Goal: Task Accomplishment & Management: Use online tool/utility

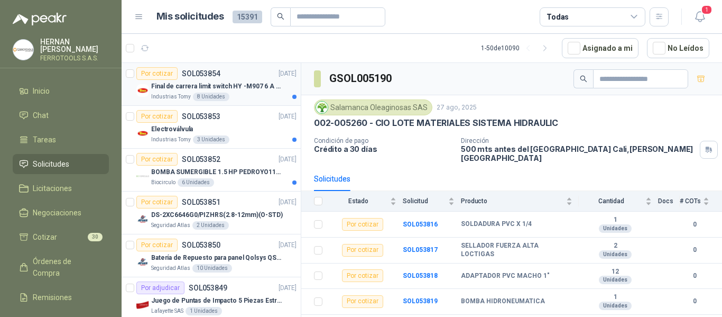
click at [201, 89] on p "Final de carrera limit switch HY -M907 6 A - 250 V a.c" at bounding box center [217, 86] width 132 height 10
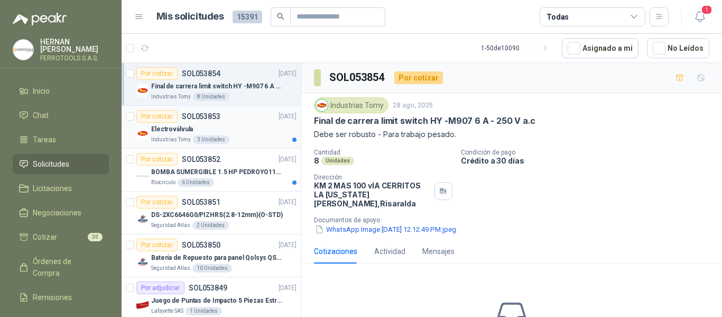
click at [254, 132] on div "Electroválvula" at bounding box center [223, 129] width 145 height 13
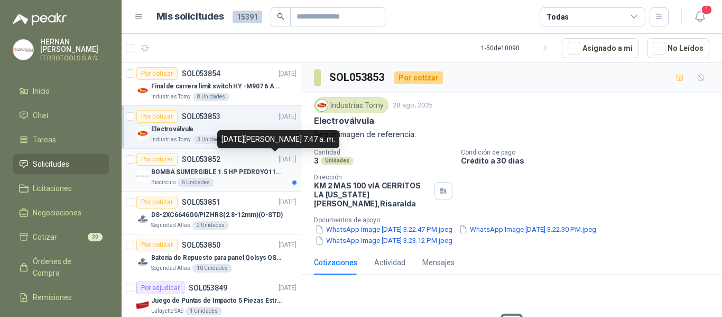
click at [279, 164] on p "[DATE]" at bounding box center [288, 159] width 18 height 10
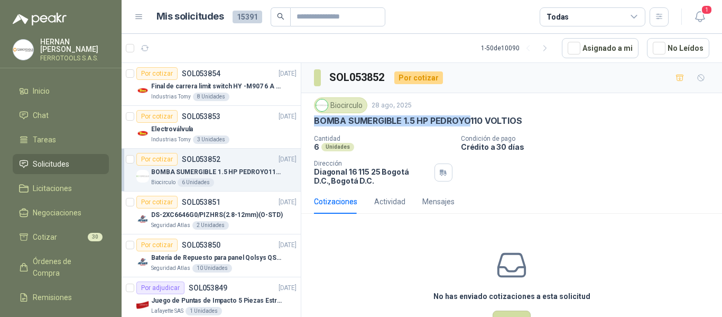
drag, startPoint x: 316, startPoint y: 122, endPoint x: 470, endPoint y: 120, distance: 153.9
click at [470, 120] on p "BOMBA SUMERGIBLE 1.5 HP PEDROYO110 VOLTIOS" at bounding box center [418, 120] width 208 height 11
copy p "BOMBA SUMERGIBLE 1.5 HP PEDROYO"
click at [695, 15] on icon "button" at bounding box center [700, 16] width 13 height 13
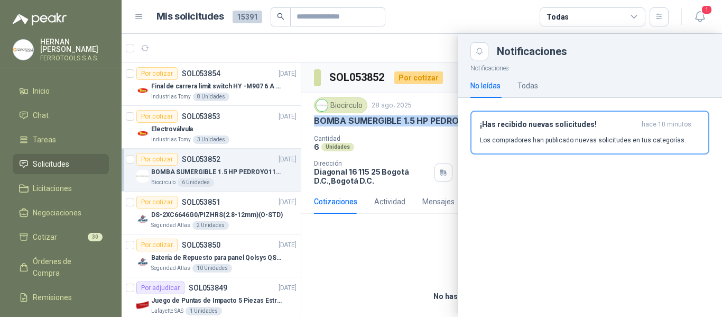
click at [633, 137] on p "Los compradores han publicado nuevas solicitudes en tus categorías." at bounding box center [583, 140] width 206 height 10
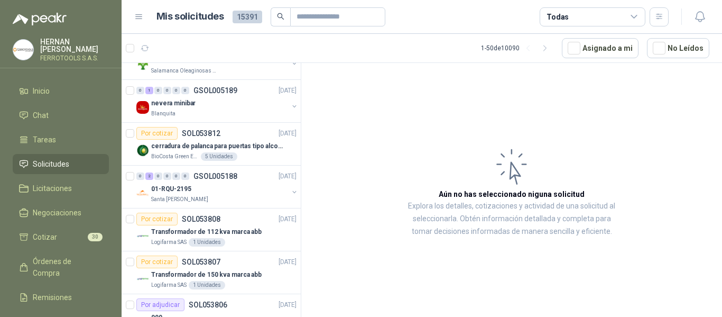
scroll to position [687, 0]
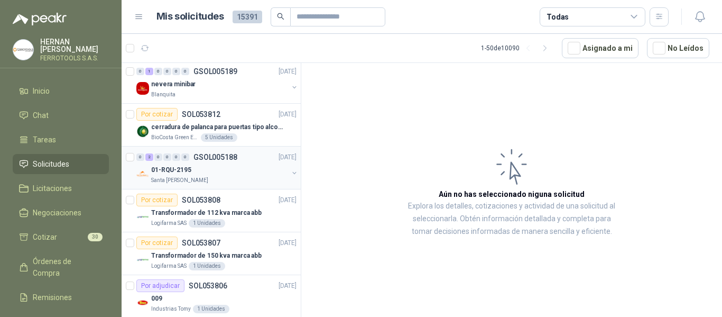
click at [251, 167] on div "01-RQU-2195" at bounding box center [219, 169] width 137 height 13
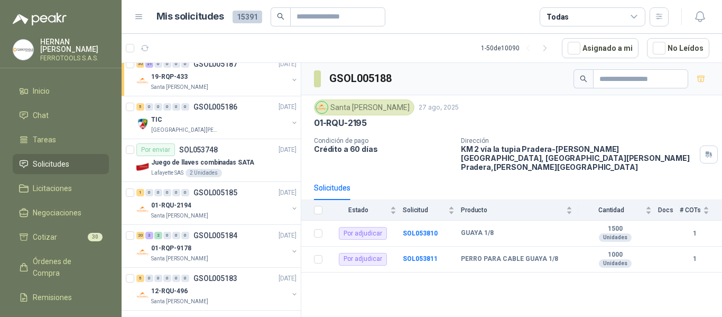
scroll to position [1005, 0]
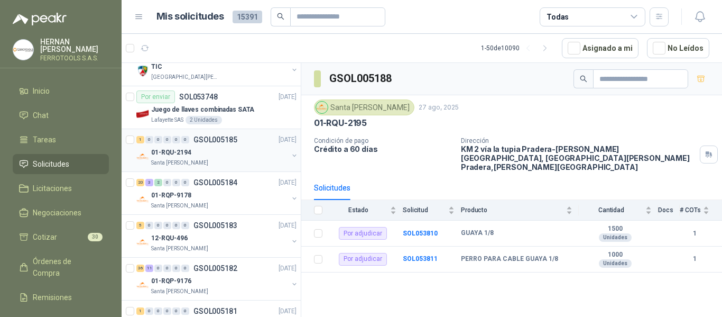
click at [254, 159] on div "Santa [PERSON_NAME]" at bounding box center [219, 163] width 137 height 8
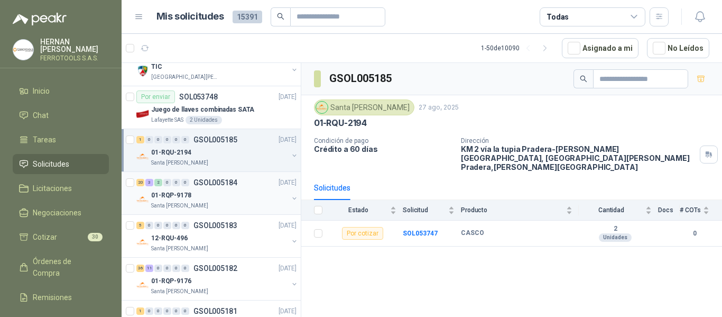
click at [256, 196] on div "01-RQP-9178" at bounding box center [219, 195] width 137 height 13
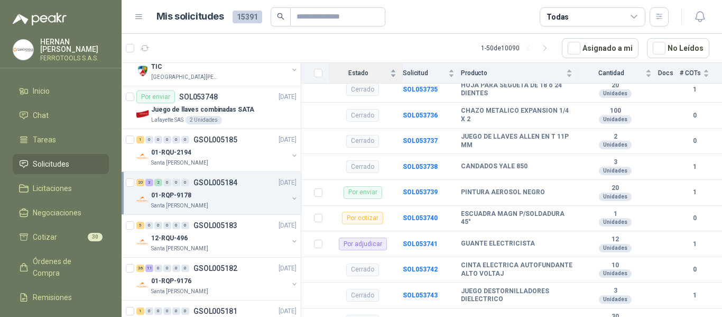
scroll to position [1639, 0]
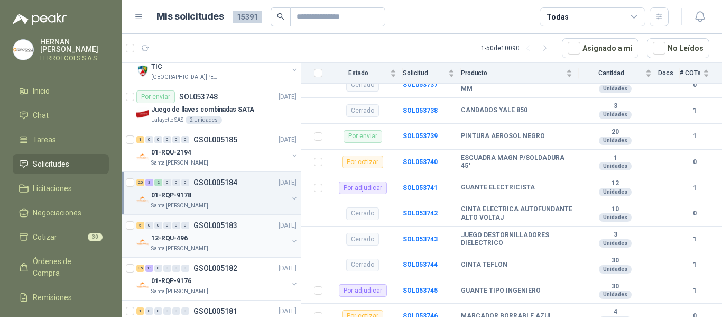
click at [254, 234] on div "12-RQU-496" at bounding box center [219, 238] width 137 height 13
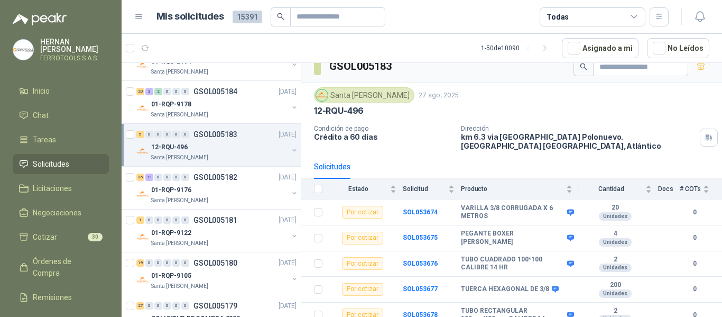
scroll to position [1110, 0]
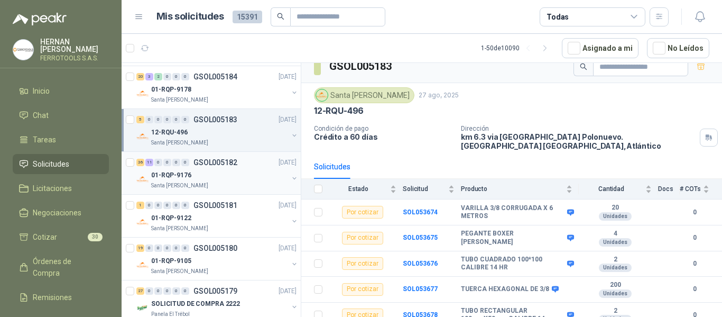
click at [232, 177] on div "01-RQP-9176" at bounding box center [219, 175] width 137 height 13
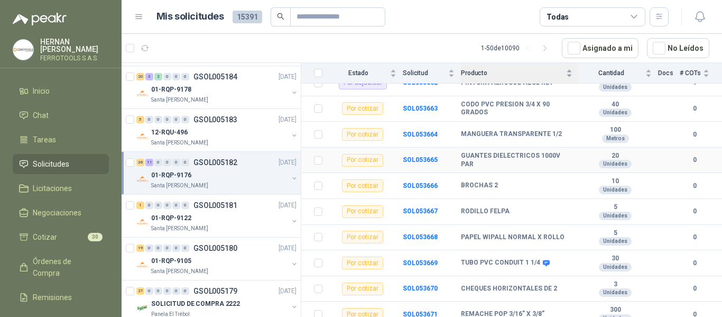
scroll to position [1099, 0]
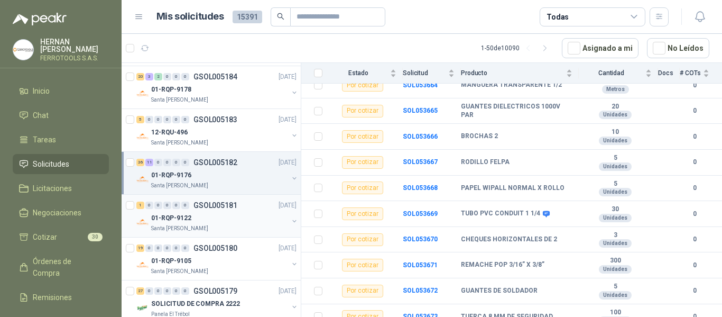
click at [240, 226] on div "Santa [PERSON_NAME]" at bounding box center [219, 228] width 137 height 8
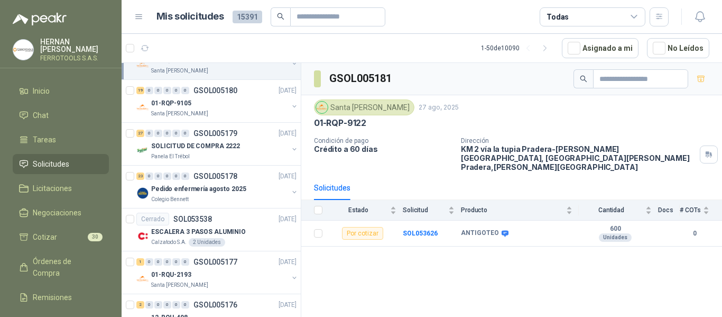
scroll to position [1269, 0]
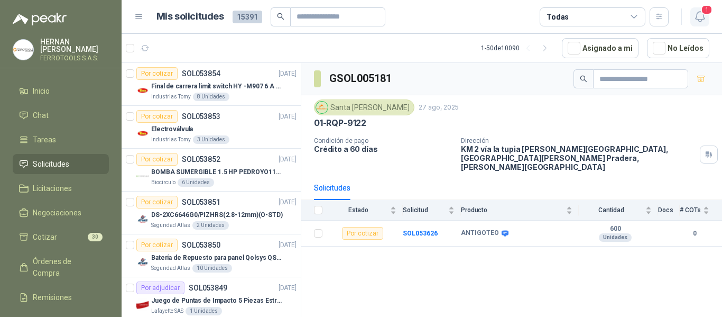
click at [699, 20] on icon "button" at bounding box center [699, 17] width 9 height 10
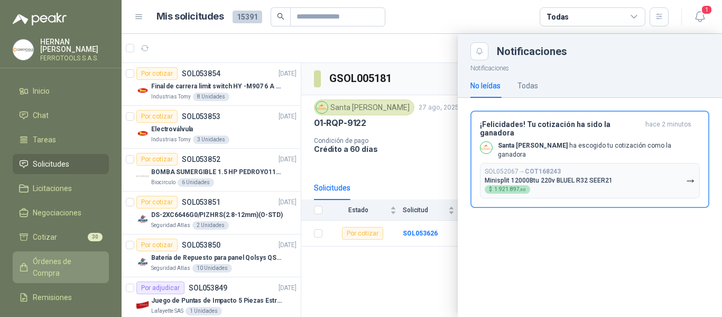
click at [57, 257] on span "Órdenes de Compra" at bounding box center [66, 266] width 66 height 23
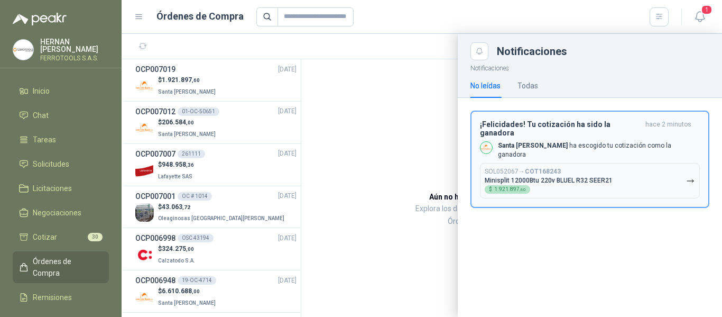
click at [596, 171] on div "SOL052067 → COT168243 Minisplit 12000Btu 220v BLUEL R32 SEER21 $ 1.921.897 ,60" at bounding box center [549, 181] width 128 height 26
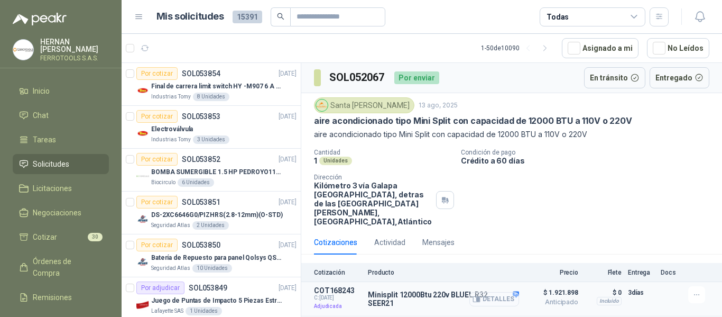
click at [511, 293] on button "Detalles" at bounding box center [495, 299] width 50 height 14
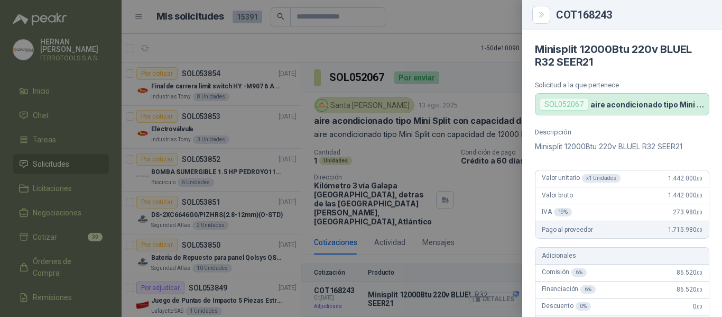
scroll to position [502, 0]
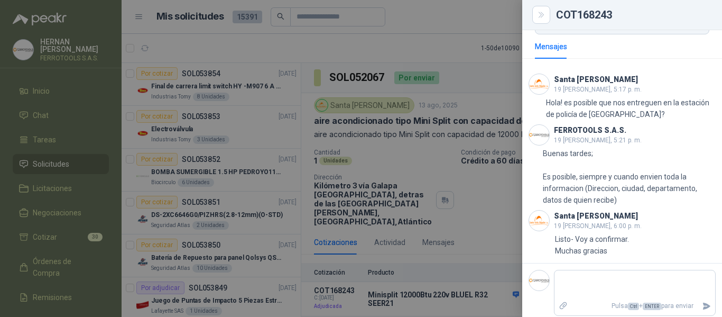
click at [487, 136] on div at bounding box center [361, 158] width 722 height 317
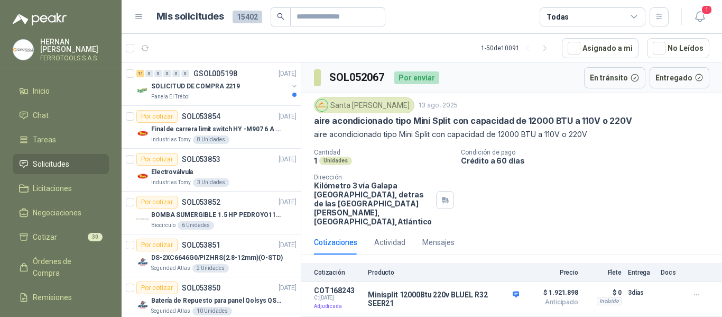
click at [60, 159] on span "Solicitudes" at bounding box center [51, 164] width 36 height 12
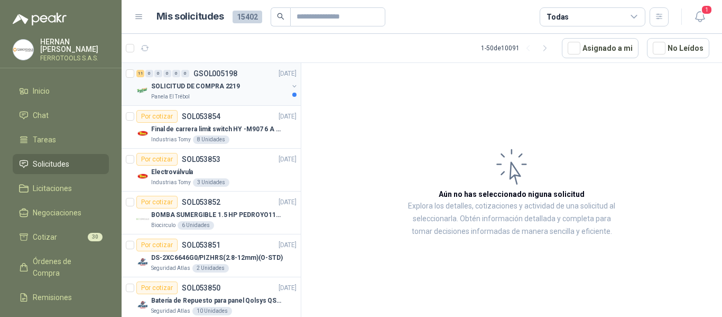
click at [186, 95] on p "Panela El Trébol" at bounding box center [170, 97] width 39 height 8
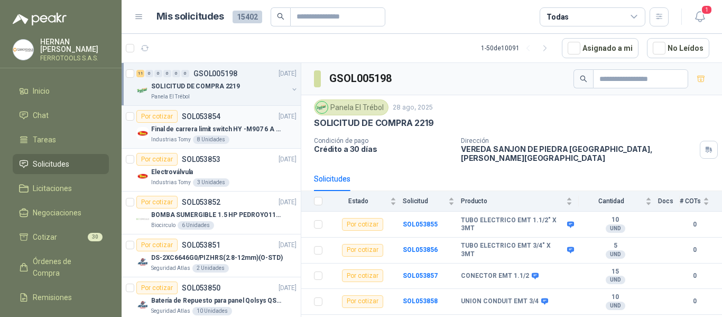
click at [238, 120] on div "Por cotizar SOL053854 28/08/25" at bounding box center [216, 116] width 160 height 13
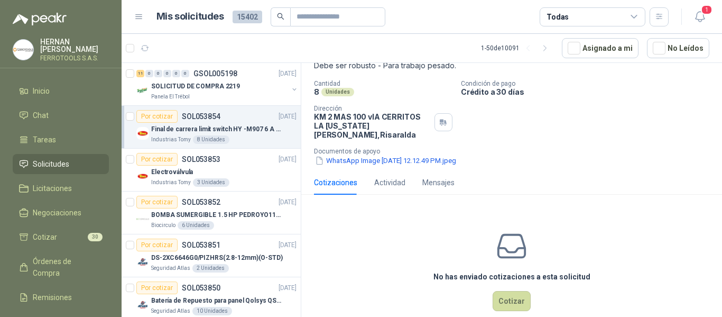
scroll to position [77, 0]
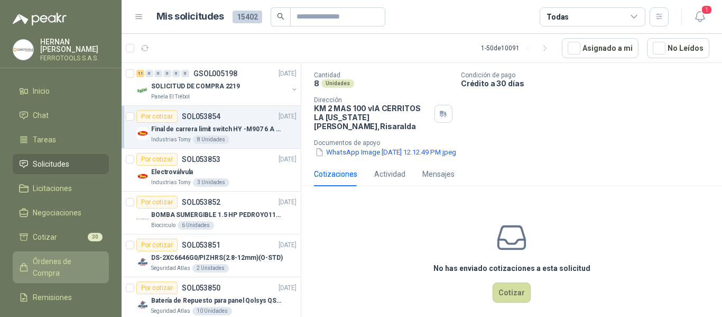
click at [68, 259] on span "Órdenes de Compra" at bounding box center [66, 266] width 66 height 23
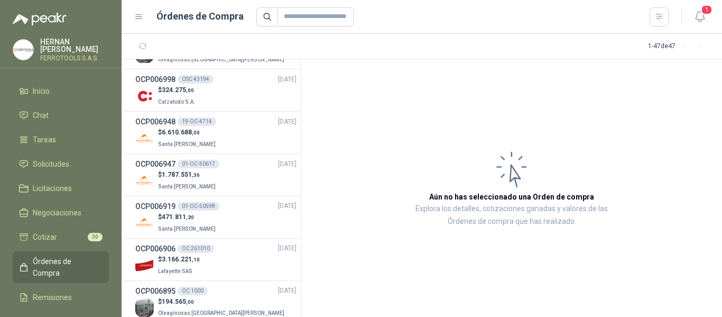
scroll to position [212, 0]
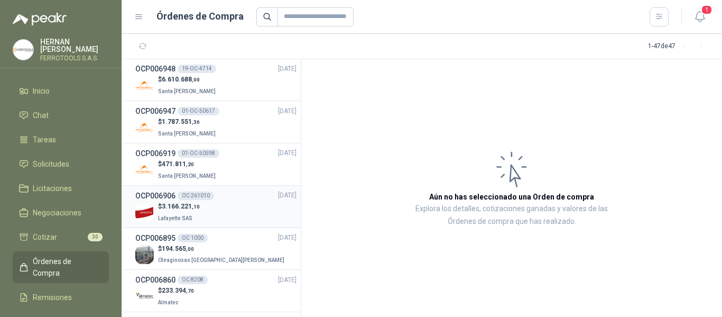
click at [224, 216] on div "$ 3.166.221 ,10 Lafayette SAS" at bounding box center [215, 212] width 161 height 22
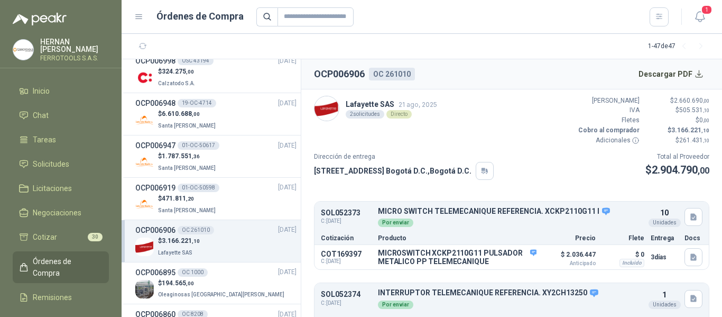
scroll to position [159, 0]
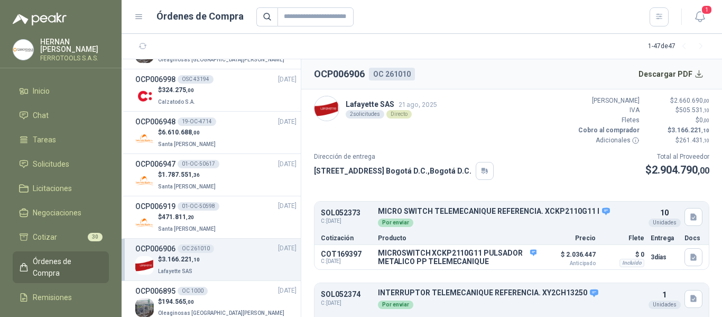
click at [224, 217] on div "$ 471.811 ,20 Santa Anita Napoles" at bounding box center [215, 223] width 161 height 22
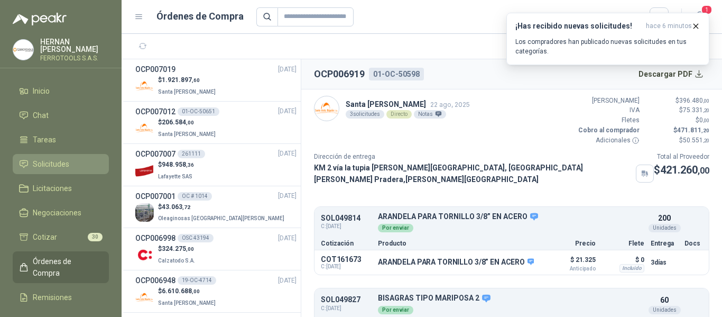
click at [52, 163] on span "Solicitudes" at bounding box center [51, 164] width 36 height 12
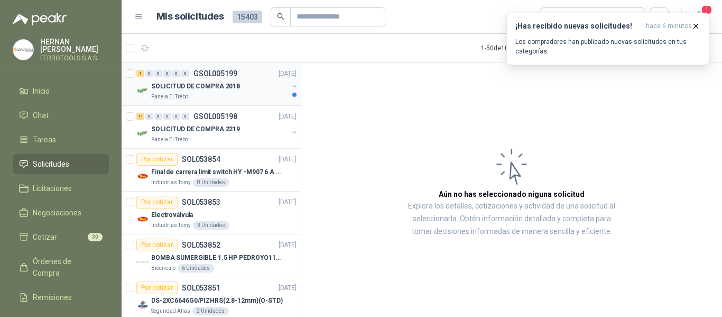
click at [258, 95] on div "Panela El Trébol" at bounding box center [219, 97] width 137 height 8
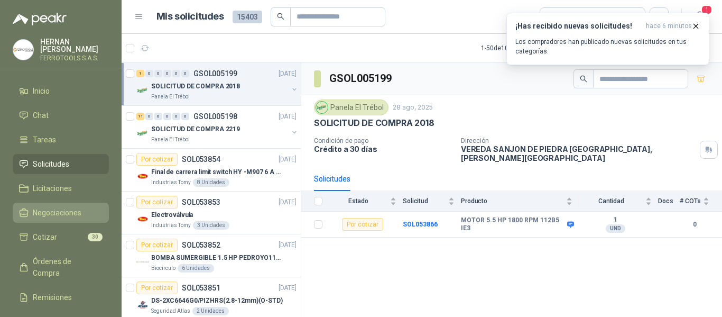
click at [70, 207] on span "Negociaciones" at bounding box center [57, 213] width 49 height 12
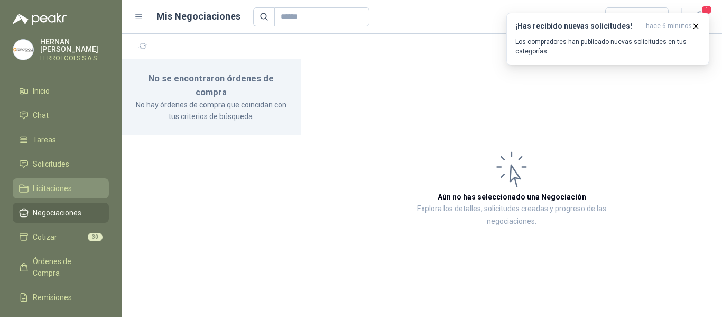
click at [52, 182] on span "Licitaciones" at bounding box center [52, 188] width 39 height 12
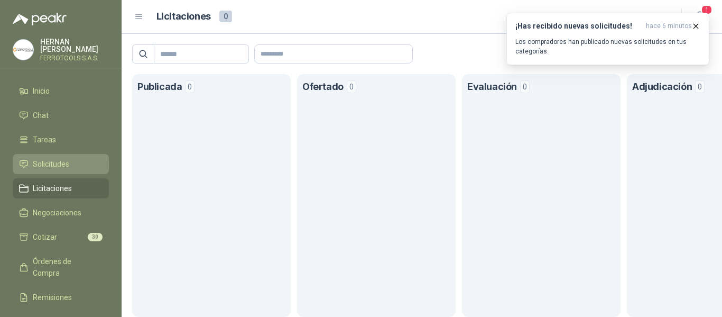
click at [52, 162] on span "Solicitudes" at bounding box center [51, 164] width 36 height 12
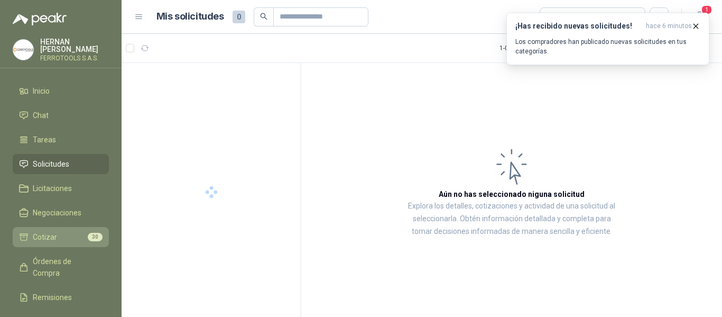
click at [57, 236] on li "Cotizar 30" at bounding box center [61, 237] width 84 height 12
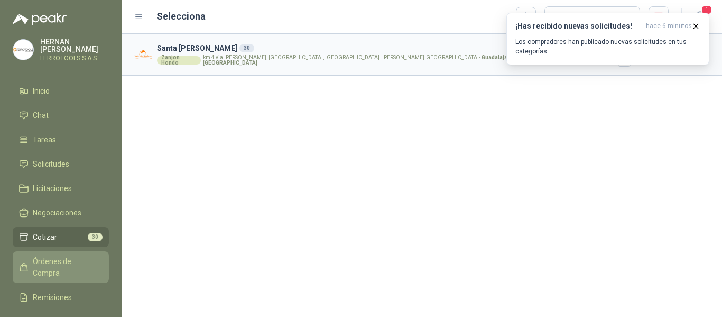
click at [60, 255] on span "Órdenes de Compra" at bounding box center [66, 266] width 66 height 23
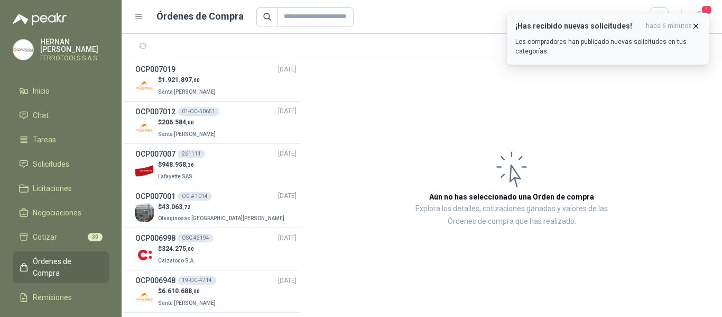
click at [575, 58] on button "¡Has recibido nuevas solicitudes! hace 6 minutos Los compradores han publicado …" at bounding box center [608, 39] width 203 height 52
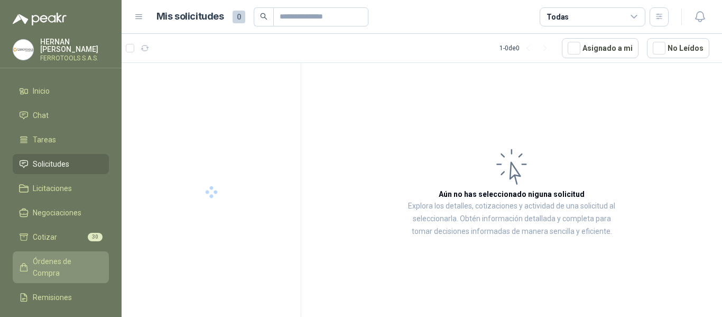
click at [55, 259] on span "Órdenes de Compra" at bounding box center [66, 266] width 66 height 23
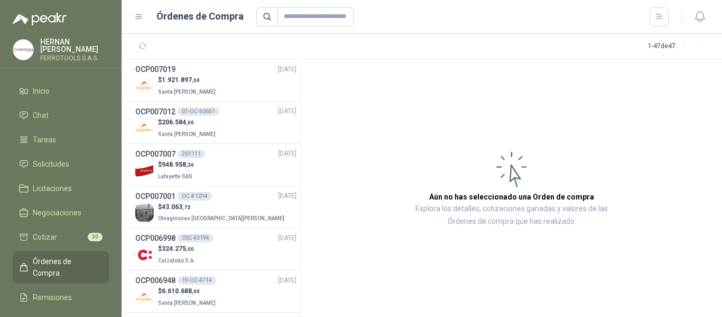
click at [339, 71] on article "Aún no has seleccionado una Orden de compra Explora los detalles, cotizaciones …" at bounding box center [511, 188] width 421 height 258
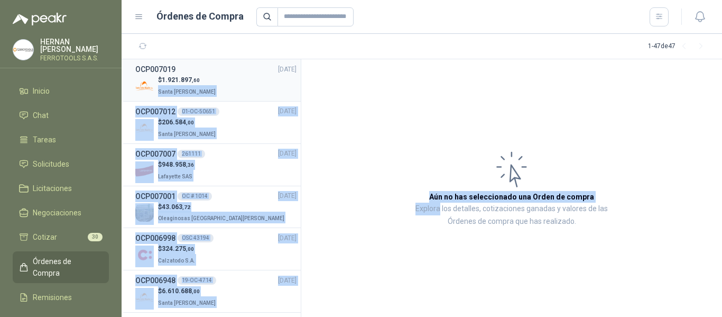
drag, startPoint x: 339, startPoint y: 71, endPoint x: 226, endPoint y: 81, distance: 114.1
click at [221, 82] on div "OCP007019 28/08/25 $ 1.921.897 ,60 Santa Anita Napoles OCP007012 01-OC-50651 28…" at bounding box center [422, 188] width 601 height 258
click at [343, 99] on article "Aún no has seleccionado una Orden de compra Explora los detalles, cotizaciones …" at bounding box center [511, 188] width 421 height 258
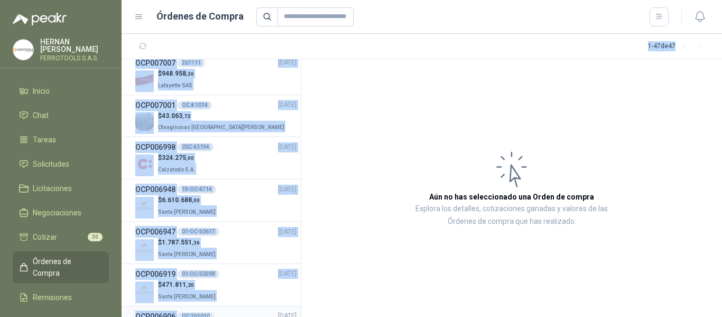
scroll to position [121, 0]
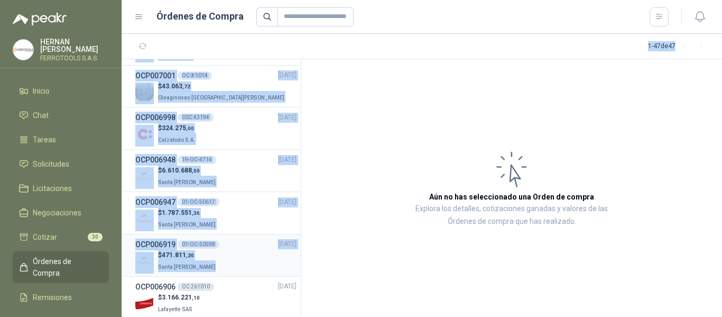
drag, startPoint x: 128, startPoint y: 40, endPoint x: 279, endPoint y: 265, distance: 271.0
click at [279, 265] on main "1 - 47 de 47 OCP007019 28/08/25 $ 1.921.897 ,60 Santa Anita Napoles OCP007012 0…" at bounding box center [422, 175] width 601 height 283
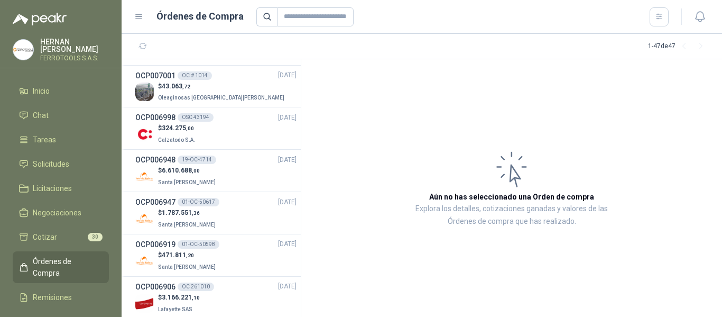
click at [347, 217] on article "Aún no has seleccionado una Orden de compra Explora los detalles, cotizaciones …" at bounding box center [511, 188] width 421 height 258
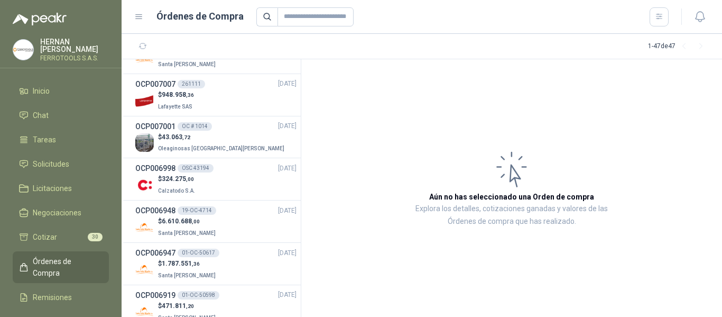
scroll to position [0, 0]
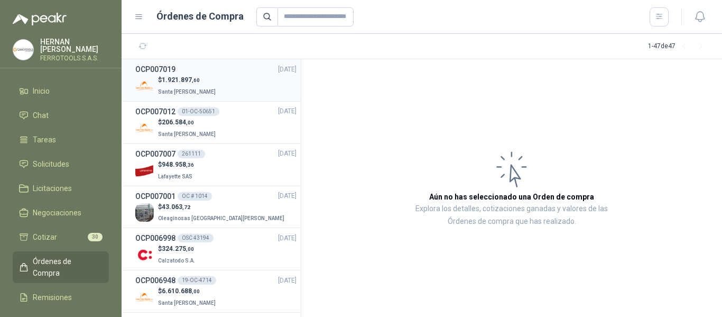
click at [229, 79] on div "$ 1.921.897 ,60 Santa Anita Napoles" at bounding box center [215, 86] width 161 height 22
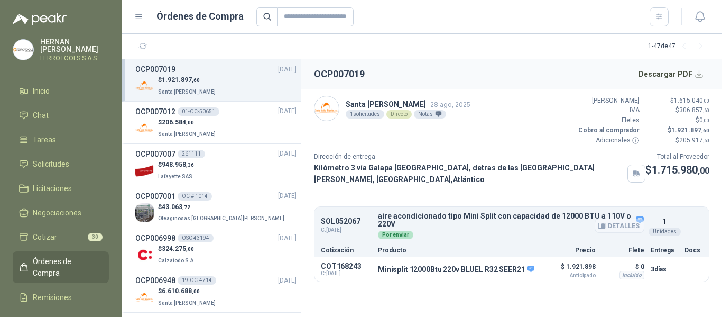
click at [616, 233] on button "Detalles" at bounding box center [620, 225] width 50 height 14
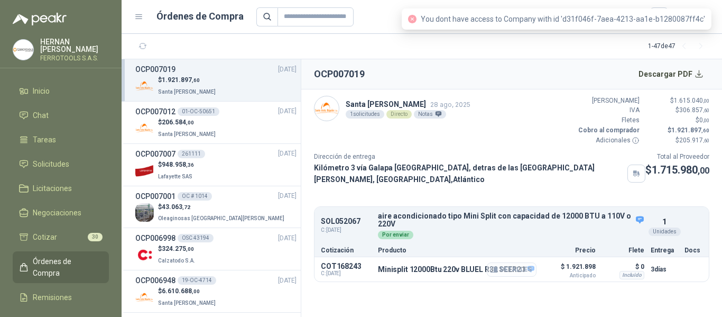
click at [508, 277] on button "Detalles" at bounding box center [512, 269] width 50 height 14
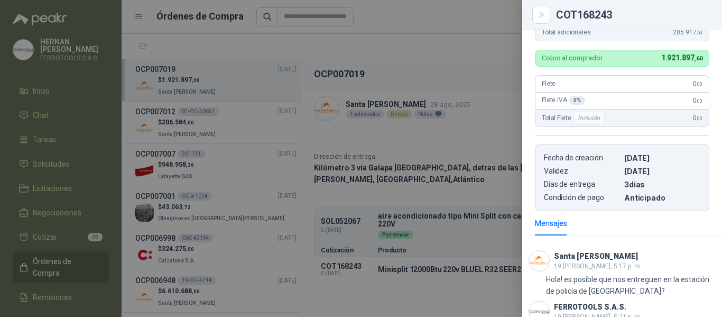
scroll to position [343, 0]
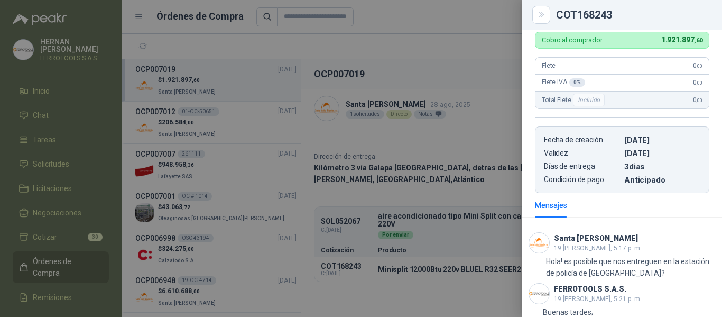
click at [412, 151] on div at bounding box center [361, 158] width 722 height 317
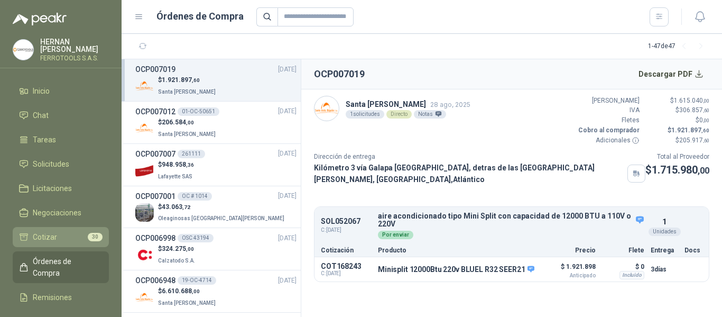
click at [54, 238] on span "Cotizar" at bounding box center [45, 237] width 24 height 12
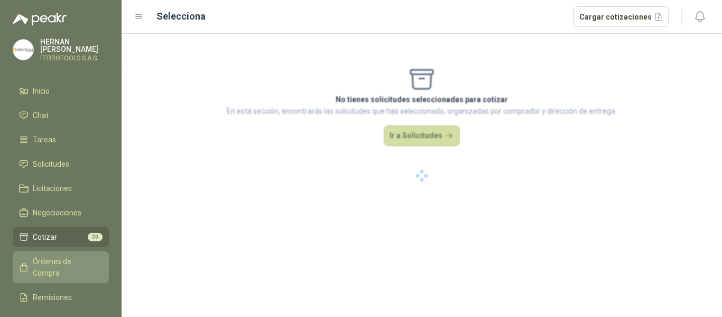
click at [56, 257] on span "Órdenes de Compra" at bounding box center [66, 266] width 66 height 23
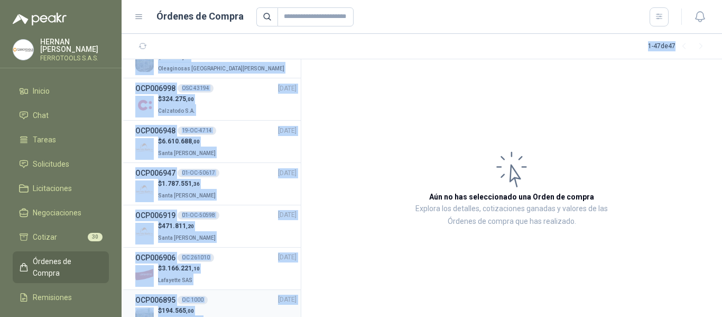
scroll to position [170, 0]
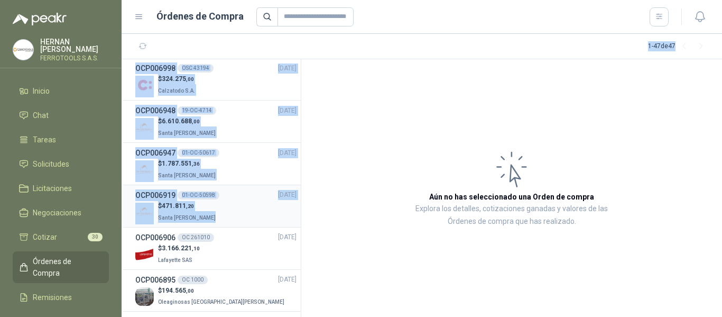
drag, startPoint x: 172, startPoint y: 40, endPoint x: 288, endPoint y: 222, distance: 215.6
click at [288, 222] on main "1 - 47 de 47 OCP007019 28/08/25 $ 1.921.897 ,60 Santa Anita Napoles OCP007012 0…" at bounding box center [422, 175] width 601 height 283
copy main "1 - 47 de 47 OCP007019 28/08/25 $ 1.921.897 ,60 Santa Anita Napoles OCP007012 0…"
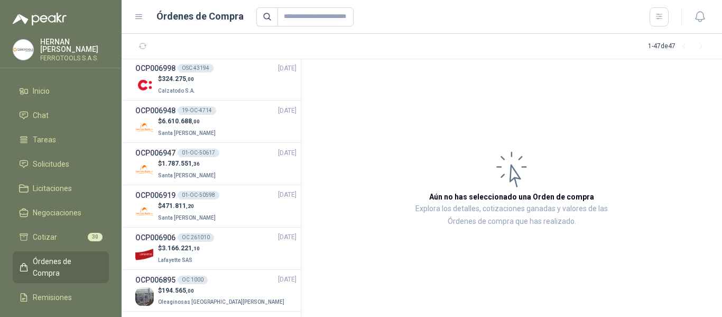
click at [359, 173] on article "Aún no has seleccionado una Orden de compra Explora los detalles, cotizaciones …" at bounding box center [511, 188] width 421 height 258
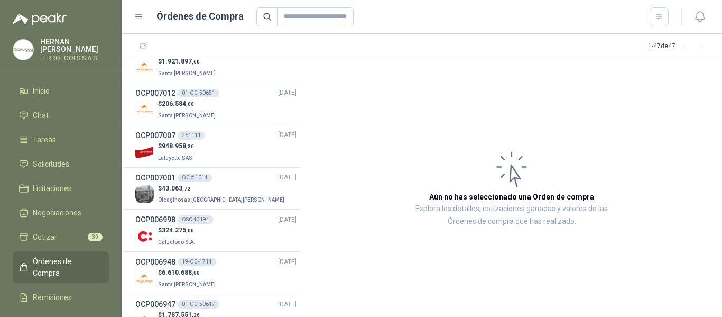
scroll to position [0, 0]
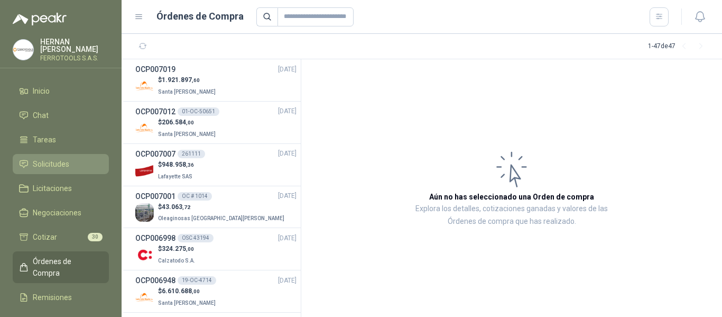
click at [48, 159] on span "Solicitudes" at bounding box center [51, 164] width 36 height 12
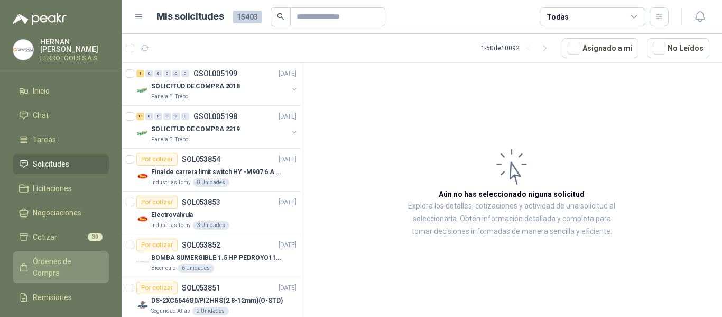
click at [60, 258] on span "Órdenes de Compra" at bounding box center [66, 266] width 66 height 23
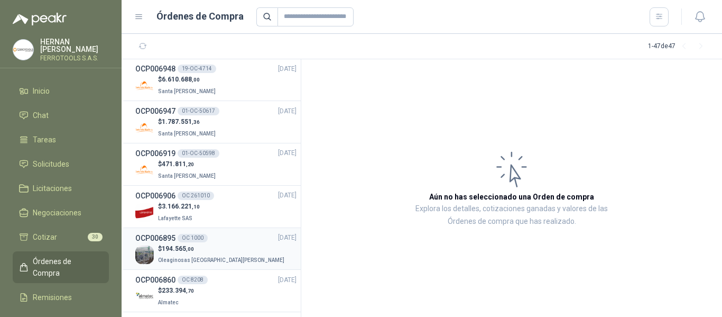
scroll to position [264, 0]
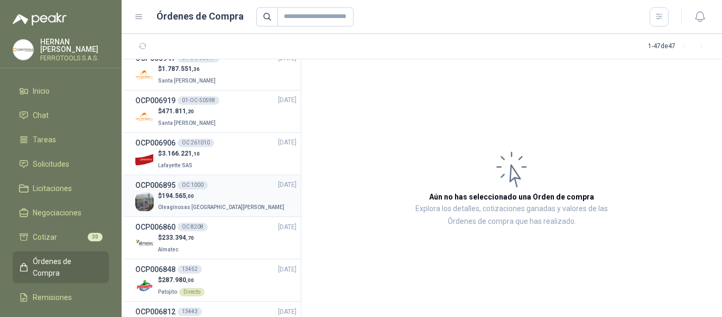
click at [241, 213] on li "OCP006895 OC 1000 21/08/25 $ 194.565 ,00 Oleaginosas San Fernando" at bounding box center [211, 196] width 179 height 42
click at [246, 197] on div "$ 194.565 ,00 Oleaginosas San Fernando" at bounding box center [215, 202] width 161 height 22
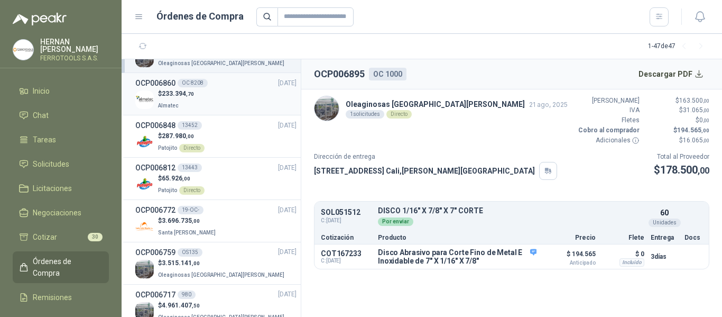
scroll to position [423, 0]
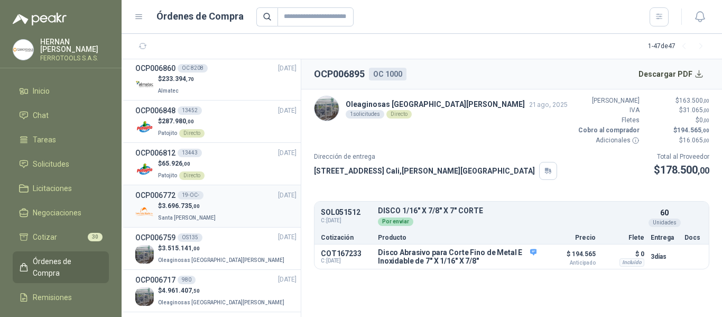
click at [240, 214] on div "$ 3.696.735 ,00 Santa Anita Napoles" at bounding box center [215, 212] width 161 height 22
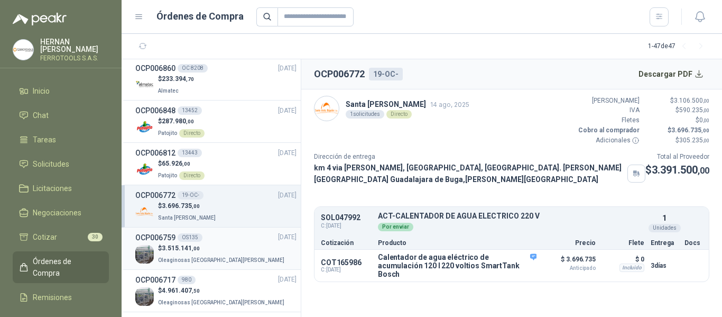
click at [239, 249] on div "$ 3.515.141 ,00 Oleaginosas San Fernando" at bounding box center [215, 254] width 161 height 22
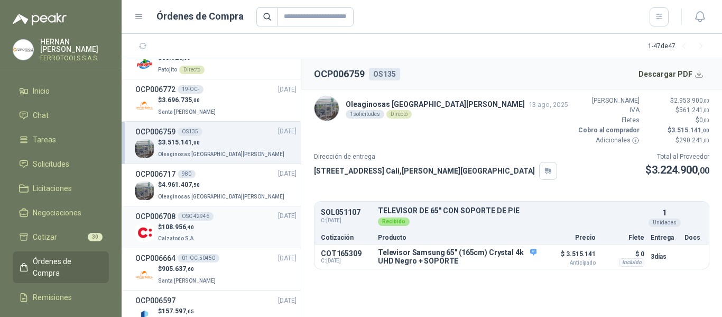
scroll to position [476, 0]
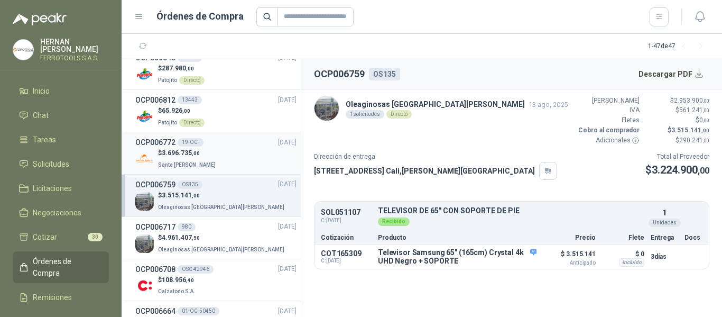
click at [234, 167] on div "$ 3.696.735 ,00 Santa Anita Napoles" at bounding box center [215, 159] width 161 height 22
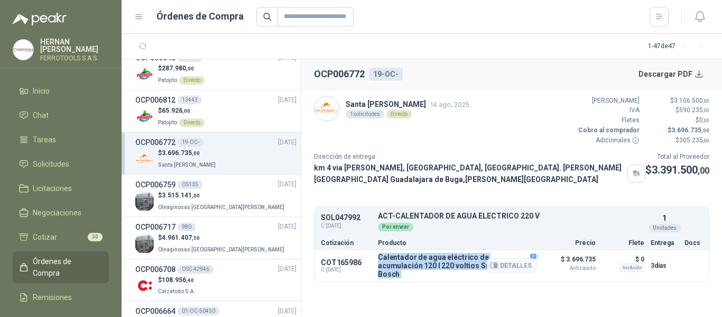
drag, startPoint x: 378, startPoint y: 267, endPoint x: 516, endPoint y: 283, distance: 138.9
click at [516, 281] on div "COT165986 C: 06/08/2025 Calentador de agua eléctrico de acumulación 120 l 220 v…" at bounding box center [512, 266] width 394 height 32
copy div "Calentador de agua eléctrico de acumulación 120 l 220 voltios SmartTank Bosch"
click at [518, 270] on button "Detalles" at bounding box center [512, 265] width 50 height 14
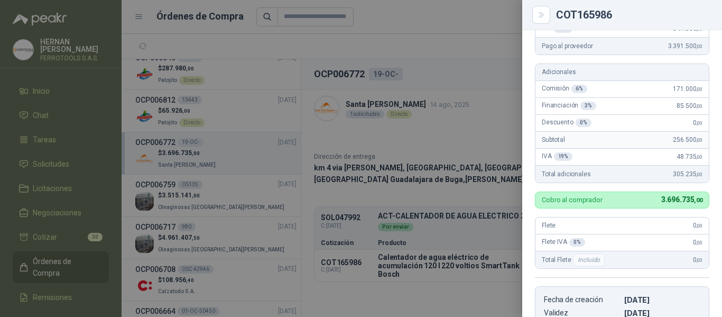
scroll to position [167, 0]
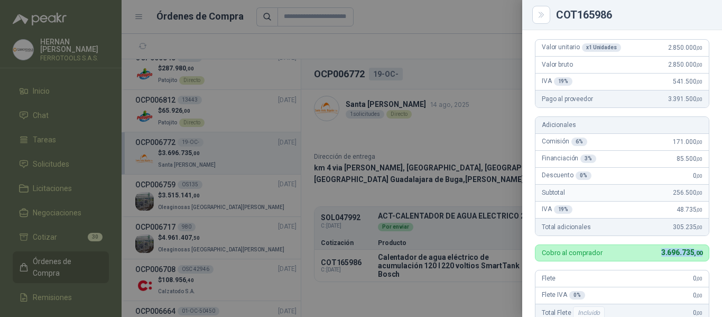
drag, startPoint x: 648, startPoint y: 255, endPoint x: 701, endPoint y: 256, distance: 52.9
click at [701, 256] on div "Cobro al comprador 3.696.735 ,00" at bounding box center [622, 252] width 175 height 17
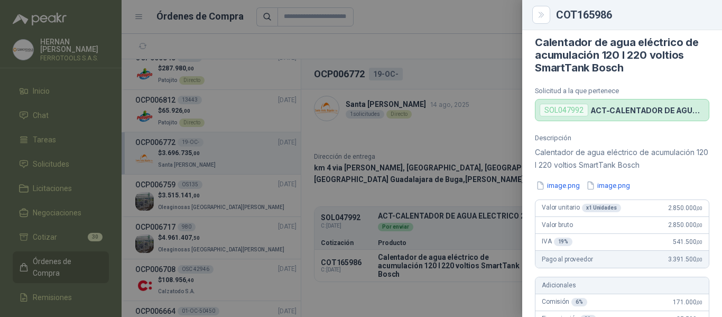
scroll to position [0, 0]
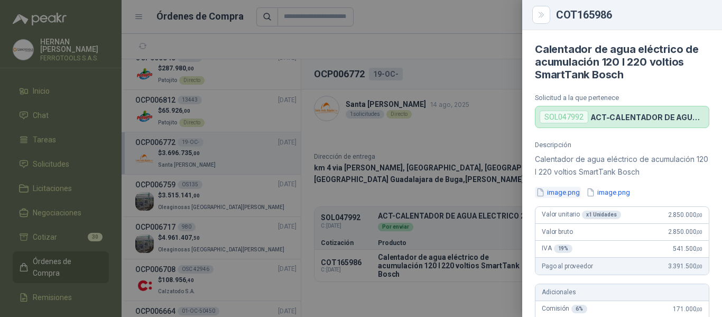
click at [570, 191] on button "image.png" at bounding box center [558, 192] width 46 height 11
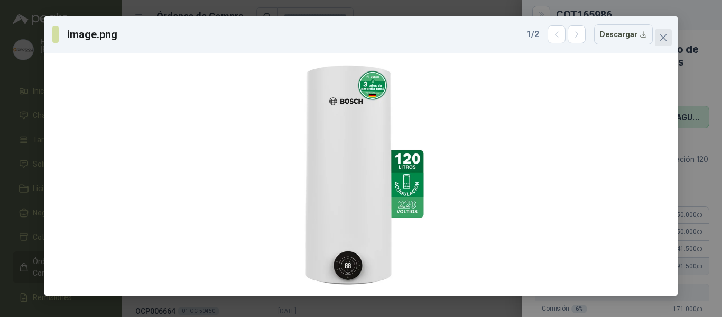
click at [658, 39] on span "Close" at bounding box center [663, 37] width 17 height 8
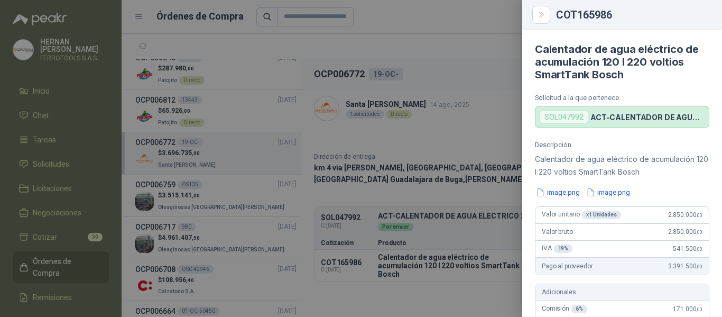
click at [228, 155] on div at bounding box center [361, 158] width 722 height 317
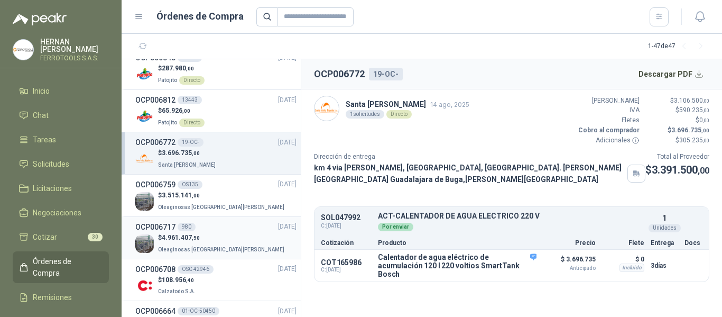
scroll to position [529, 0]
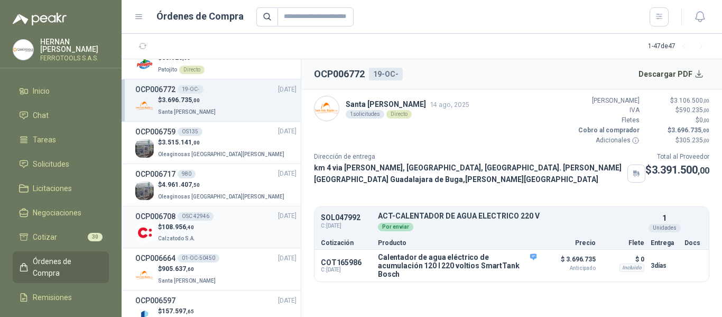
click at [241, 233] on div "$ 108.956 ,40 Calzatodo S.A." at bounding box center [215, 233] width 161 height 22
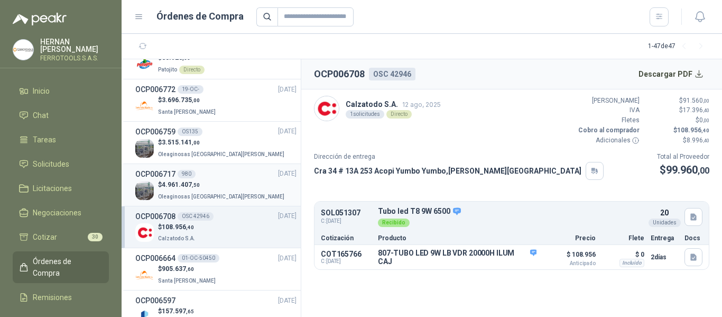
click at [237, 188] on div "$ 4.961.407 ,50 Oleaginosas San Fernando" at bounding box center [215, 191] width 161 height 22
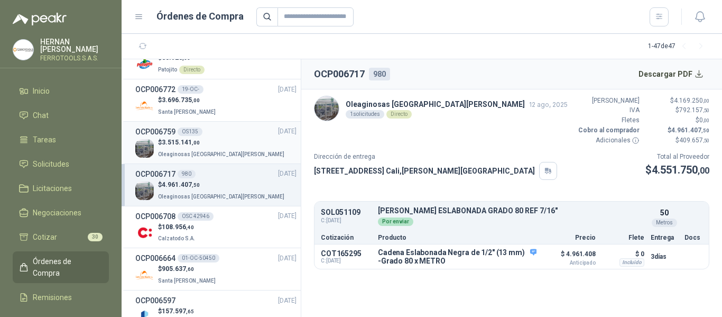
click at [234, 151] on div "$ 3.515.141 ,00 Oleaginosas San Fernando" at bounding box center [215, 148] width 161 height 22
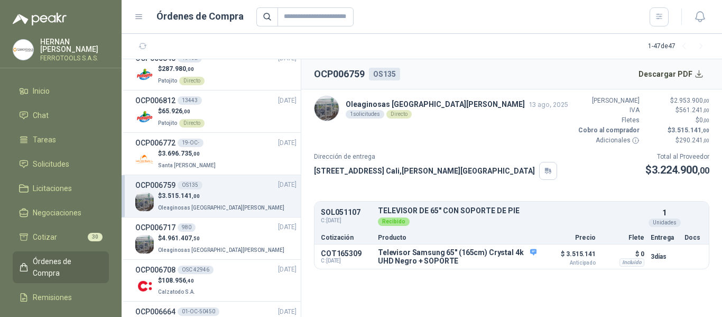
scroll to position [423, 0]
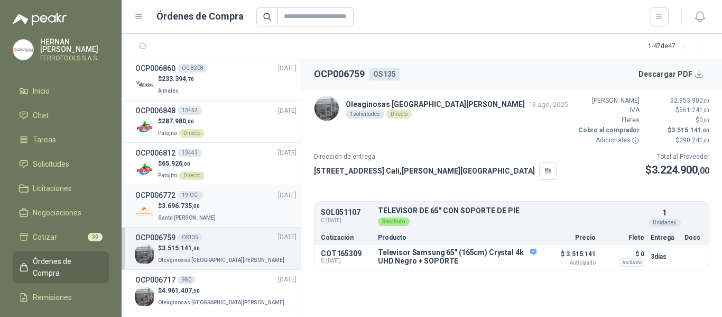
click at [224, 205] on div "$ 3.696.735 ,00 Santa Anita Napoles" at bounding box center [215, 212] width 161 height 22
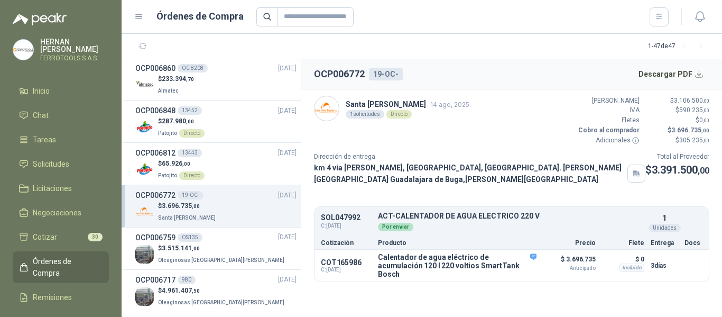
scroll to position [370, 0]
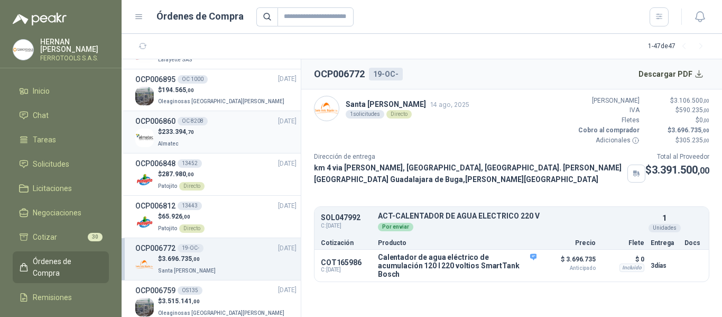
click at [216, 143] on div "$ 233.394 ,70 Almatec" at bounding box center [215, 138] width 161 height 22
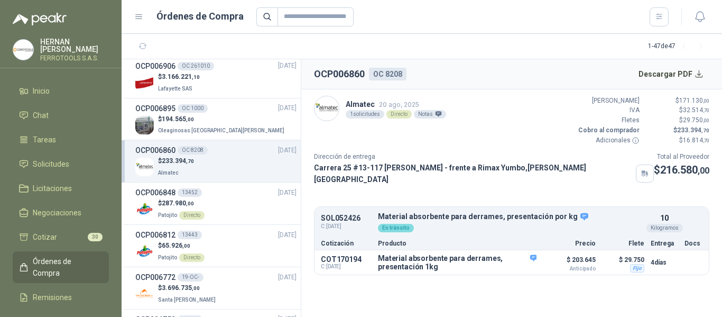
scroll to position [317, 0]
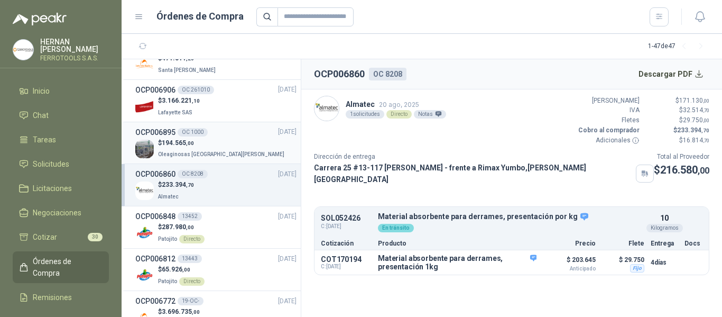
click at [242, 146] on div "$ 194.565 ,00 Oleaginosas San Fernando" at bounding box center [215, 149] width 161 height 22
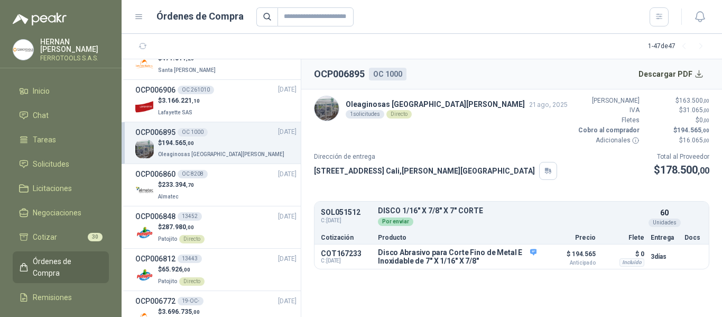
scroll to position [264, 0]
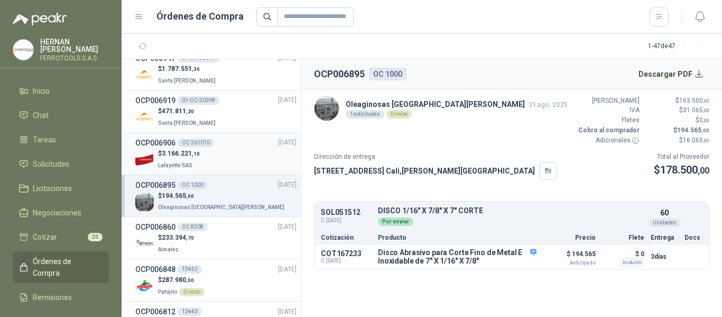
click at [222, 158] on div "$ 3.166.221 ,10 Lafayette SAS" at bounding box center [215, 160] width 161 height 22
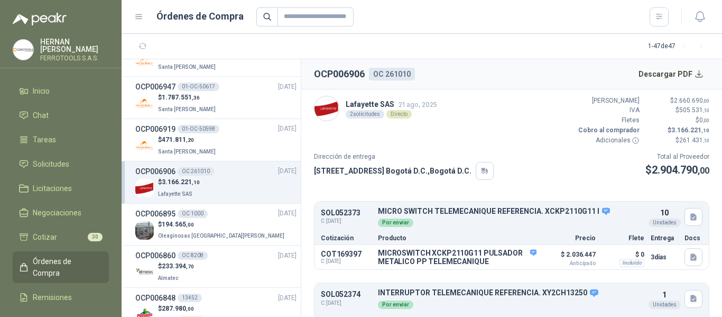
scroll to position [212, 0]
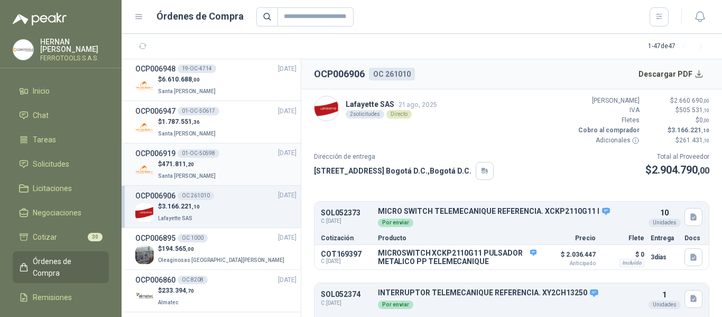
click at [233, 166] on div "$ 471.811 ,20 Santa Anita Napoles" at bounding box center [215, 170] width 161 height 22
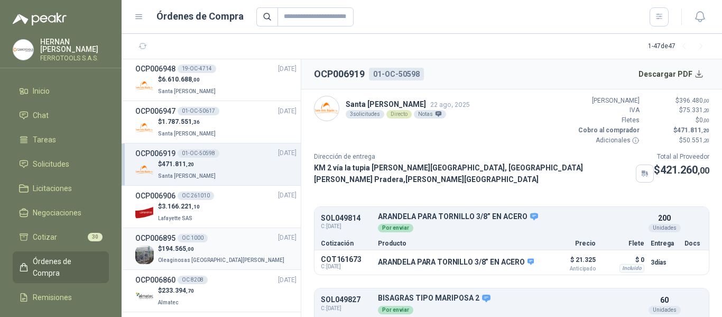
click at [236, 249] on div "$ 194.565 ,00 Oleaginosas San Fernando" at bounding box center [215, 255] width 161 height 22
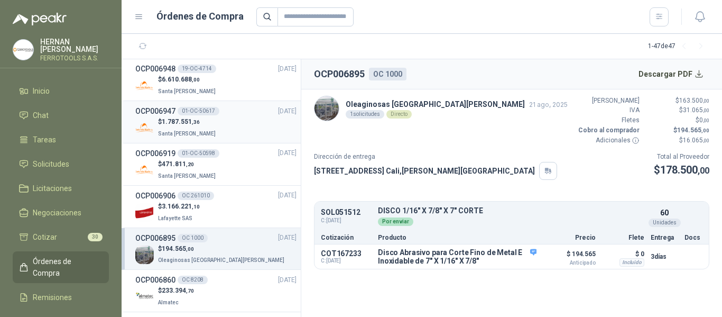
click at [206, 127] on p "Santa [PERSON_NAME]" at bounding box center [188, 133] width 60 height 12
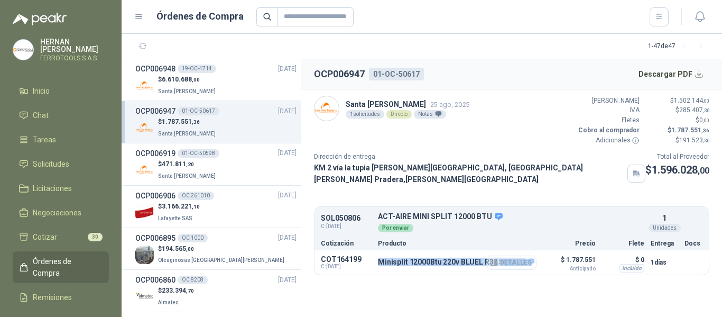
drag, startPoint x: 378, startPoint y: 261, endPoint x: 531, endPoint y: 258, distance: 152.9
click at [531, 258] on div "Minisplit 12000Btu 220v BLUEL R32 SEER21 Detalles" at bounding box center [456, 263] width 157 height 10
copy div "Minisplit 12000Btu 220v BLUEL R32 SEER21 Detalles"
click at [529, 40] on section "1 - 47 de 47" at bounding box center [422, 46] width 601 height 25
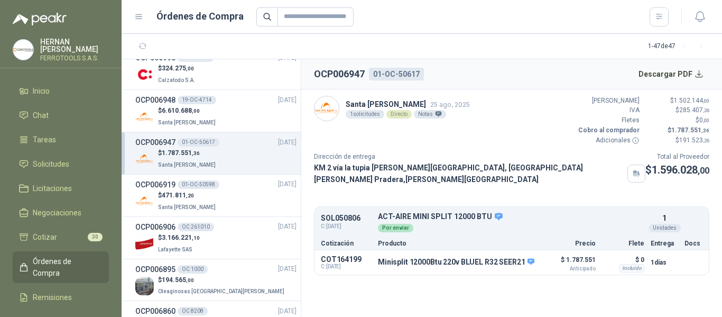
scroll to position [212, 0]
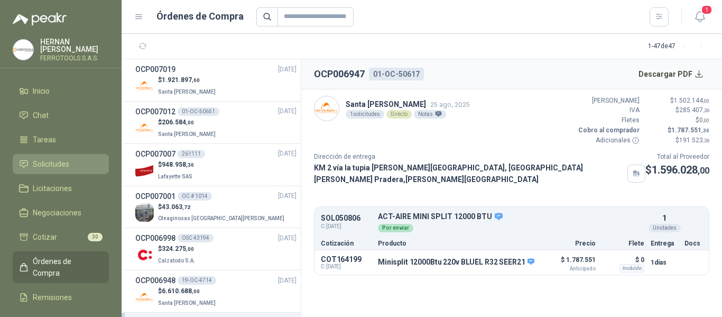
click at [48, 164] on span "Solicitudes" at bounding box center [51, 164] width 36 height 12
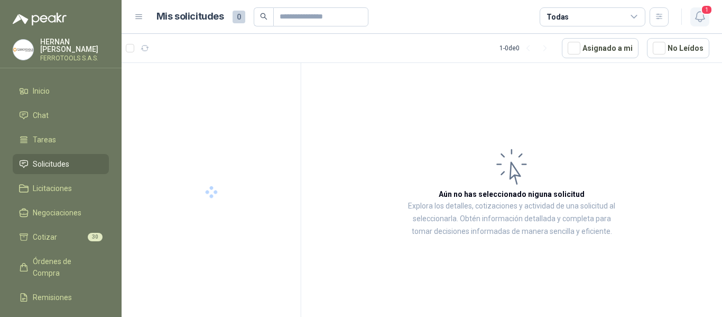
click at [705, 14] on span "1" at bounding box center [707, 10] width 12 height 10
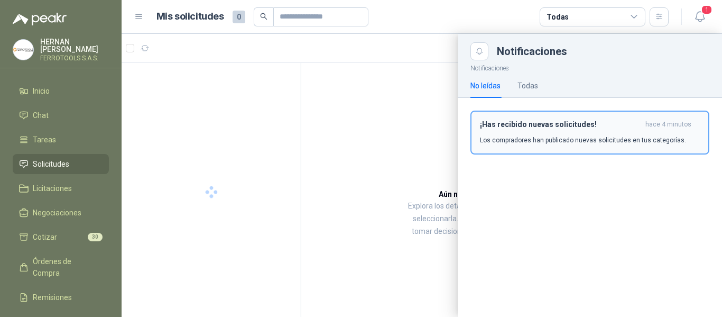
click at [595, 135] on p "Los compradores han publicado nuevas solicitudes en tus categorías." at bounding box center [583, 140] width 206 height 10
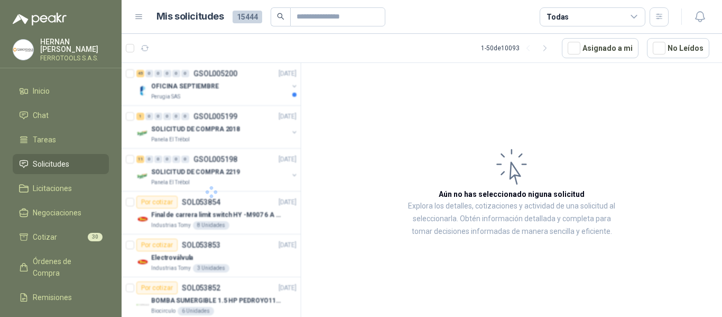
click at [232, 85] on div at bounding box center [212, 192] width 180 height 258
click at [240, 90] on div "OFICINA SEPTIEMBRE" at bounding box center [219, 86] width 137 height 13
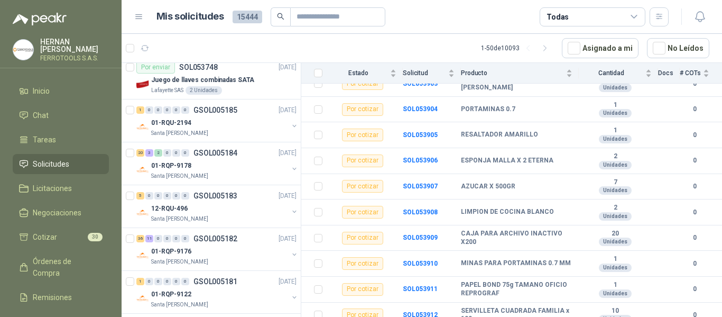
scroll to position [1163, 0]
click at [263, 163] on div "01-RQP-9178" at bounding box center [219, 165] width 137 height 13
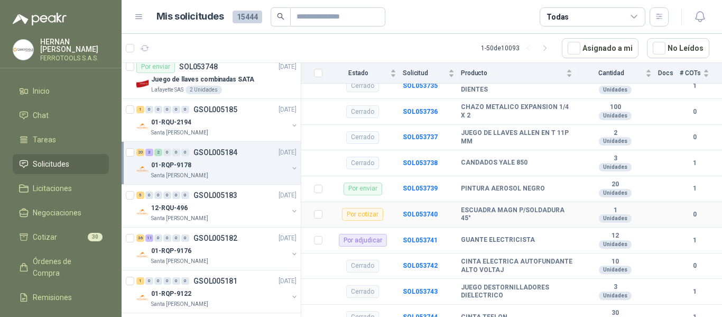
scroll to position [1639, 0]
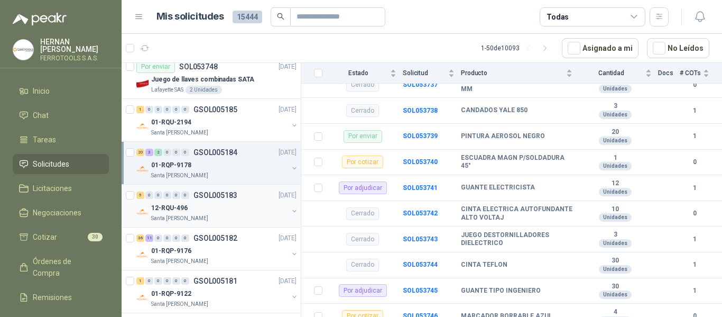
click at [243, 216] on div "Santa [PERSON_NAME]" at bounding box center [219, 218] width 137 height 8
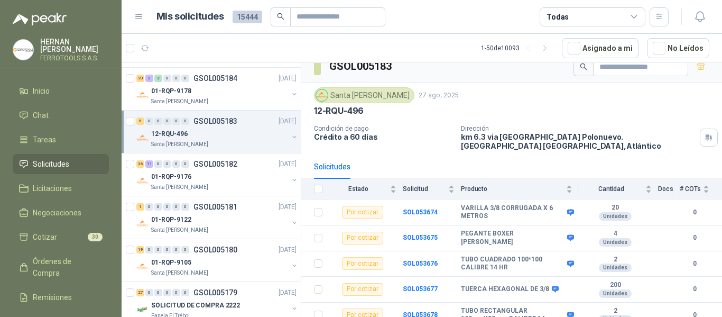
scroll to position [1269, 0]
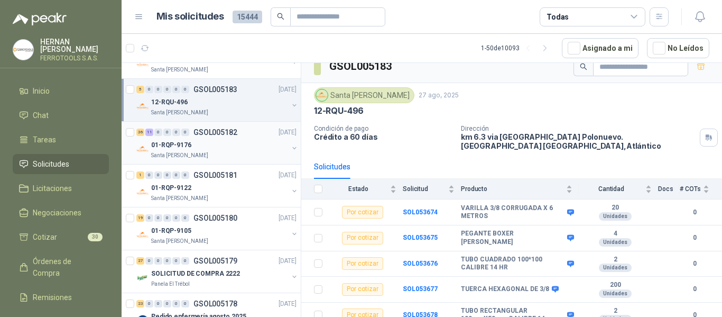
click at [243, 142] on div "01-RQP-9176" at bounding box center [219, 145] width 137 height 13
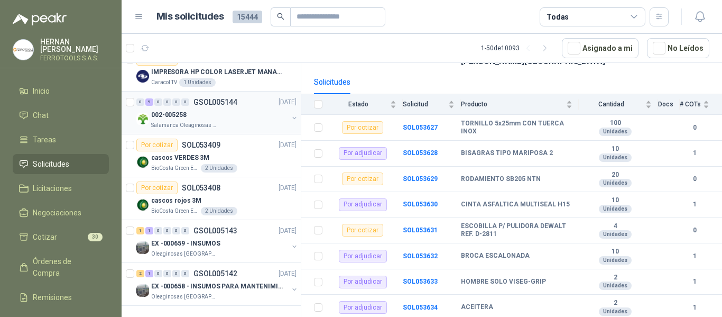
scroll to position [1907, 0]
click at [242, 281] on p "EX -000658 - INSUMOS PARA MANTENIMIENTO MECANICO" at bounding box center [217, 286] width 132 height 10
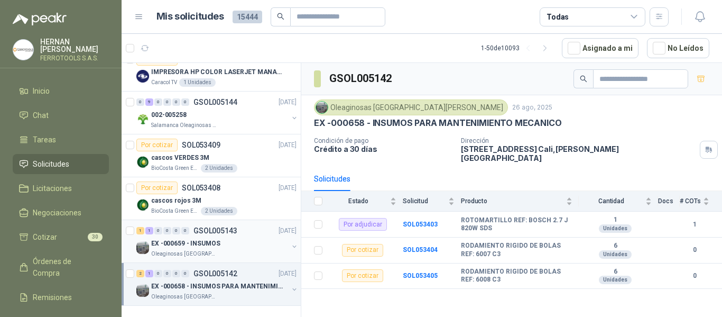
click at [240, 250] on div "Oleaginosas [GEOGRAPHIC_DATA][PERSON_NAME]" at bounding box center [219, 254] width 137 height 8
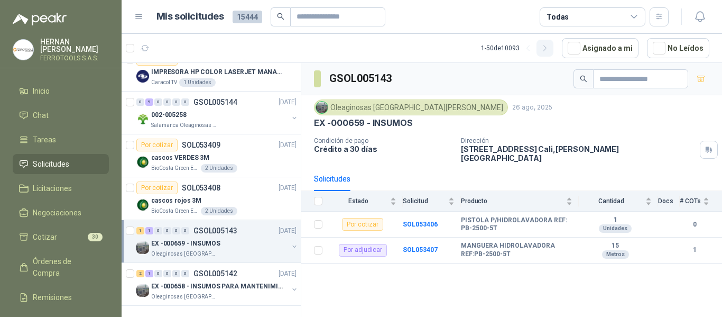
click at [550, 50] on icon "button" at bounding box center [545, 48] width 9 height 9
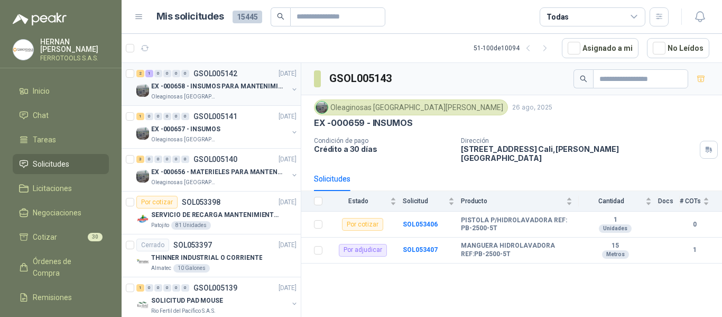
click at [251, 99] on div "Oleaginosas [GEOGRAPHIC_DATA][PERSON_NAME]" at bounding box center [219, 97] width 137 height 8
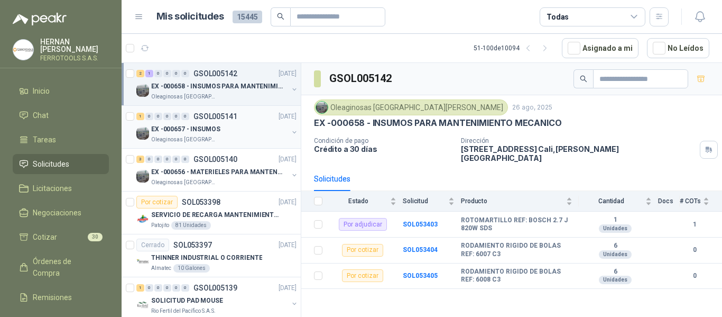
click at [246, 133] on div "EX -000657 - INSUMOS" at bounding box center [219, 129] width 137 height 13
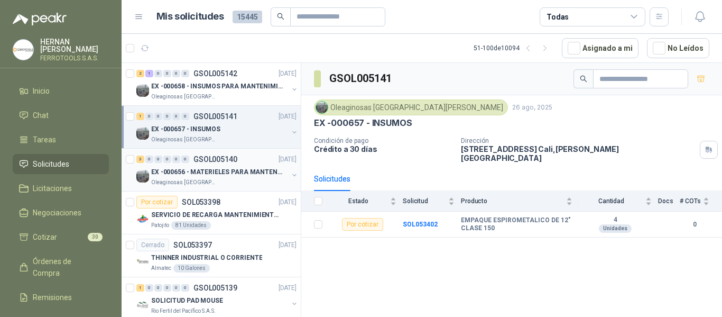
click at [246, 179] on div "Oleaginosas [GEOGRAPHIC_DATA][PERSON_NAME]" at bounding box center [219, 182] width 137 height 8
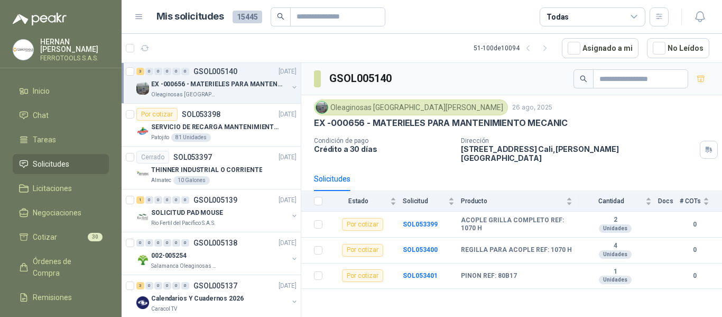
scroll to position [106, 0]
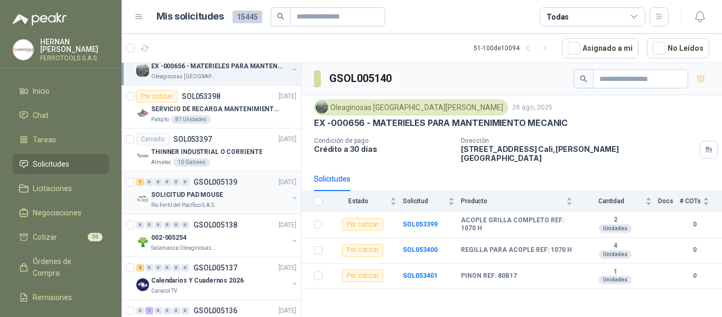
click at [253, 185] on div "1 0 0 0 0 0 GSOL005139 26/08/25" at bounding box center [217, 182] width 162 height 13
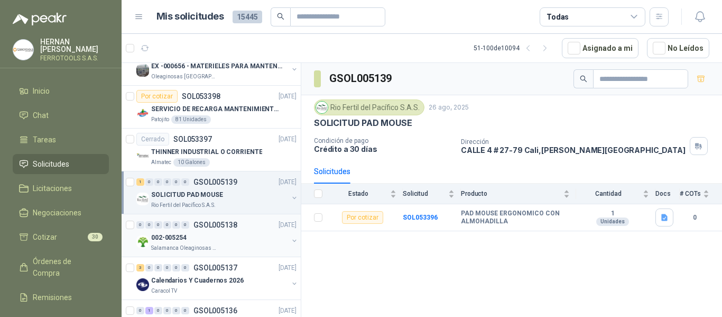
click at [244, 229] on div "0 0 0 0 0 0 GSOL005138 26/08/25" at bounding box center [217, 224] width 162 height 13
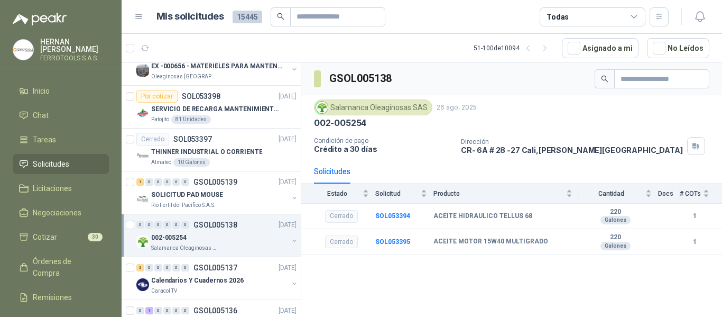
scroll to position [159, 0]
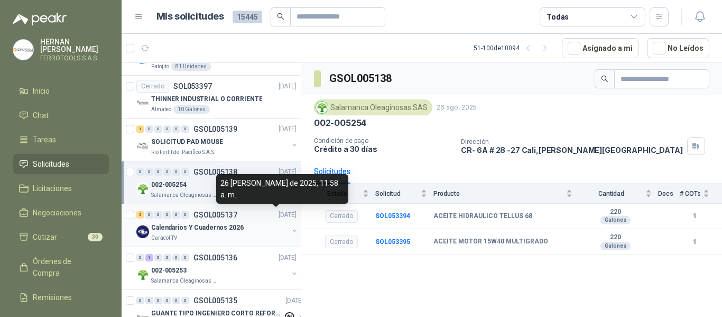
click at [279, 219] on p "[DATE]" at bounding box center [288, 215] width 18 height 10
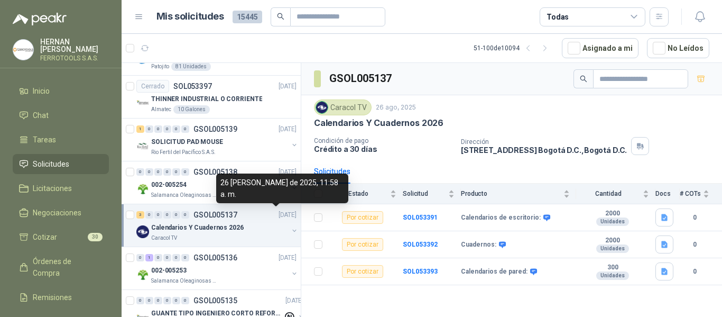
scroll to position [212, 0]
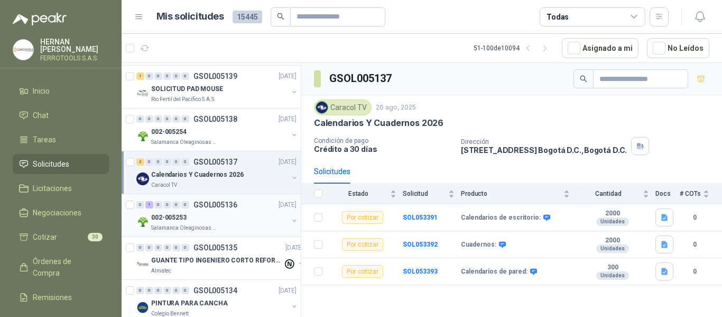
click at [264, 213] on div "002-005253" at bounding box center [219, 217] width 137 height 13
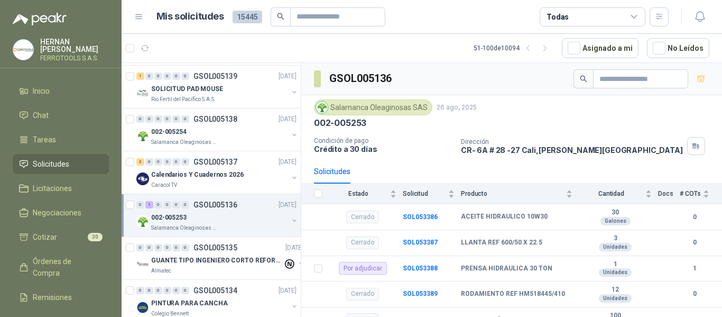
scroll to position [264, 0]
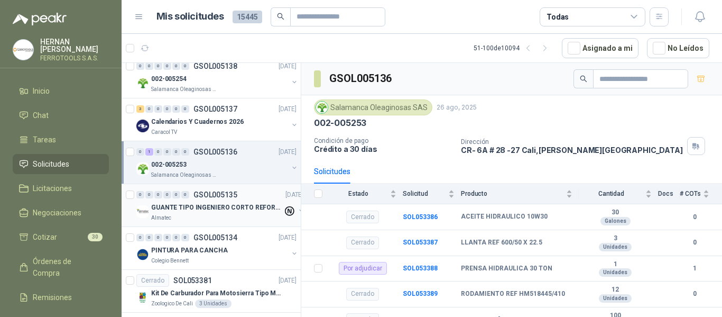
click at [245, 210] on p "GUANTE TIPO INGENIERO CORTO REFORZADO" at bounding box center [217, 208] width 132 height 10
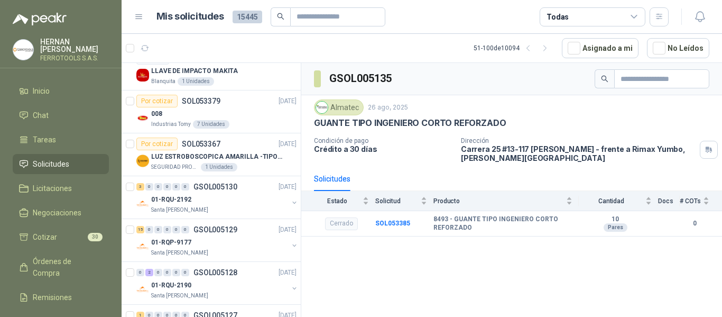
scroll to position [529, 0]
click at [533, 50] on icon "button" at bounding box center [528, 48] width 9 height 9
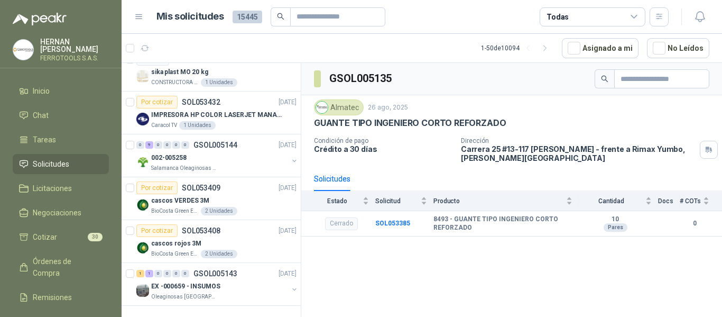
scroll to position [1907, 0]
click at [242, 283] on div "EX -000659 - INSUMOS" at bounding box center [219, 286] width 137 height 13
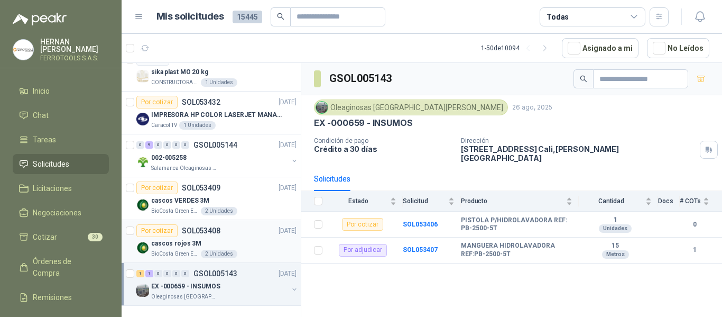
click at [242, 237] on div "cascos rojos 3M" at bounding box center [223, 243] width 145 height 13
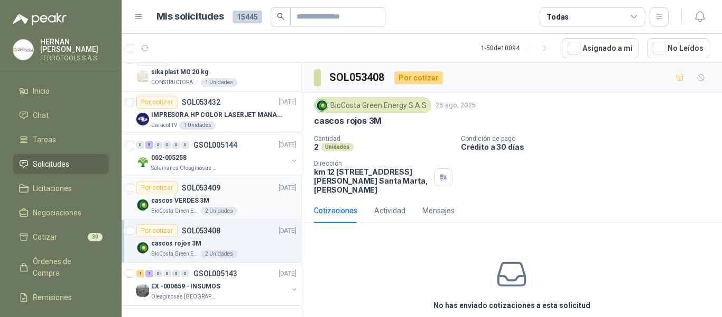
click at [237, 194] on div "cascos VERDES 3M" at bounding box center [223, 200] width 145 height 13
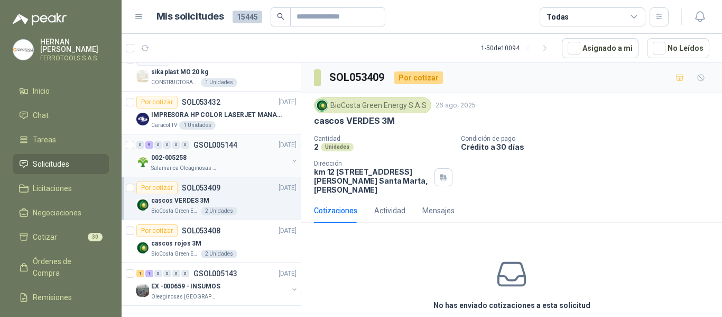
click at [228, 152] on div "002-005258" at bounding box center [219, 157] width 137 height 13
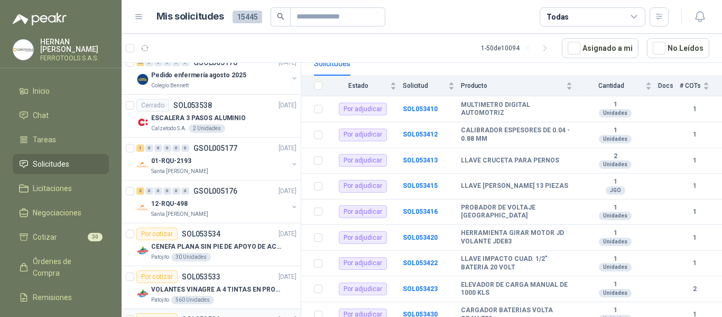
scroll to position [1537, 0]
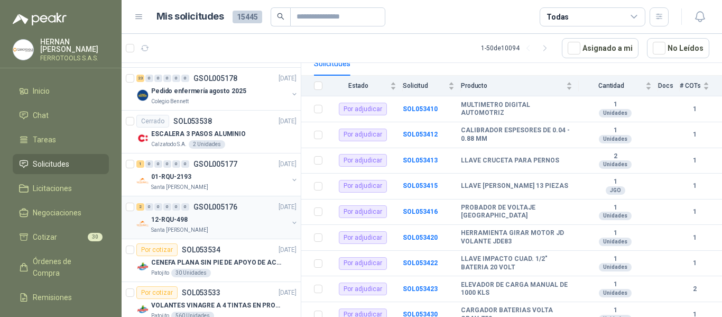
click at [239, 221] on div "12-RQU-498" at bounding box center [219, 219] width 137 height 13
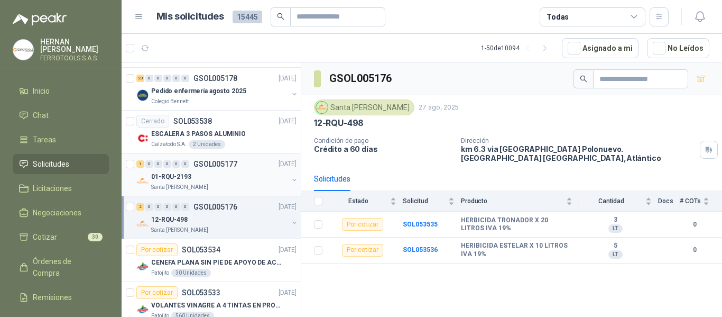
click at [242, 181] on div "01-RQU-2193" at bounding box center [219, 176] width 137 height 13
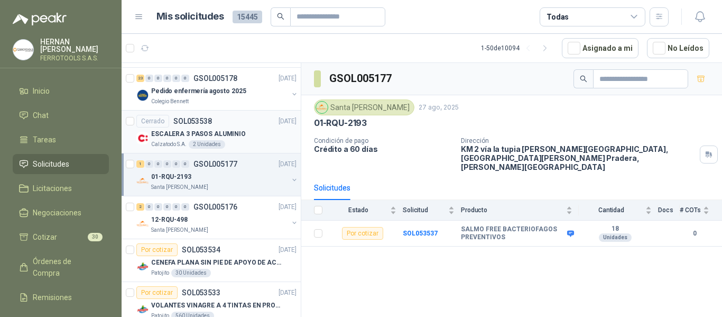
click at [245, 135] on div "ESCALERA 3 PASOS ALUMINIO" at bounding box center [223, 133] width 145 height 13
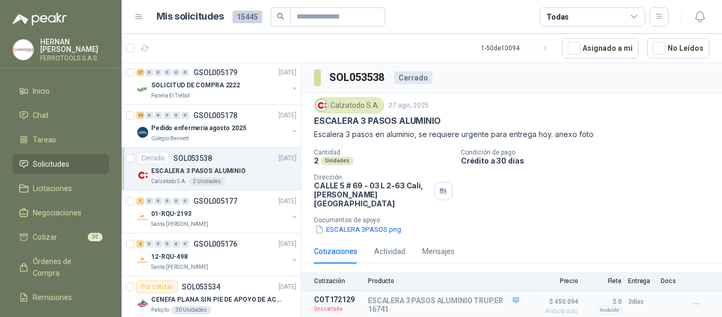
scroll to position [1484, 0]
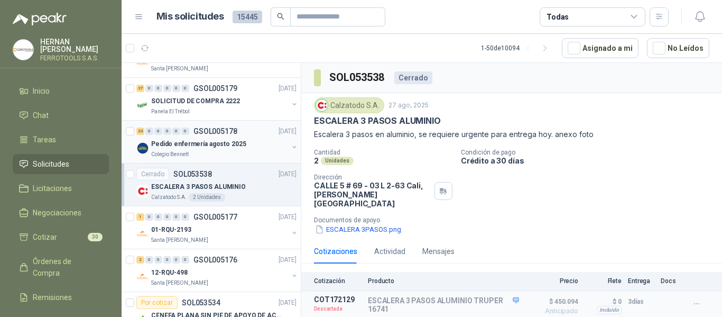
click at [252, 146] on div "Pedido enfermería agosto 2025" at bounding box center [219, 143] width 137 height 13
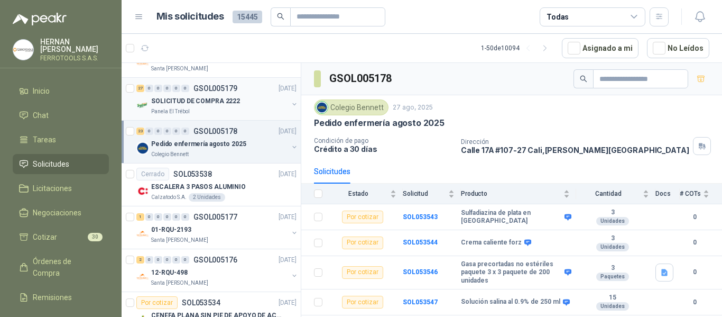
click at [253, 103] on div "SOLICITUD DE COMPRA 2222" at bounding box center [219, 101] width 137 height 13
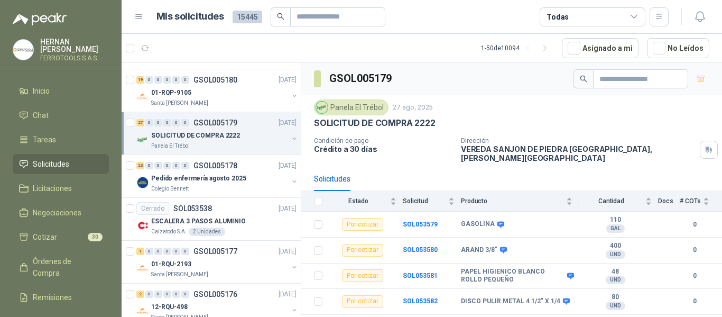
scroll to position [1431, 0]
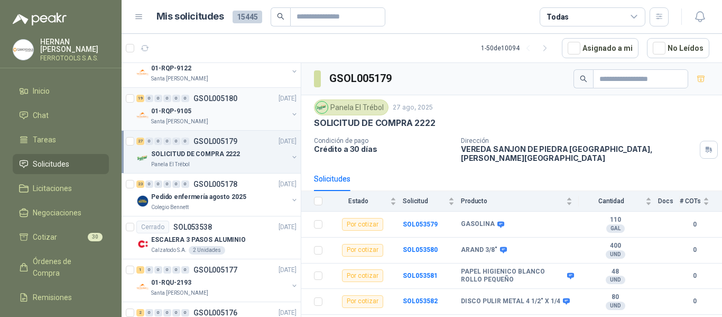
click at [252, 114] on div "01-RQP-9105" at bounding box center [219, 111] width 137 height 13
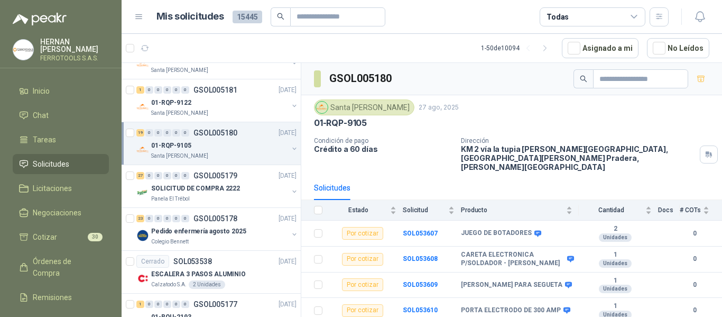
scroll to position [1379, 0]
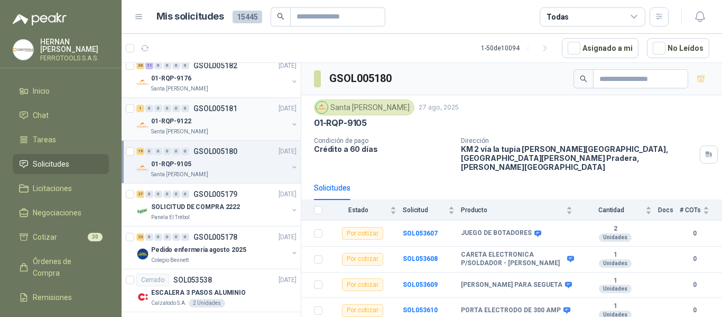
click at [251, 125] on div "01-RQP-9122" at bounding box center [219, 121] width 137 height 13
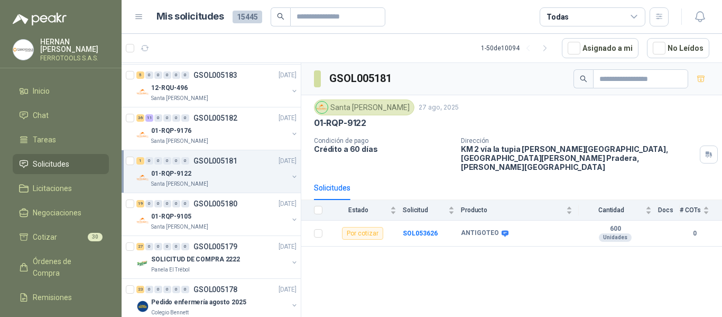
scroll to position [1326, 0]
click at [249, 132] on div "01-RQP-9176" at bounding box center [219, 131] width 137 height 13
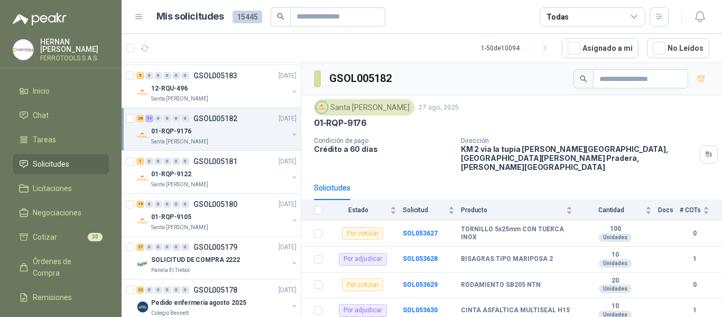
scroll to position [1273, 0]
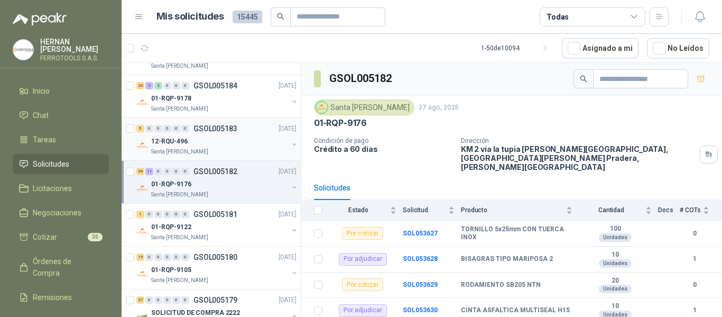
click at [249, 142] on div "12-RQU-496" at bounding box center [219, 141] width 137 height 13
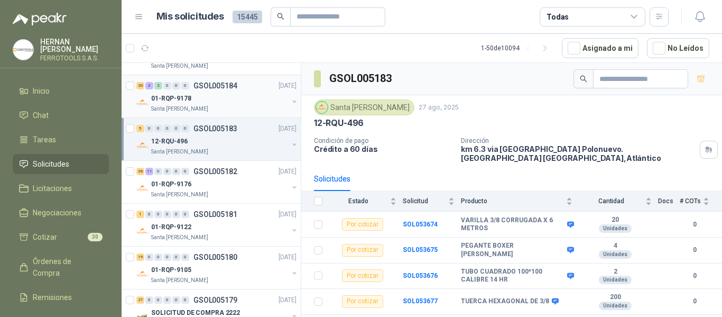
click at [250, 105] on div "Santa [PERSON_NAME]" at bounding box center [219, 109] width 137 height 8
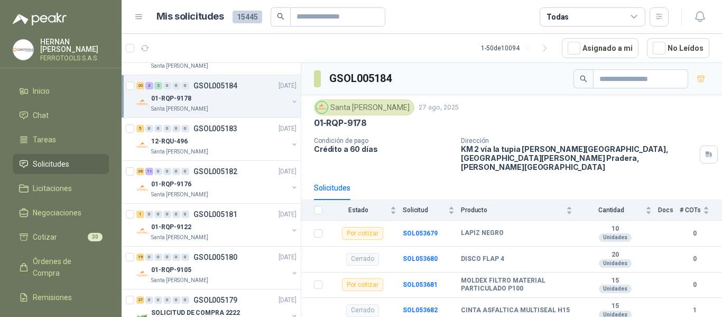
scroll to position [1220, 0]
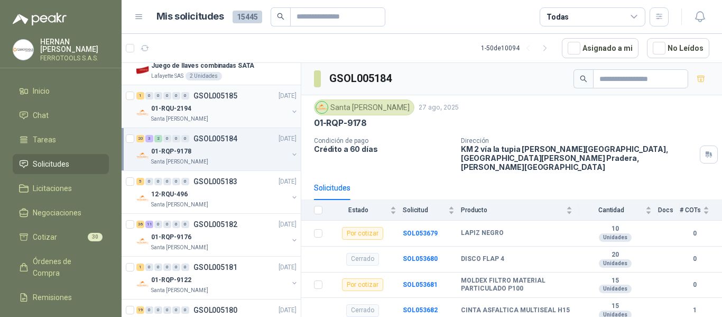
click at [250, 107] on div "01-RQU-2194" at bounding box center [219, 108] width 137 height 13
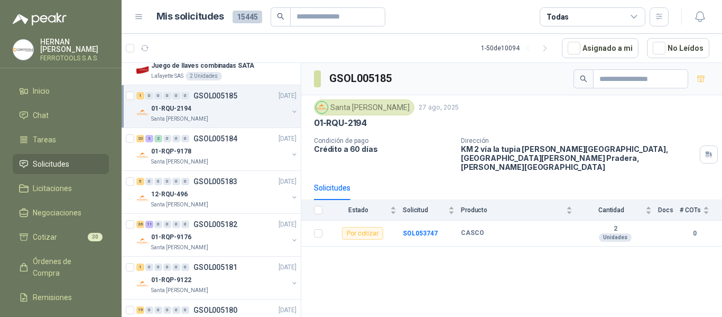
scroll to position [1167, 0]
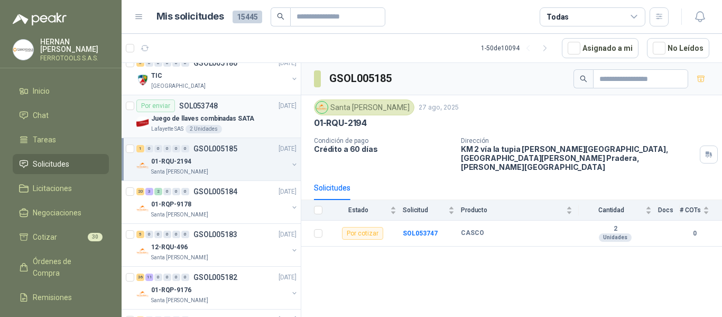
click at [250, 114] on div "Juego de llaves combinadas SATA" at bounding box center [223, 118] width 145 height 13
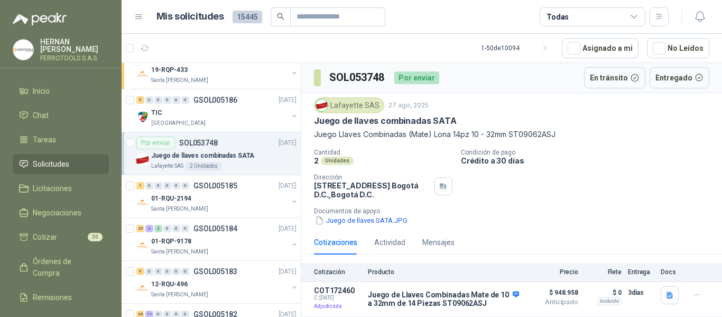
scroll to position [1114, 0]
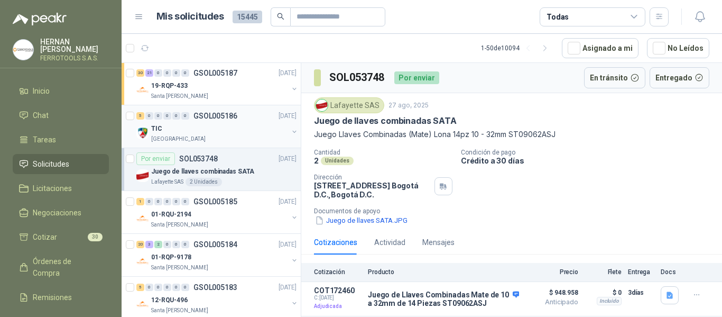
click at [244, 131] on div "TIC" at bounding box center [219, 128] width 137 height 13
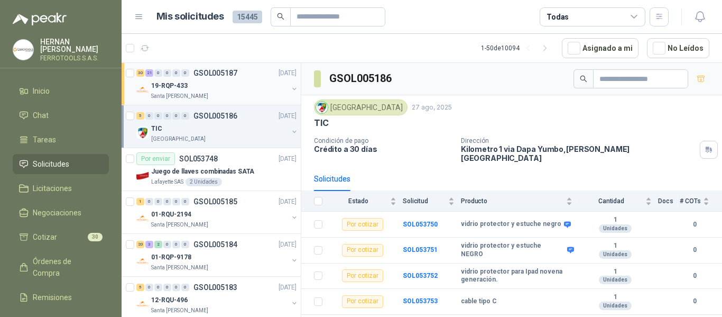
click at [251, 93] on div "Santa [PERSON_NAME]" at bounding box center [219, 96] width 137 height 8
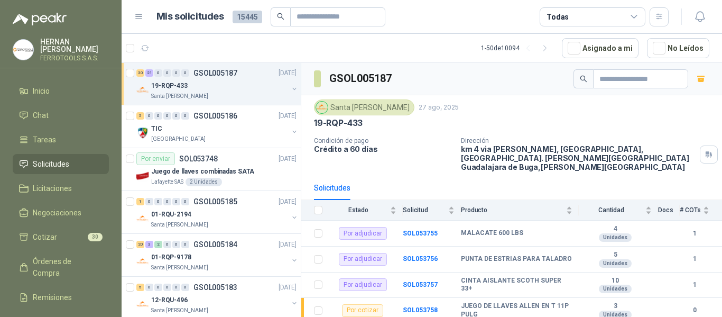
scroll to position [1061, 0]
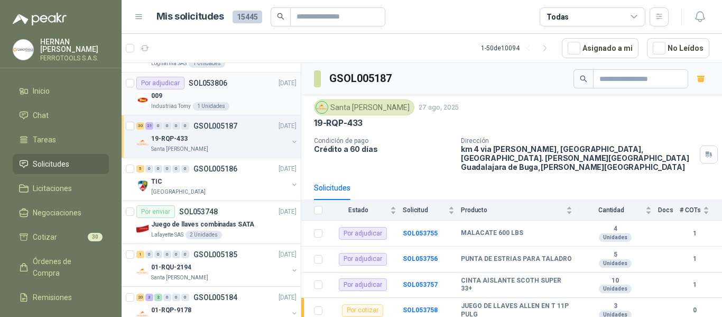
click at [251, 98] on div "009" at bounding box center [223, 95] width 145 height 13
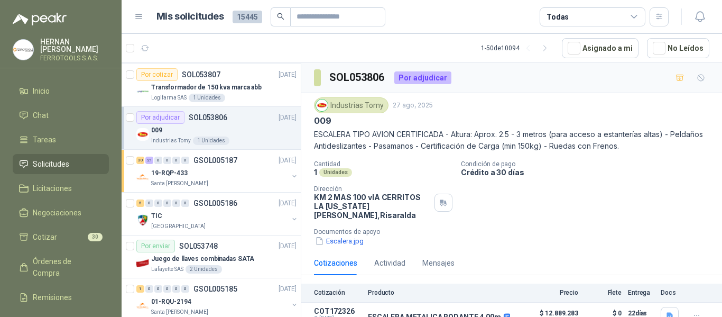
scroll to position [1008, 0]
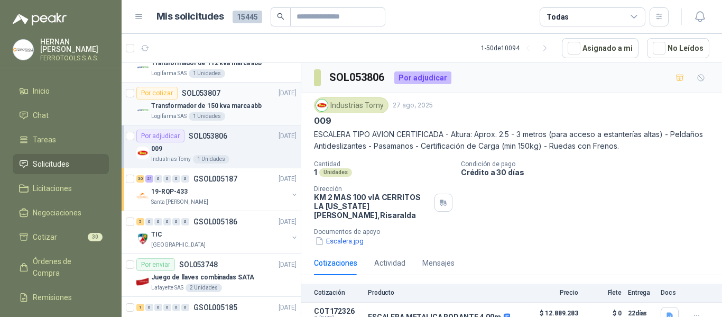
click at [253, 102] on p "Transformador de 150 kva marca abb" at bounding box center [206, 106] width 111 height 10
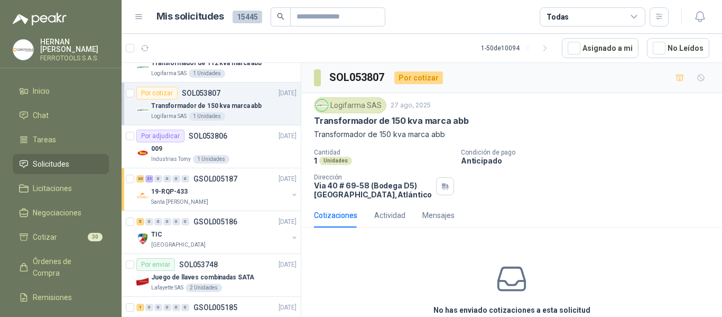
scroll to position [51, 0]
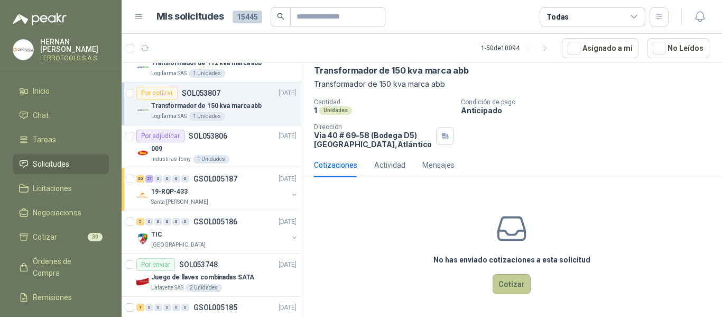
click at [516, 283] on button "Cotizar" at bounding box center [512, 284] width 38 height 20
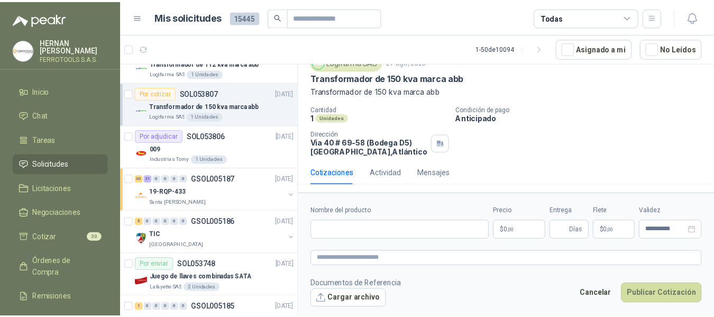
scroll to position [43, 0]
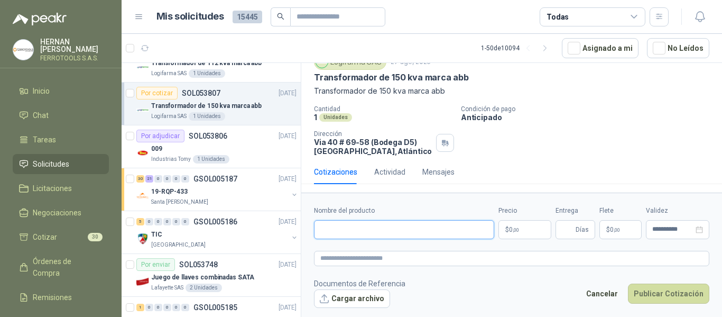
click at [368, 233] on input "Nombre del producto" at bounding box center [404, 229] width 180 height 19
paste input "**********"
type input "**********"
click at [349, 256] on textarea at bounding box center [512, 258] width 396 height 15
paste textarea "**********"
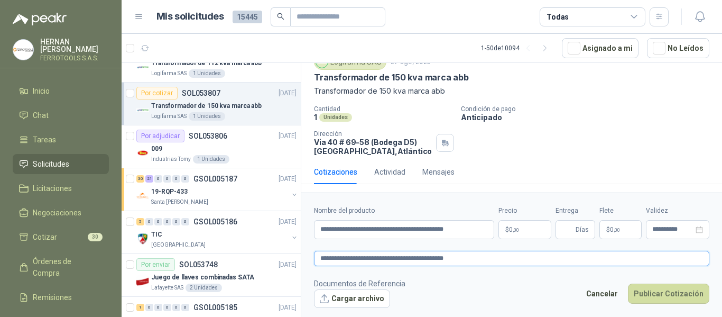
type textarea "**********"
click at [514, 235] on body "HERNAN RUALES FERROTOOLS S.A.S. Inicio Chat Tareas Solicitudes Licitaciones Neg…" at bounding box center [361, 158] width 722 height 317
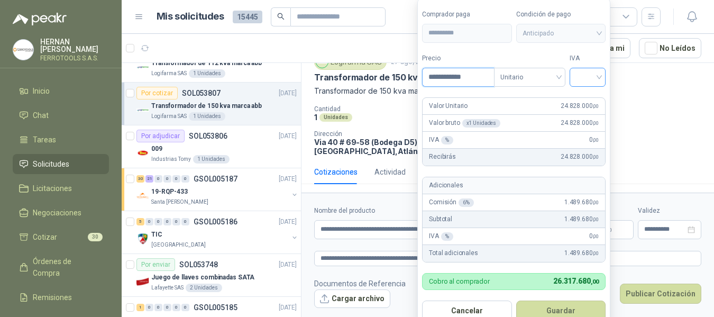
type input "**********"
click at [595, 79] on input "search" at bounding box center [587, 76] width 23 height 16
click at [591, 99] on div "19%" at bounding box center [590, 99] width 20 height 12
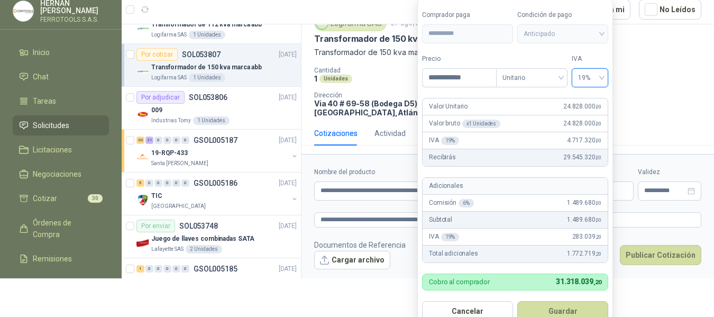
scroll to position [39, 0]
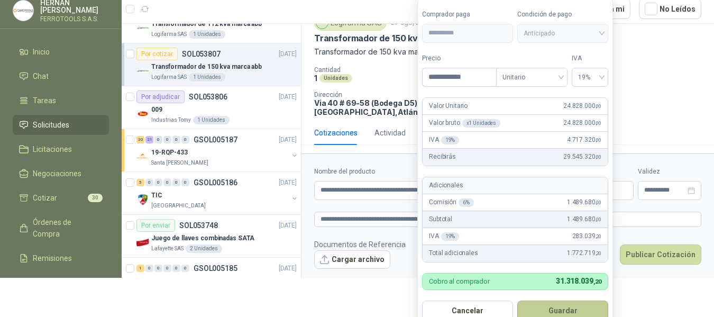
click at [571, 306] on button "Guardar" at bounding box center [562, 310] width 91 height 20
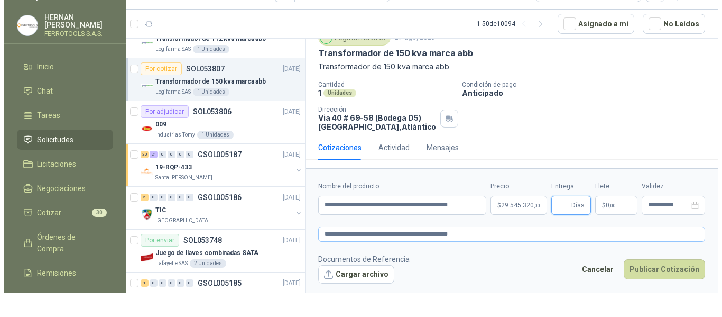
scroll to position [0, 0]
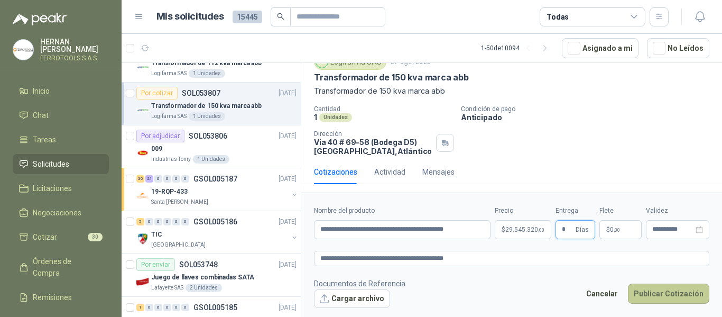
type input "*"
click at [671, 296] on button "Publicar Cotización" at bounding box center [668, 293] width 81 height 20
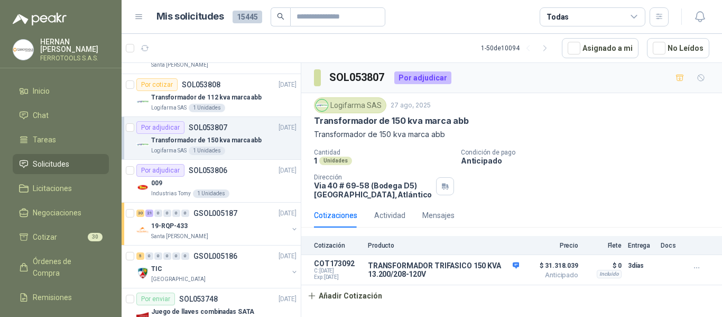
scroll to position [956, 0]
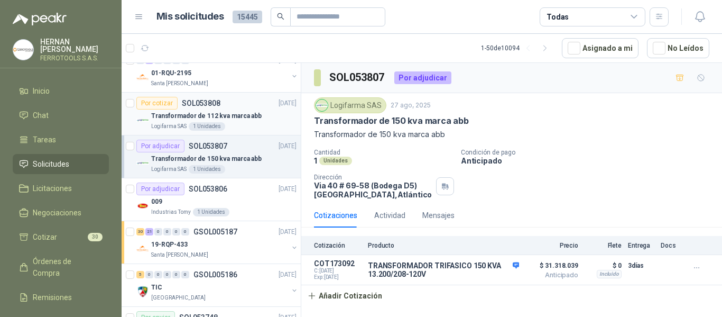
click at [251, 120] on p "Transformador de 112 kva marca abb" at bounding box center [206, 116] width 111 height 10
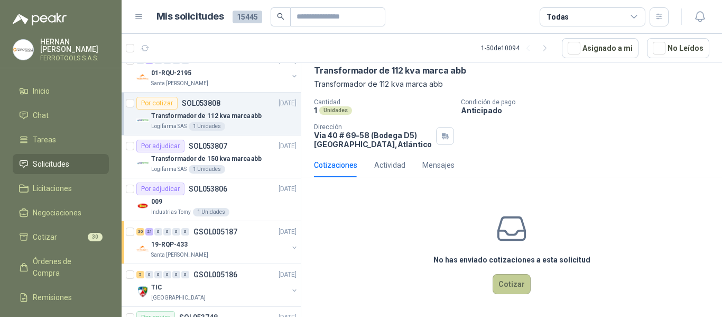
click at [506, 276] on button "Cotizar" at bounding box center [512, 284] width 38 height 20
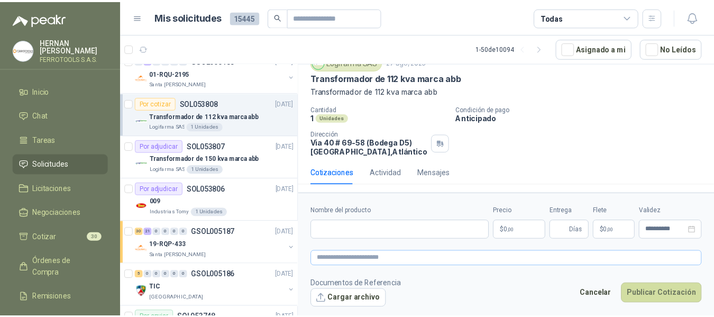
scroll to position [43, 0]
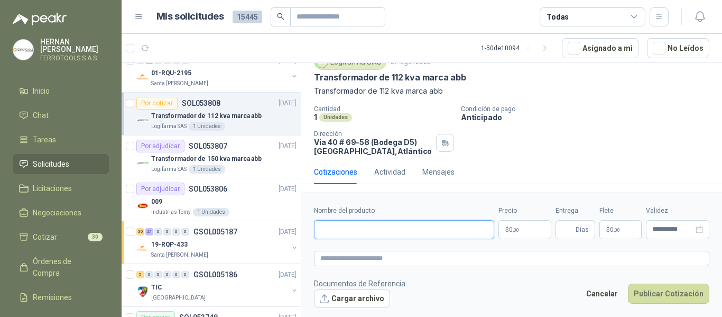
click at [420, 226] on input "Nombre del producto" at bounding box center [404, 229] width 180 height 19
paste input "**********"
type input "**********"
click at [432, 256] on textarea at bounding box center [512, 258] width 396 height 15
paste textarea "**********"
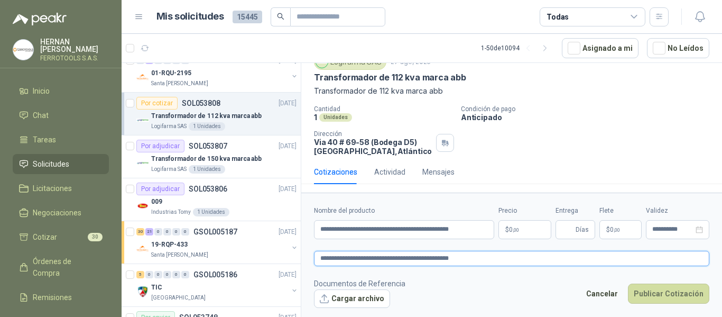
type textarea "**********"
click at [528, 236] on body "HERNAN RUALES FERROTOOLS S.A.S. Inicio Chat Tareas Solicitudes Licitaciones Neg…" at bounding box center [361, 158] width 722 height 317
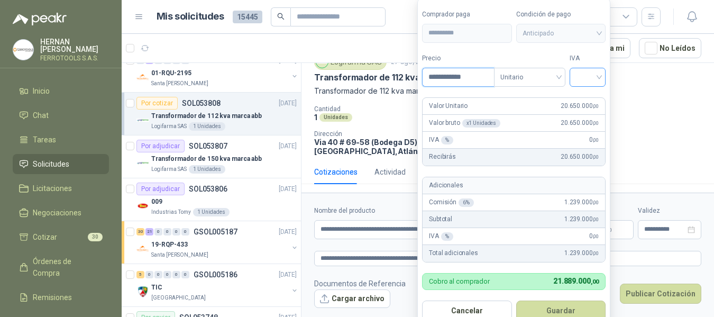
type input "**********"
click at [592, 82] on input "search" at bounding box center [587, 76] width 23 height 16
click at [593, 98] on div "19%" at bounding box center [590, 99] width 20 height 12
click at [545, 56] on label "Tipo" at bounding box center [531, 58] width 71 height 10
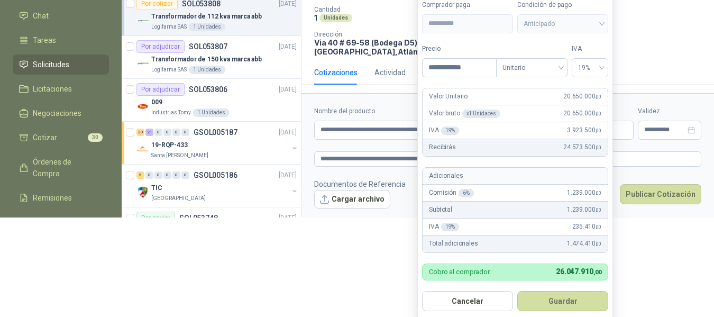
scroll to position [101, 0]
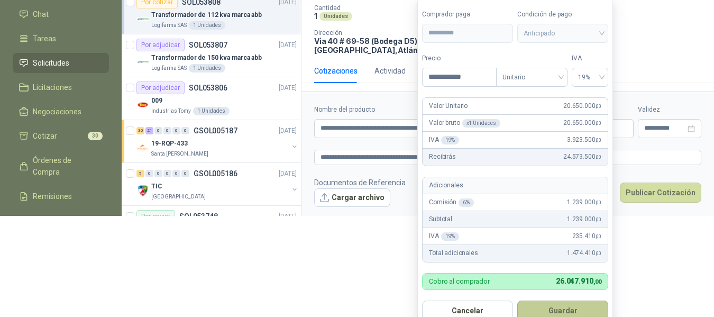
click at [568, 308] on button "Guardar" at bounding box center [562, 310] width 91 height 20
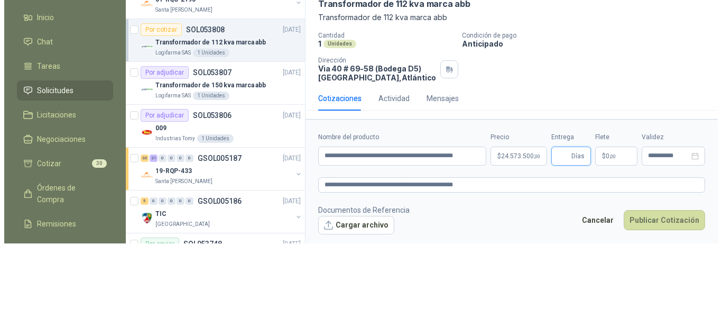
scroll to position [0, 0]
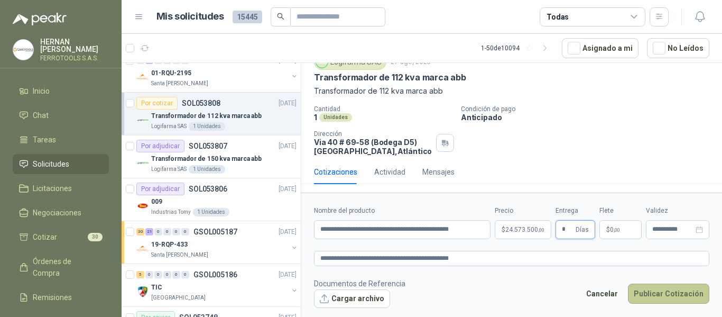
type input "*"
click at [664, 295] on button "Publicar Cotización" at bounding box center [668, 293] width 81 height 20
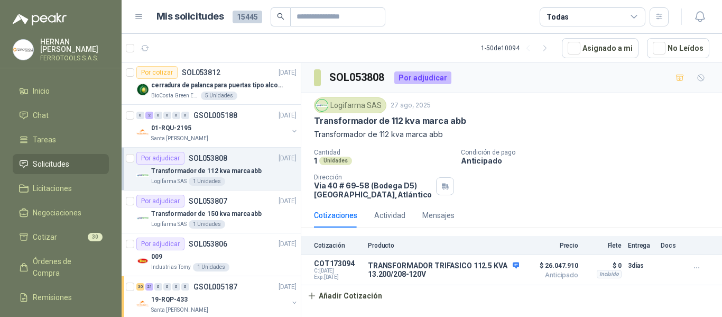
scroll to position [903, 0]
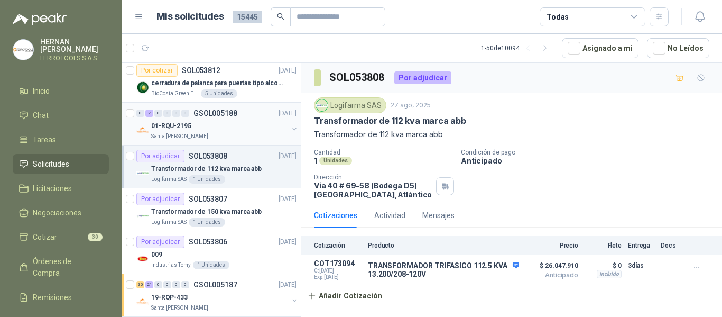
click at [242, 129] on div "01-RQU-2195" at bounding box center [219, 126] width 137 height 13
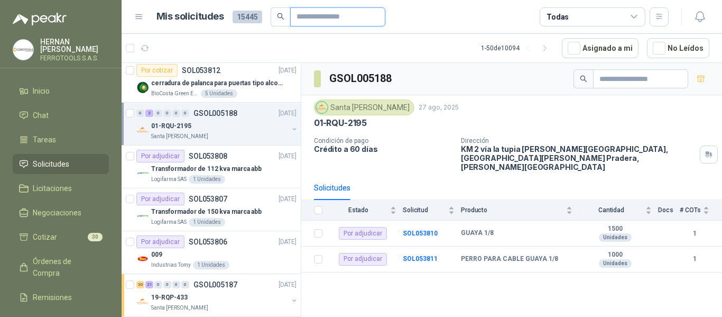
click at [325, 22] on input "text" at bounding box center [334, 17] width 74 height 18
type input "****"
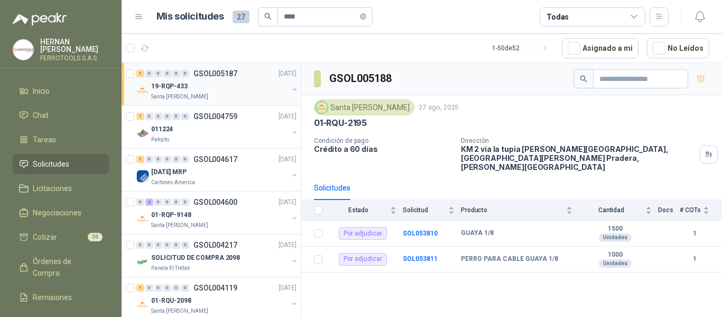
click at [281, 87] on div "19-RQP-433 Santa Anita Napoles" at bounding box center [217, 90] width 162 height 21
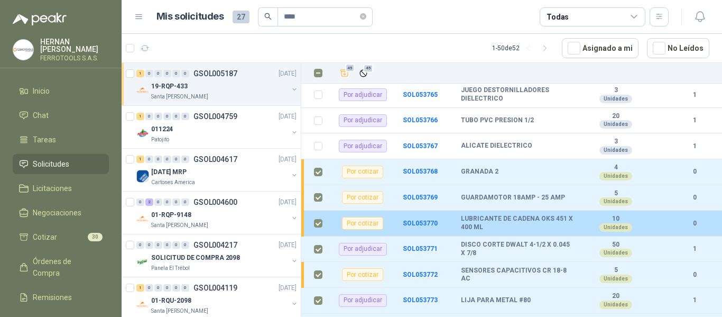
scroll to position [370, 0]
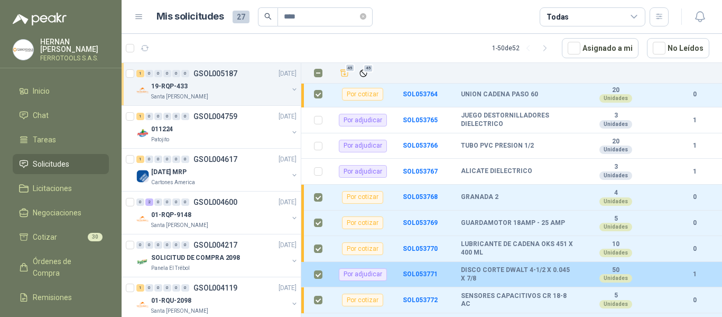
click at [314, 264] on td at bounding box center [314, 275] width 27 height 26
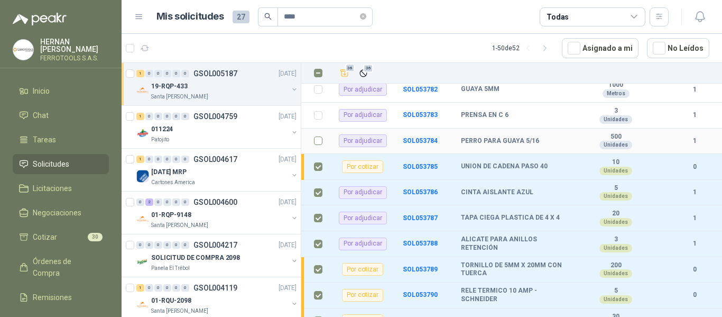
scroll to position [846, 0]
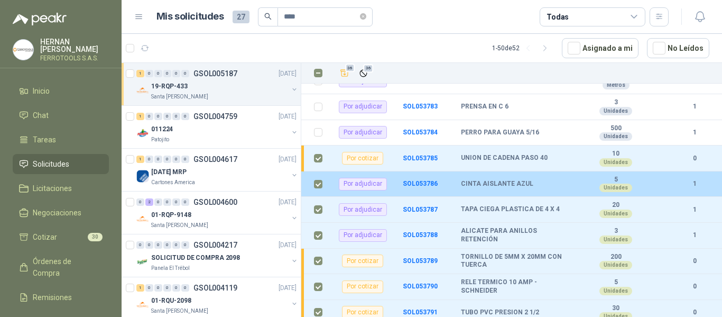
click at [314, 179] on label at bounding box center [318, 184] width 8 height 12
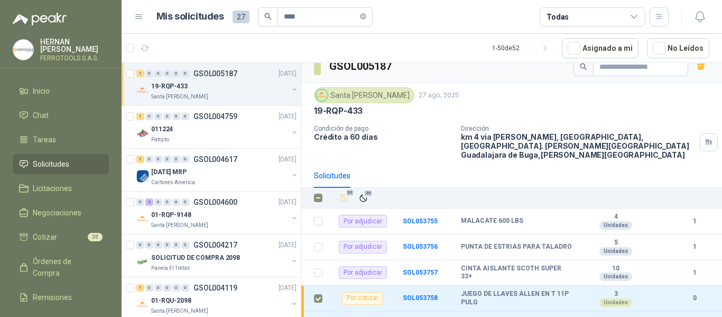
scroll to position [0, 0]
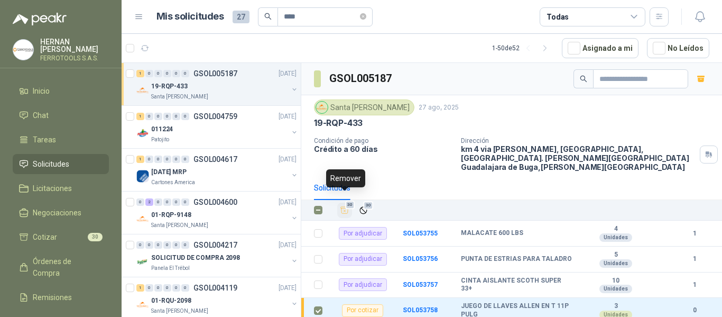
click at [347, 200] on span "30" at bounding box center [350, 204] width 10 height 8
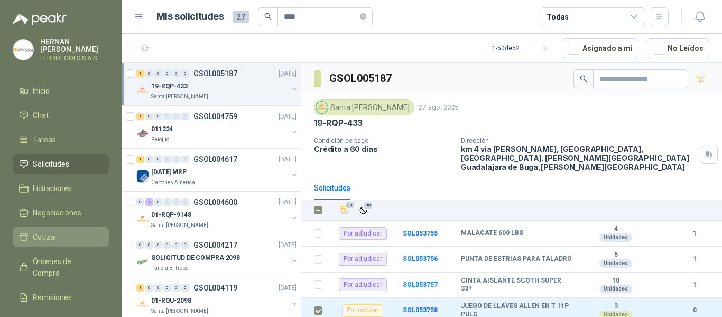
click at [58, 234] on li "Cotizar" at bounding box center [61, 237] width 84 height 12
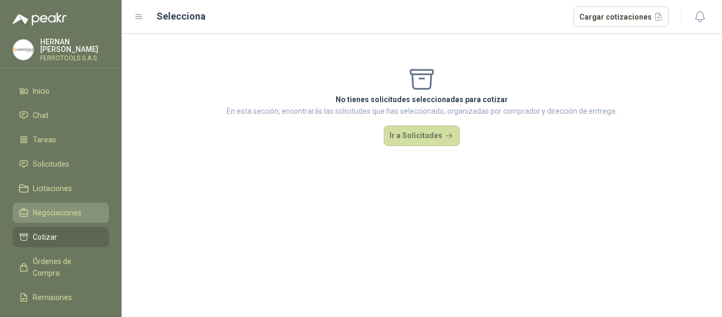
click at [59, 209] on span "Negociaciones" at bounding box center [57, 213] width 49 height 12
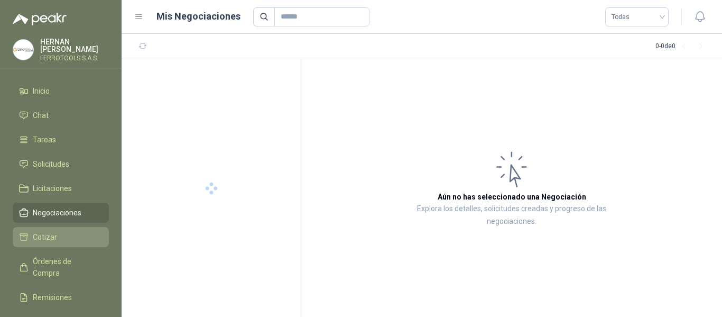
click at [47, 231] on span "Cotizar" at bounding box center [45, 237] width 24 height 12
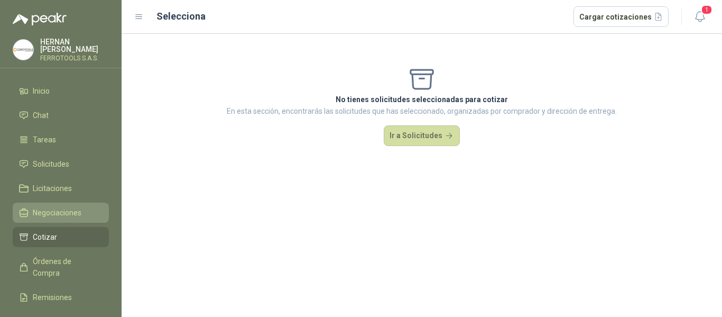
click at [42, 213] on span "Negociaciones" at bounding box center [57, 213] width 49 height 12
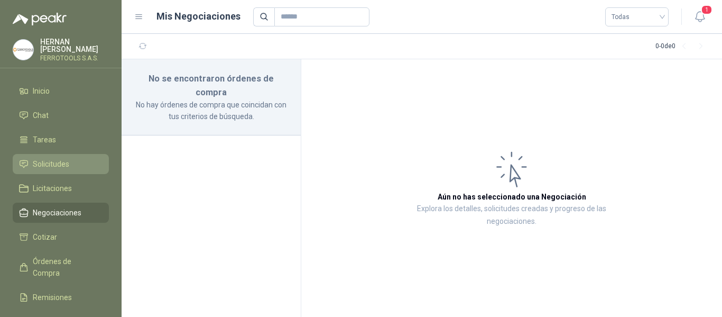
click at [54, 162] on span "Solicitudes" at bounding box center [51, 164] width 36 height 12
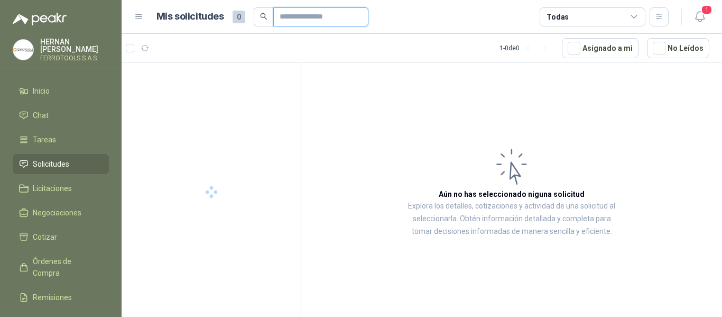
click at [319, 19] on input "text" at bounding box center [317, 17] width 74 height 18
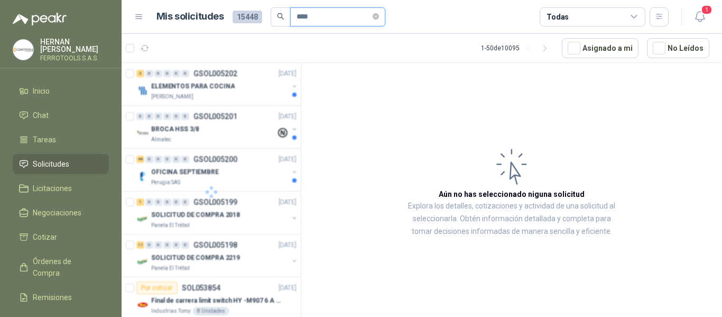
type input "****"
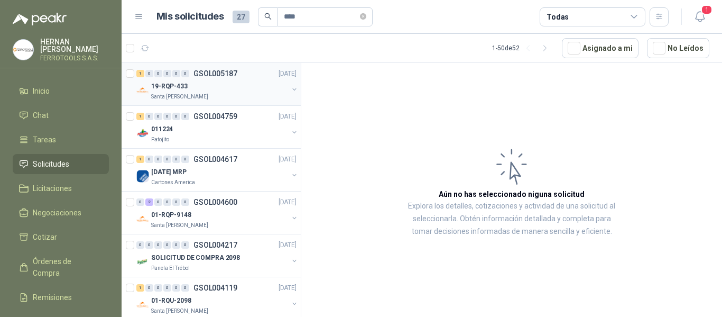
click at [261, 90] on div "19-RQP-433" at bounding box center [219, 86] width 137 height 13
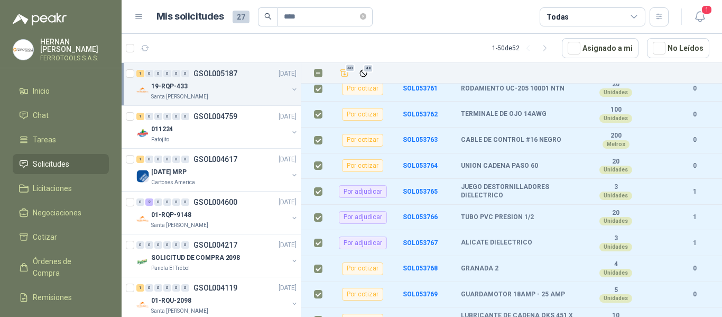
scroll to position [317, 0]
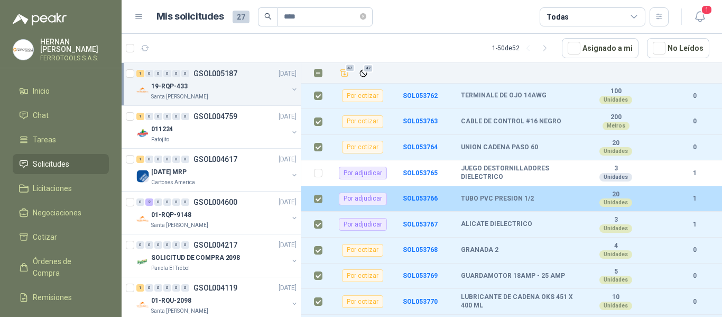
click at [314, 190] on td at bounding box center [314, 199] width 27 height 26
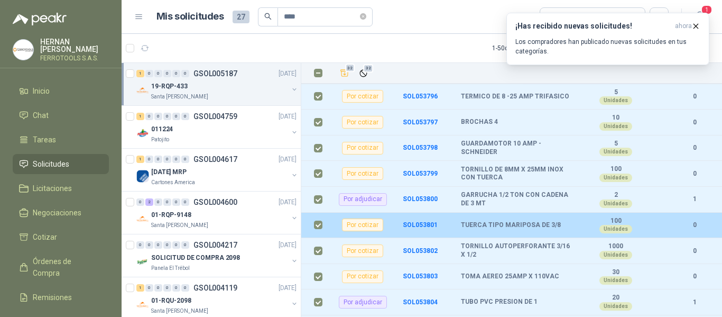
scroll to position [1202, 0]
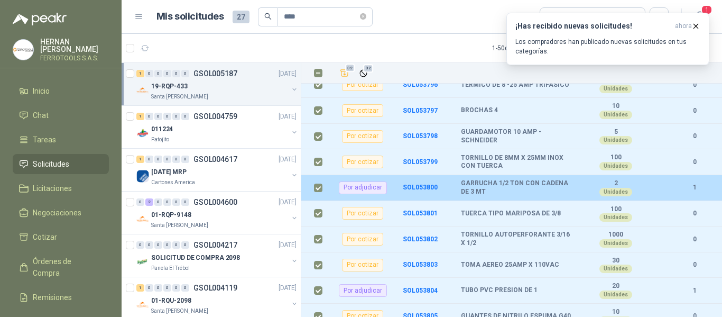
click at [320, 183] on label at bounding box center [318, 188] width 8 height 12
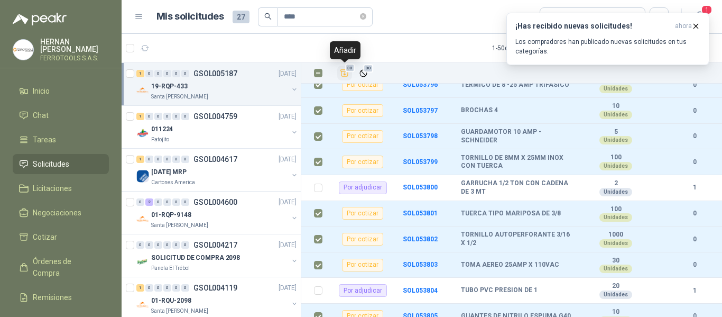
click at [346, 74] on icon "Añadir" at bounding box center [345, 73] width 10 height 10
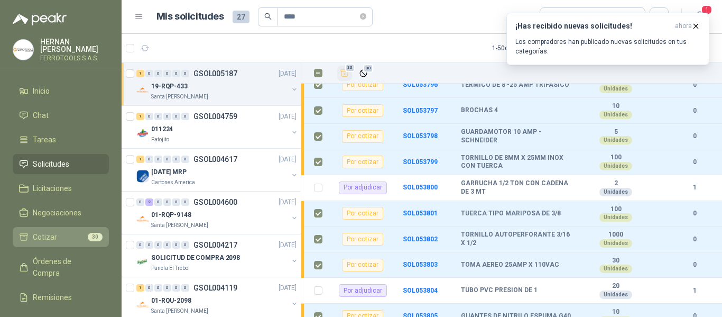
click at [70, 236] on li "Cotizar 30" at bounding box center [61, 237] width 84 height 12
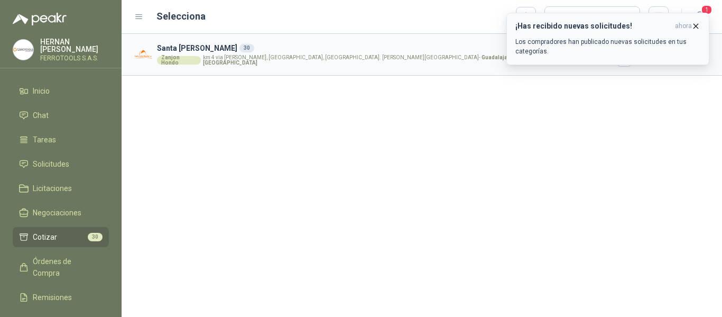
click at [694, 31] on div "¡Has recibido nuevas solicitudes! ahora Los compradores han publicado nuevas so…" at bounding box center [608, 39] width 185 height 34
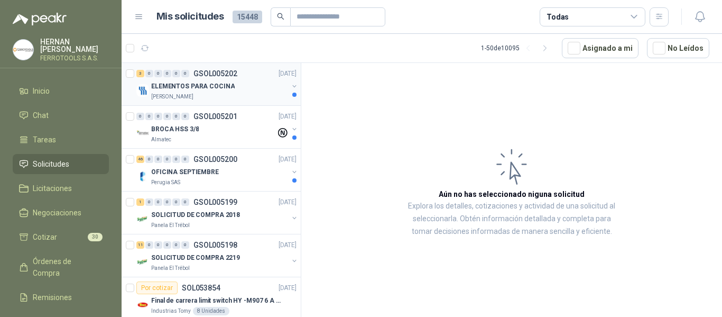
click at [250, 92] on div "ELEMENTOS PARA COCINA" at bounding box center [219, 86] width 137 height 13
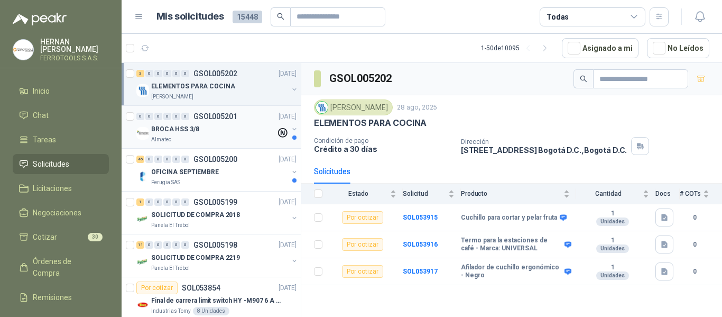
click at [234, 129] on div "BROCA HSS 3/8" at bounding box center [213, 129] width 125 height 13
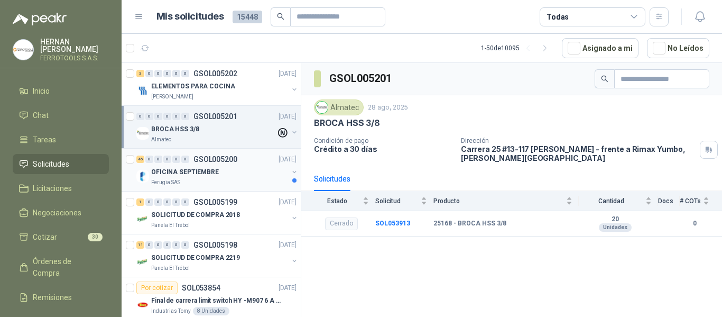
click at [236, 175] on div "OFICINA SEPTIEMBRE" at bounding box center [219, 172] width 137 height 13
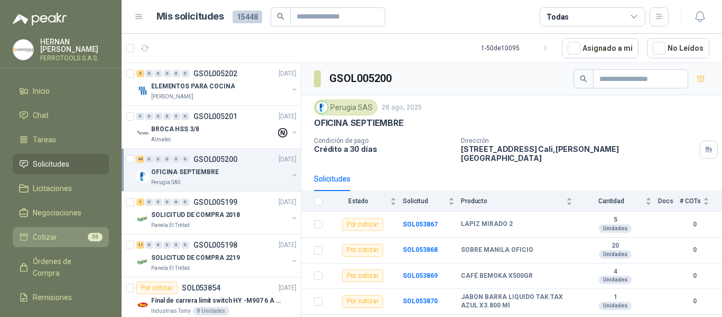
click at [63, 234] on li "Cotizar 30" at bounding box center [61, 237] width 84 height 12
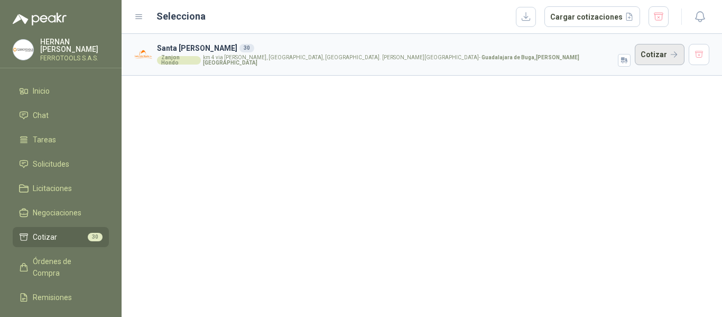
click at [657, 49] on button "Cotizar" at bounding box center [660, 54] width 50 height 21
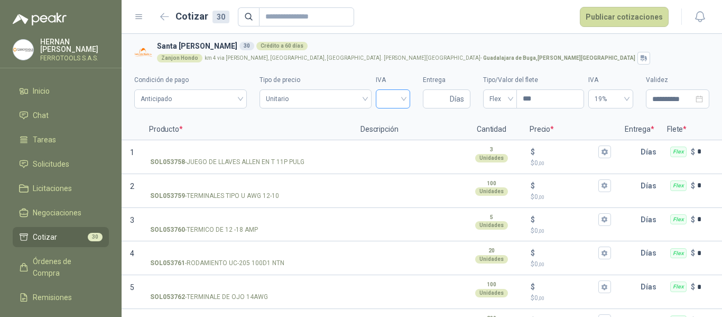
click at [388, 99] on input "search" at bounding box center [393, 98] width 22 height 16
click at [390, 117] on div "19%" at bounding box center [387, 121] width 17 height 12
click at [455, 99] on span "Días" at bounding box center [457, 99] width 14 height 18
type input "*"
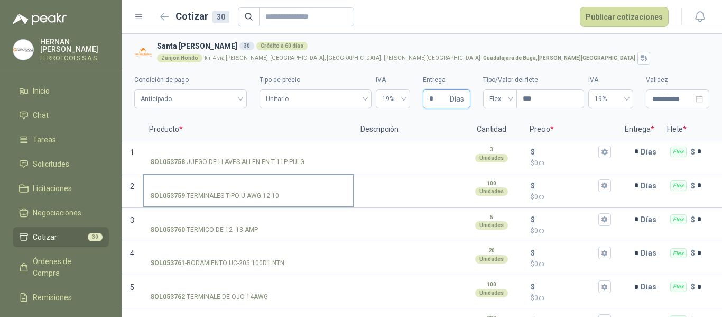
scroll to position [53, 0]
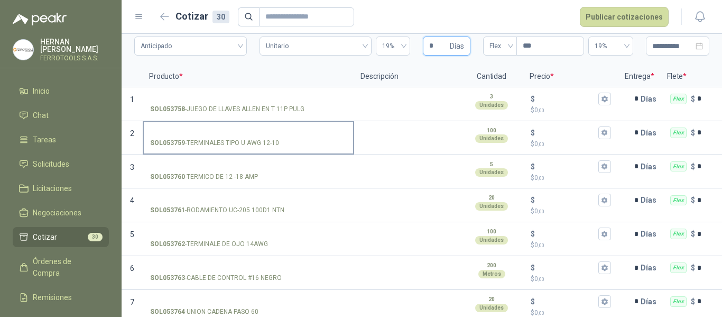
type input "*"
click at [242, 126] on label "SOL053759 - TERMINALES TIPO U AWG 12-10" at bounding box center [248, 137] width 209 height 30
click at [242, 129] on input "SOL053759 - TERMINALES TIPO U AWG 12-10" at bounding box center [248, 133] width 197 height 8
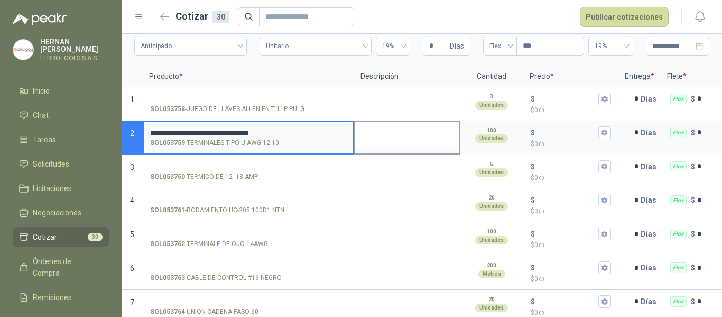
click at [388, 132] on textarea at bounding box center [407, 134] width 104 height 24
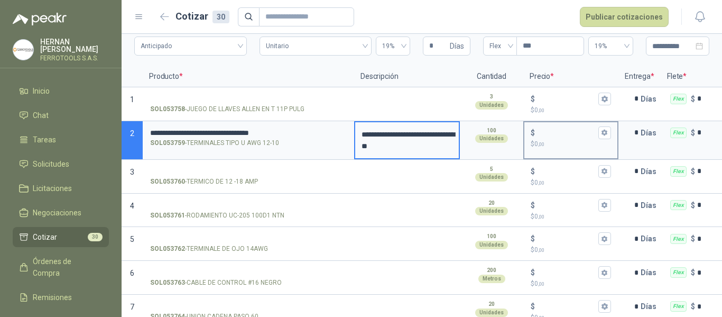
click at [560, 131] on input "$ $ 0 ,00" at bounding box center [566, 132] width 59 height 8
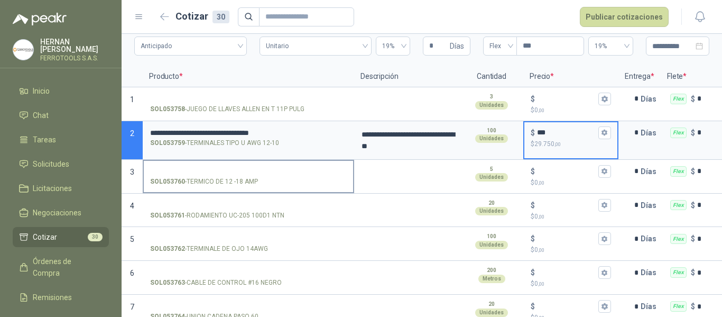
type input "***"
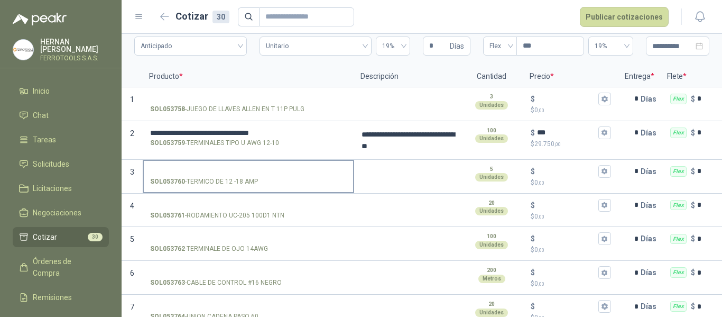
click at [207, 164] on label "SOL053760 - TERMICO DE 12 -18 AMP" at bounding box center [248, 176] width 209 height 30
click at [207, 168] on input "SOL053760 - TERMICO DE 12 -18 AMP" at bounding box center [248, 172] width 197 height 8
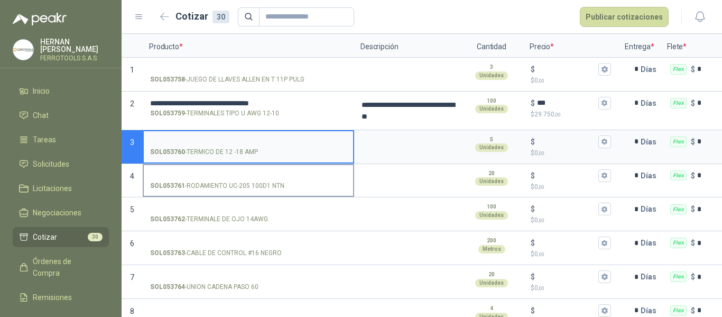
scroll to position [106, 0]
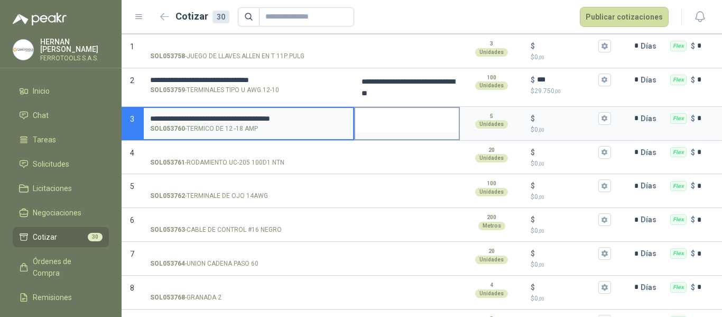
click at [376, 118] on textarea at bounding box center [407, 120] width 104 height 24
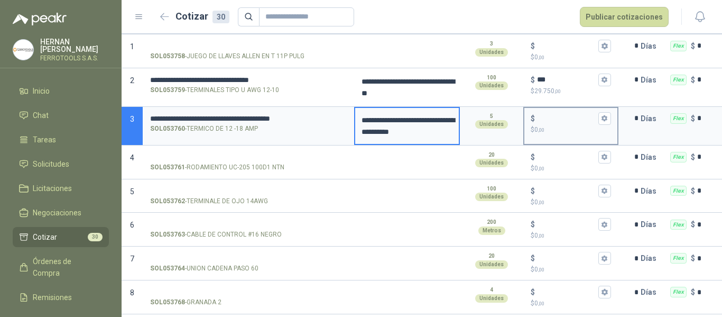
click at [564, 122] on input "$ $ 0 ,00" at bounding box center [566, 118] width 59 height 8
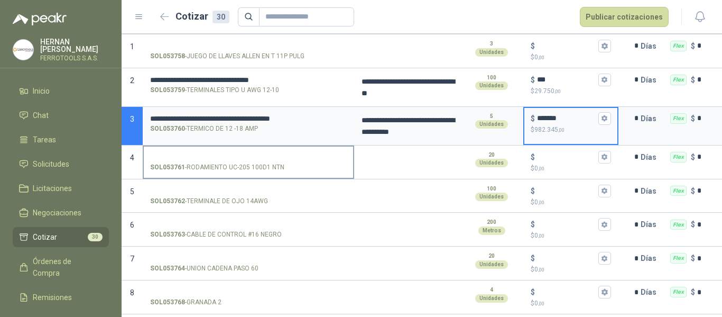
type input "*******"
click at [234, 158] on input "SOL053761 - RODAMIENTO UC-205 100D1 NTN" at bounding box center [248, 157] width 197 height 8
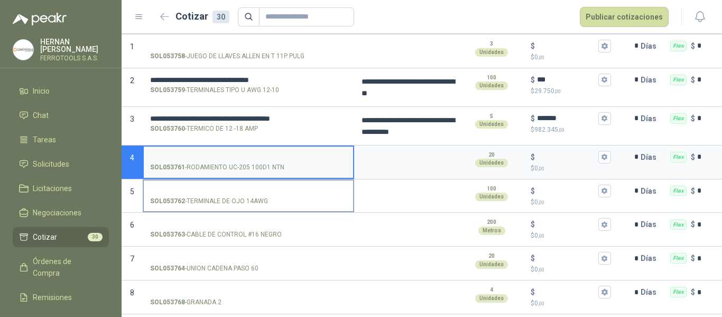
click at [205, 191] on input "SOL053762 - TERMINALE DE OJO 14AWG" at bounding box center [248, 191] width 197 height 8
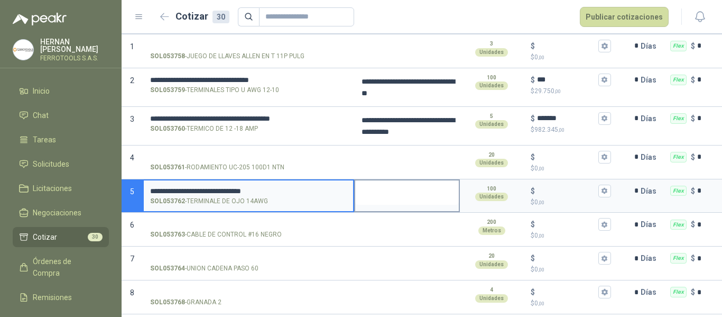
click at [391, 194] on textarea at bounding box center [407, 192] width 104 height 24
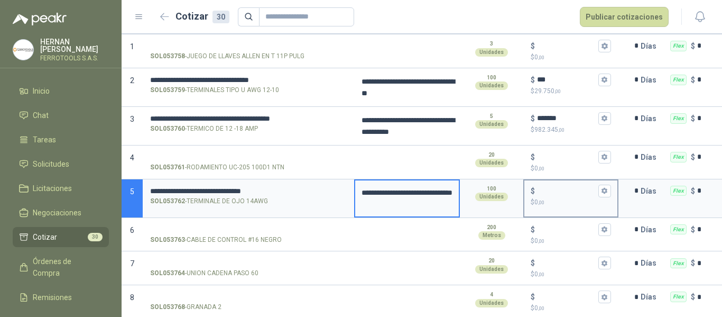
click at [557, 192] on input "$ $ 0 ,00" at bounding box center [566, 191] width 59 height 8
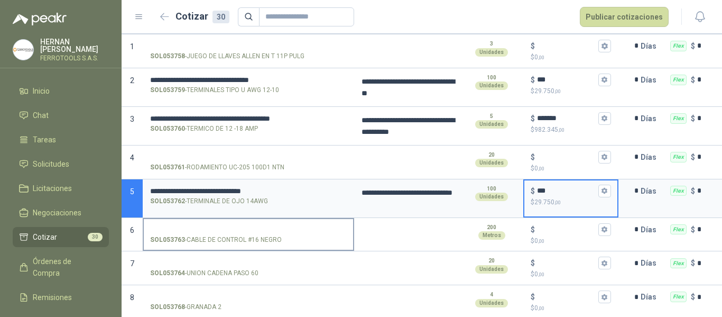
type input "***"
click at [243, 228] on input "SOL053763 - CABLE DE CONTROL #16 NEGRO" at bounding box center [248, 230] width 197 height 8
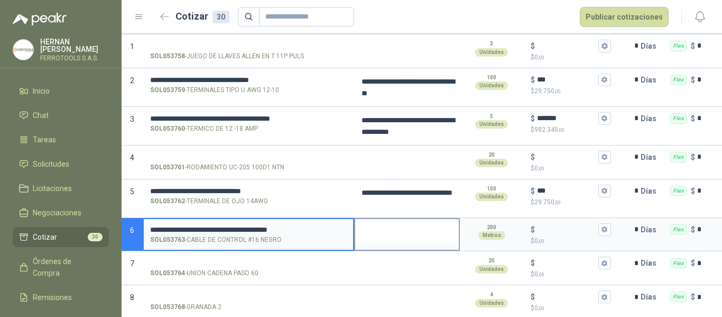
click at [384, 234] on textarea at bounding box center [407, 231] width 104 height 24
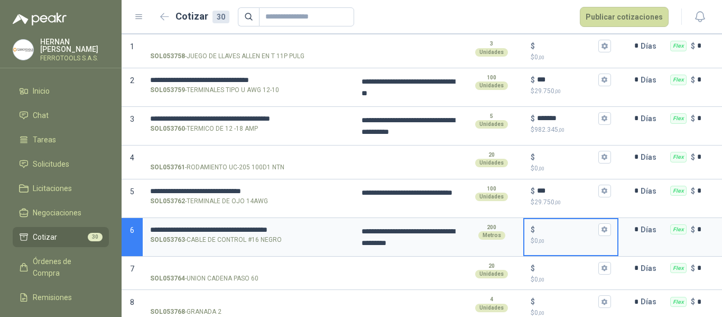
click at [561, 231] on input "$ $ 0 ,00" at bounding box center [566, 229] width 59 height 8
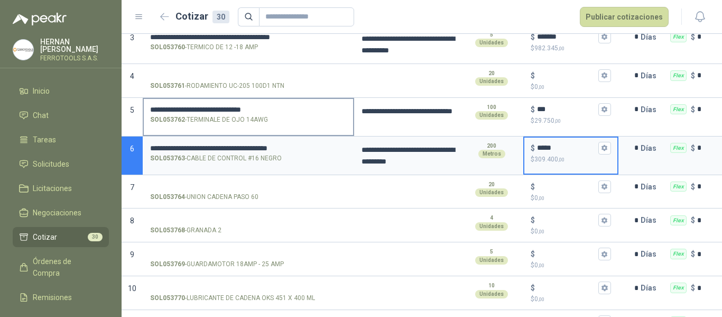
scroll to position [212, 0]
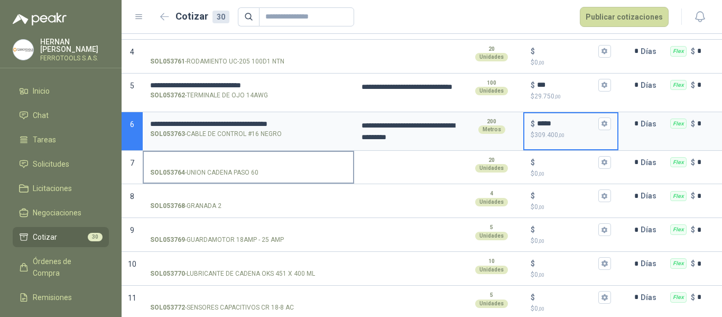
type input "*****"
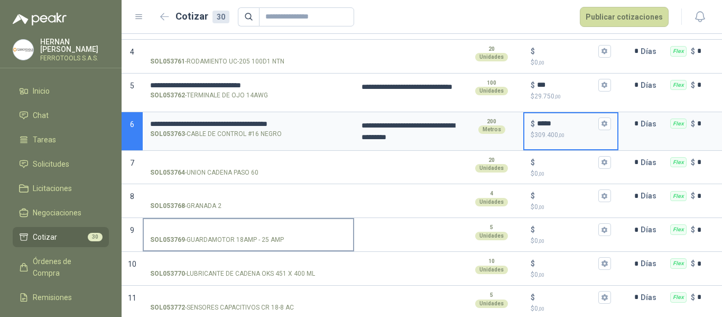
click at [242, 232] on input "SOL053769 - GUARDAMOTOR 18AMP - 25 AMP" at bounding box center [248, 230] width 197 height 8
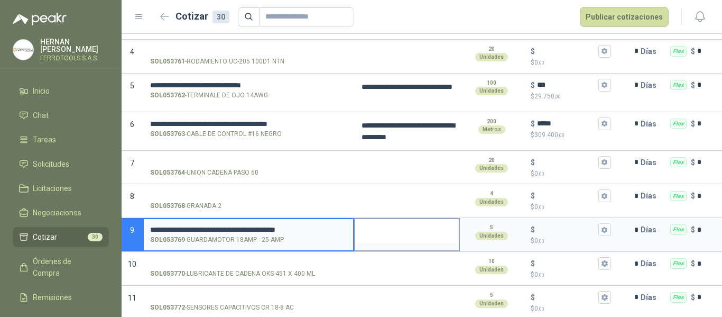
click at [384, 235] on textarea at bounding box center [407, 231] width 104 height 24
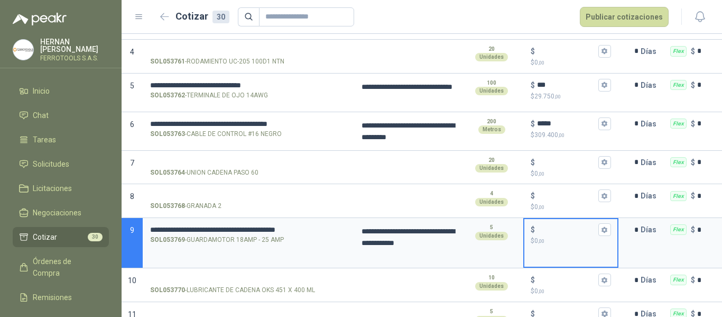
click at [556, 226] on input "$ $ 0 ,00" at bounding box center [566, 230] width 59 height 8
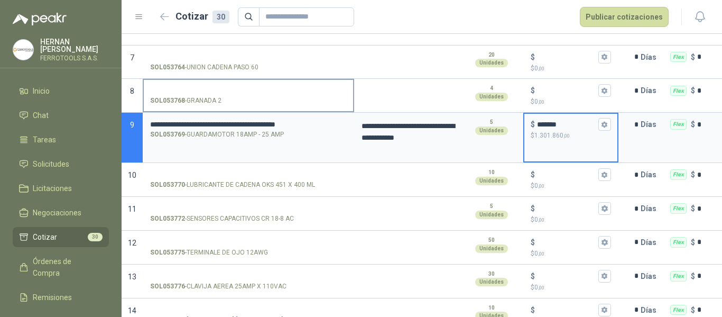
scroll to position [317, 0]
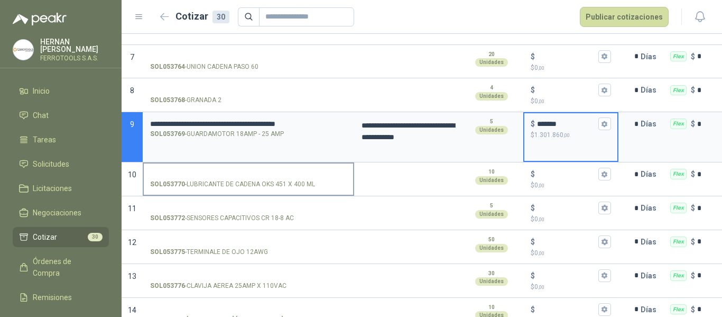
type input "*******"
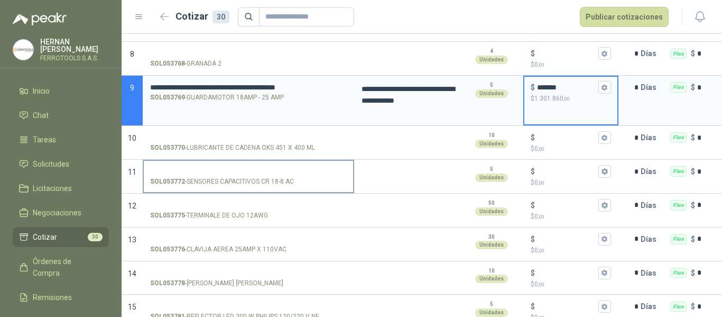
scroll to position [370, 0]
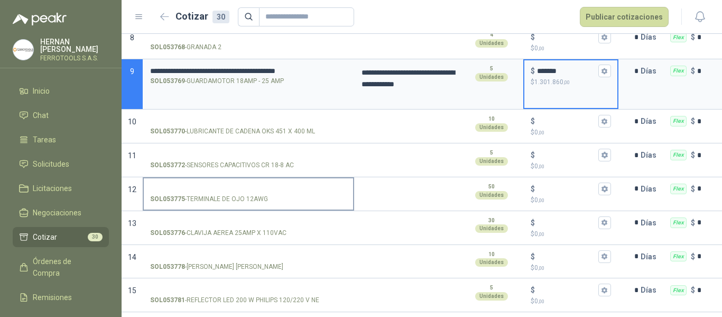
click at [216, 185] on input "SOL053775 - TERMINALE DE OJO 12AWG" at bounding box center [248, 189] width 197 height 8
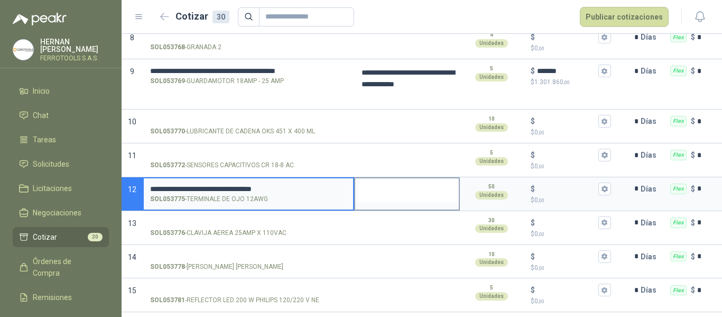
click at [394, 189] on textarea at bounding box center [407, 190] width 104 height 24
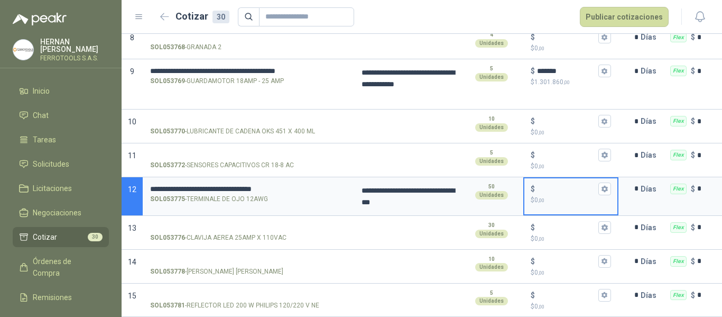
click at [551, 186] on input "$ $ 0 ,00" at bounding box center [566, 189] width 59 height 8
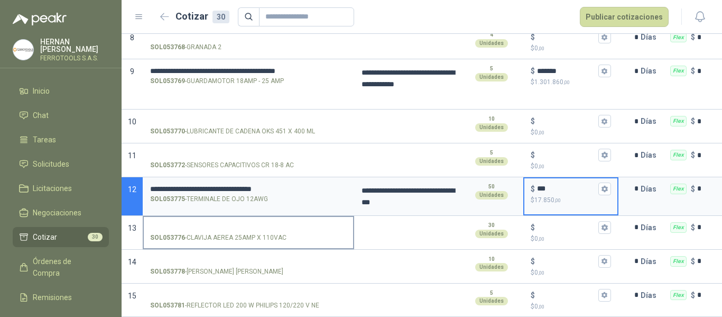
type input "***"
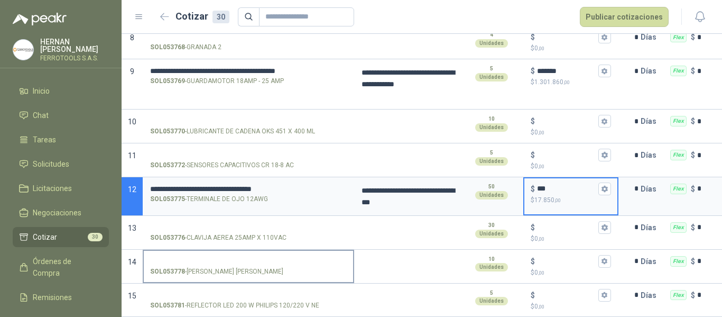
click at [233, 258] on input "SOL053778 - TOMA LEVINTON DOBLE" at bounding box center [248, 262] width 197 height 8
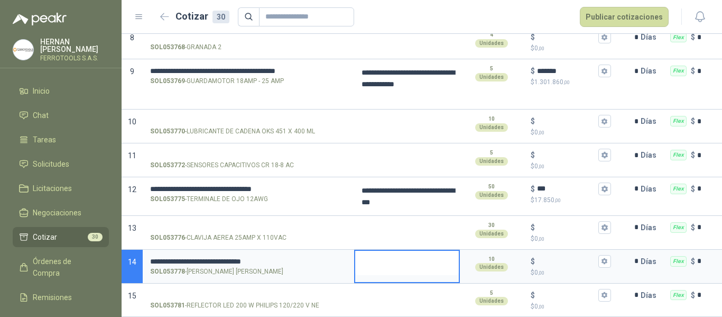
click at [381, 255] on textarea at bounding box center [407, 263] width 104 height 24
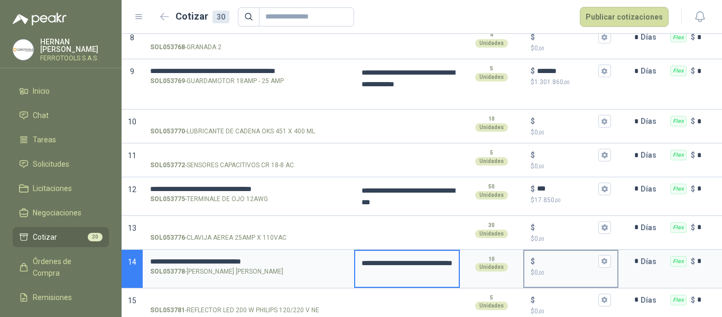
click at [555, 259] on input "$ $ 0 ,00" at bounding box center [566, 261] width 59 height 8
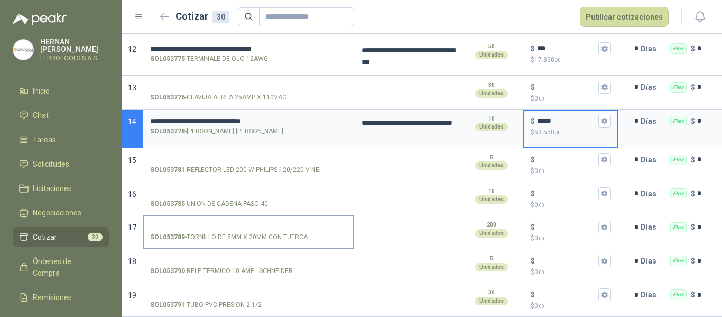
scroll to position [529, 0]
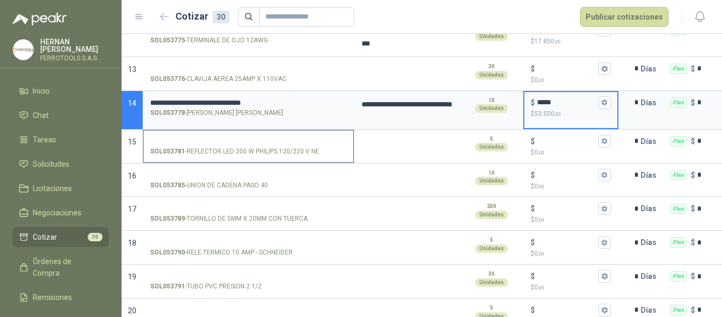
type input "*****"
click at [226, 141] on input "SOL053781 - REFLECTOR LED 200 W PHILIPS 120/220 V NE" at bounding box center [248, 141] width 197 height 8
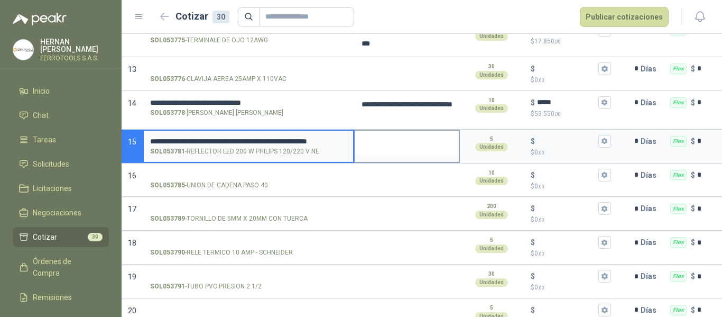
click at [391, 142] on textarea at bounding box center [407, 143] width 104 height 24
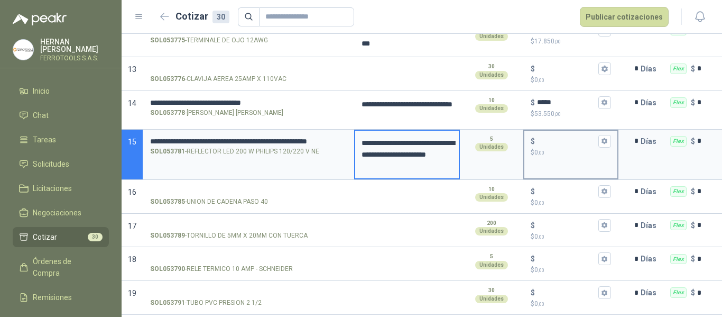
click at [558, 148] on p "$ 0 ,00" at bounding box center [571, 153] width 80 height 10
click at [558, 145] on input "$ $ 0 ,00" at bounding box center [566, 141] width 59 height 8
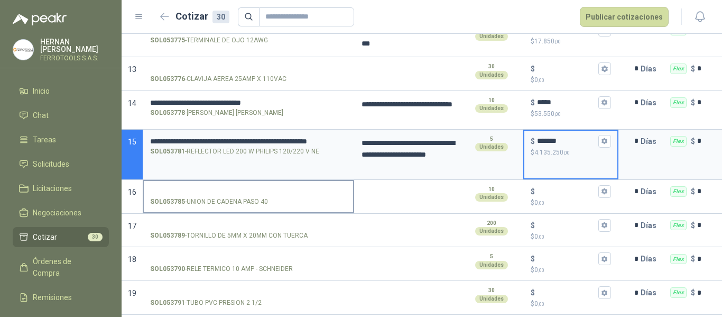
type input "*******"
click at [201, 192] on input "SOL053785 - UNION DE CADENA PASO 40" at bounding box center [248, 192] width 197 height 8
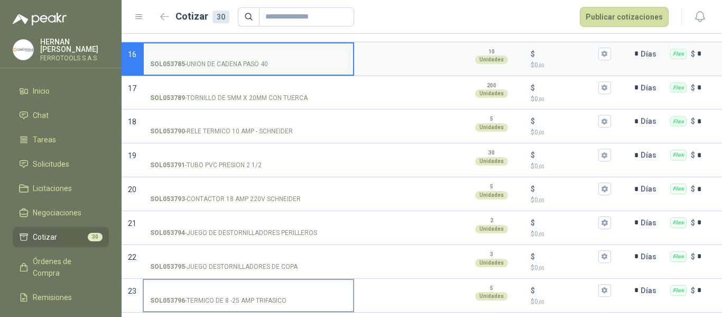
scroll to position [642, 0]
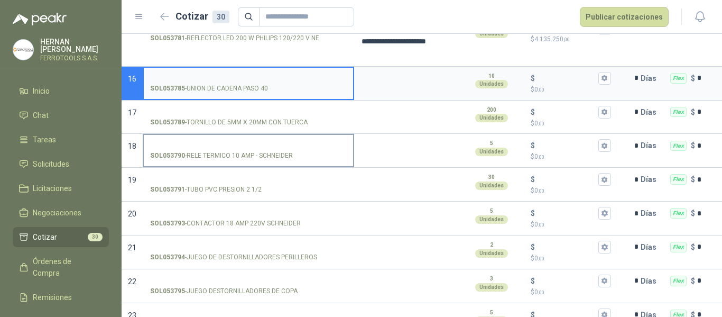
click at [238, 143] on input "SOL053790 - RELE TERMICO 10 AMP - SCHNEIDER" at bounding box center [248, 146] width 197 height 8
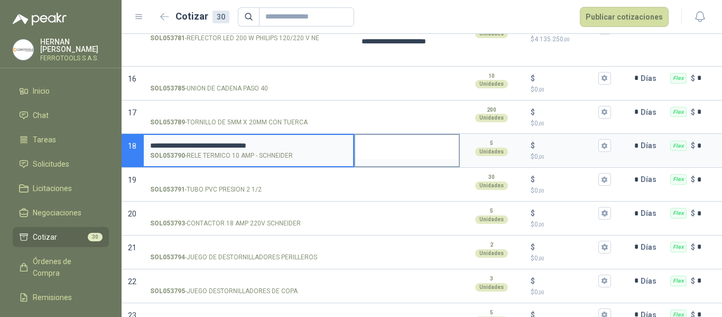
click at [374, 144] on textarea at bounding box center [407, 147] width 104 height 24
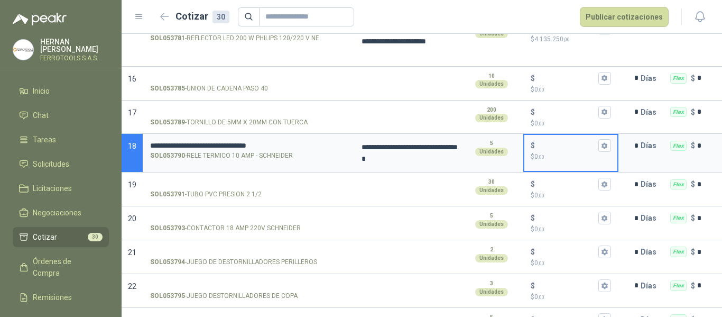
click at [557, 149] on input "$ $ 0 ,00" at bounding box center [566, 146] width 59 height 8
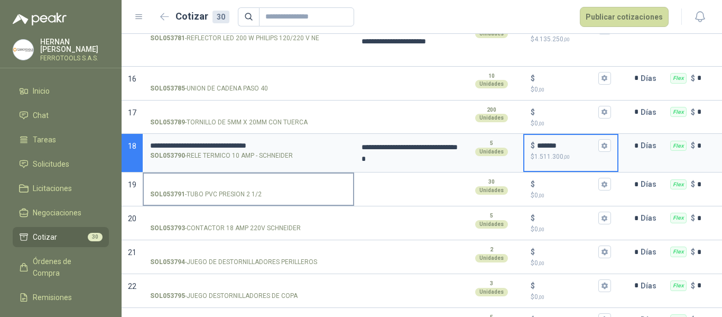
type input "*******"
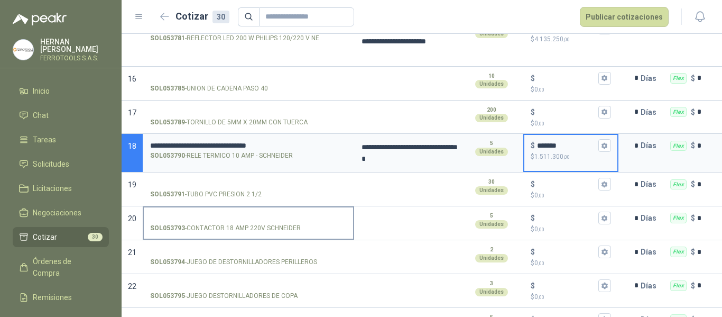
click at [240, 215] on input "SOL053793 - CONTACTOR 18 AMP 220V SCHNEIDER" at bounding box center [248, 218] width 197 height 8
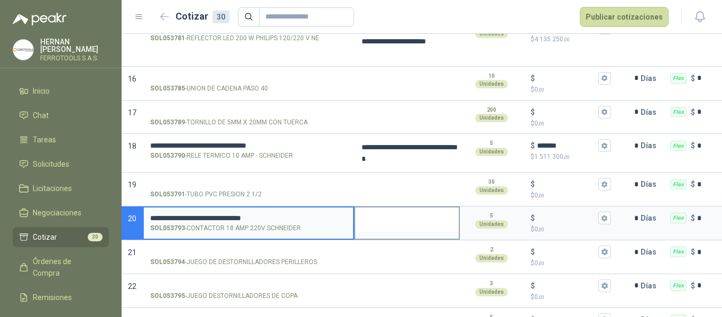
click at [359, 224] on textarea at bounding box center [407, 219] width 104 height 24
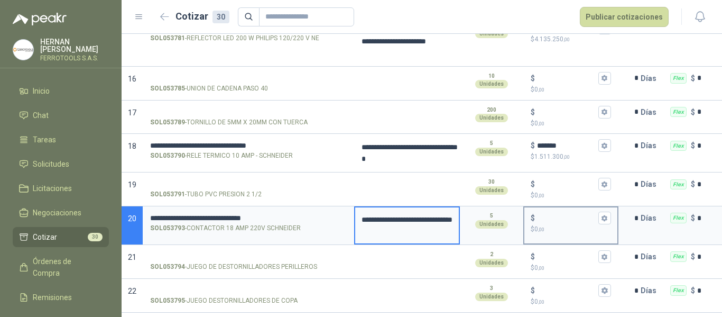
click at [558, 217] on input "$ $ 0 ,00" at bounding box center [566, 218] width 59 height 8
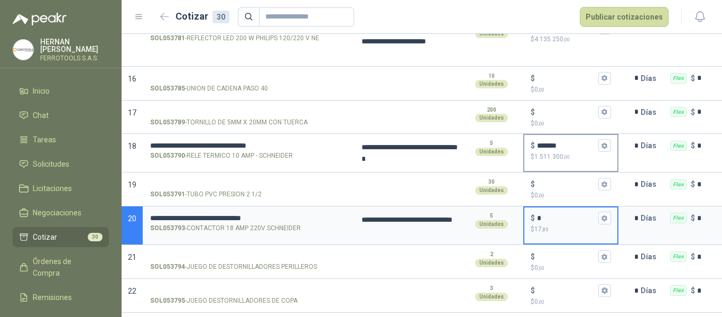
type input "**"
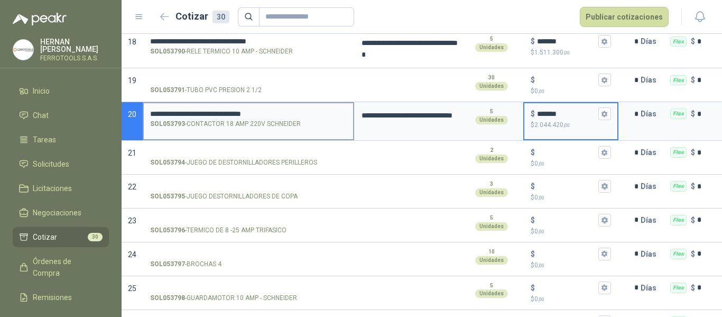
scroll to position [748, 0]
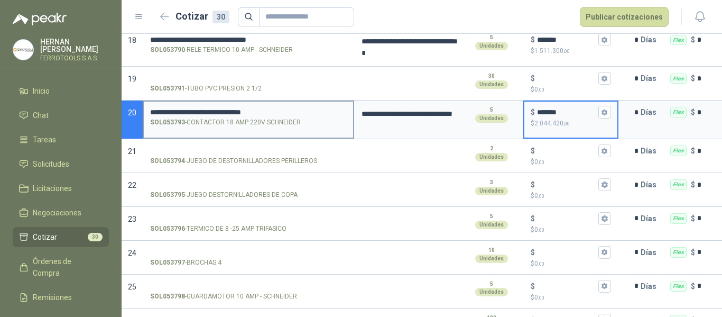
type input "*******"
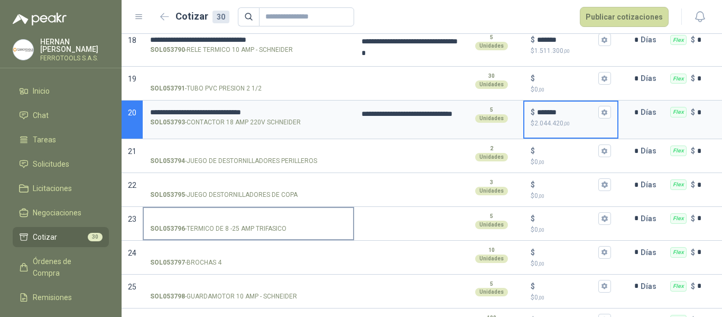
click at [276, 219] on input "SOL053796 - TERMICO DE 8 -25 AMP TRIFASICO" at bounding box center [248, 219] width 197 height 8
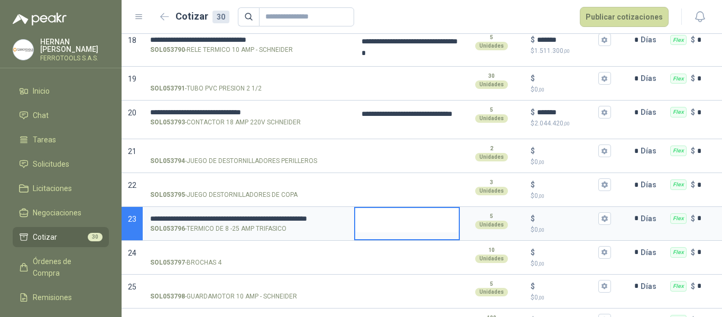
click at [387, 223] on textarea at bounding box center [407, 220] width 104 height 24
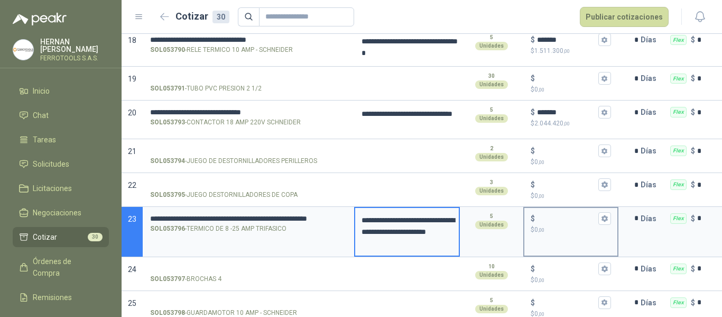
click at [554, 221] on input "$ $ 0 ,00" at bounding box center [566, 218] width 59 height 8
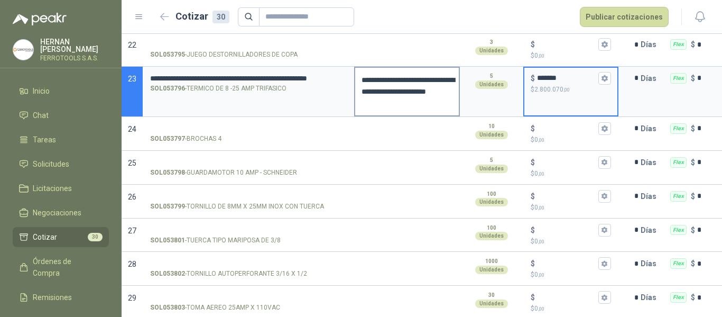
scroll to position [906, 0]
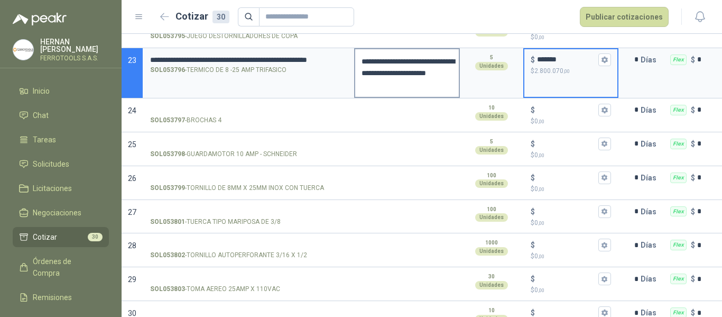
type input "*******"
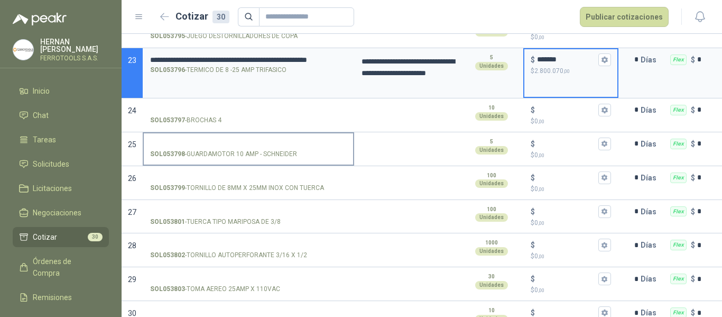
click at [280, 144] on input "SOL053798 - GUARDAMOTOR 10 AMP - SCHNEIDER" at bounding box center [248, 144] width 197 height 8
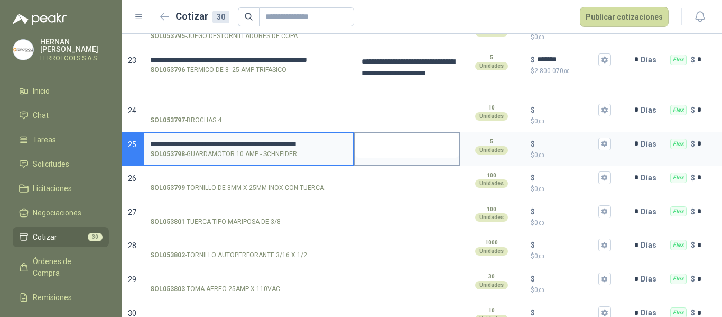
click at [384, 142] on textarea at bounding box center [407, 145] width 104 height 24
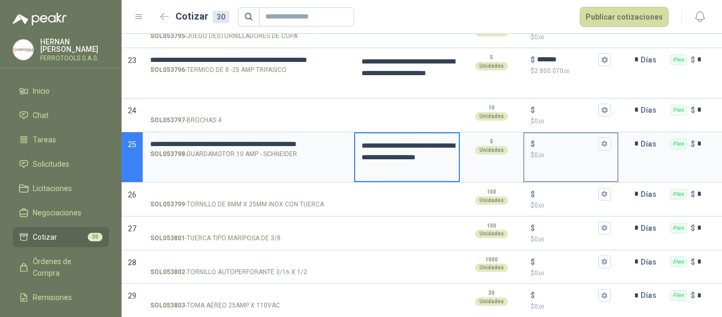
click at [557, 147] on input "$ $ 0 ,00" at bounding box center [566, 144] width 59 height 8
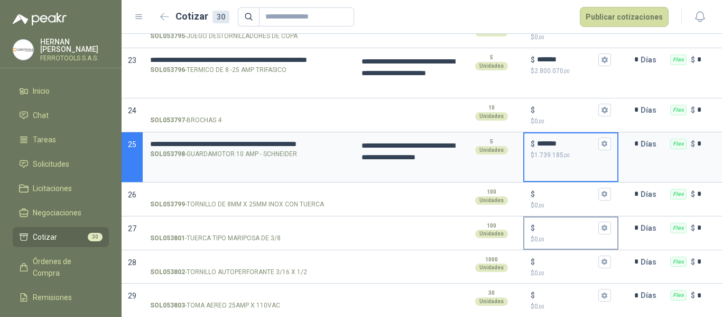
type input "*******"
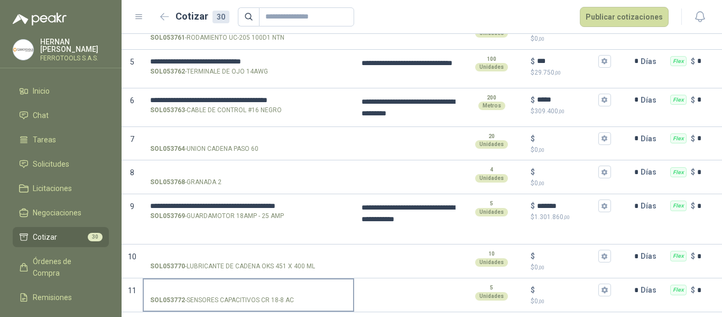
scroll to position [0, 0]
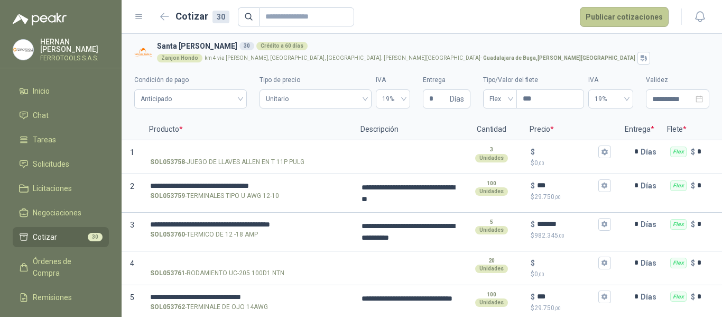
click at [630, 12] on button "Publicar cotizaciones" at bounding box center [624, 17] width 89 height 20
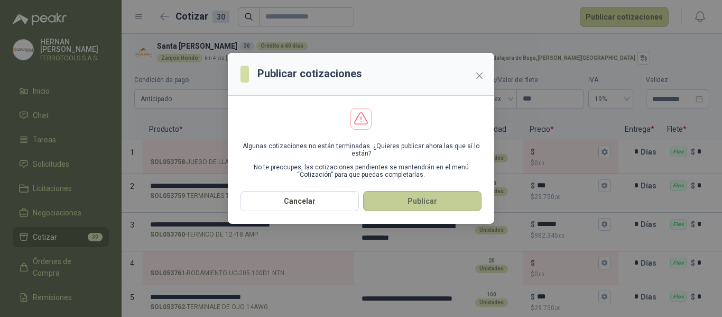
click at [427, 204] on button "Publicar" at bounding box center [422, 201] width 118 height 20
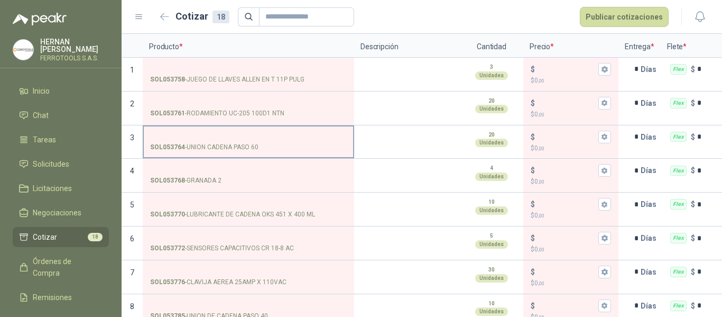
scroll to position [106, 0]
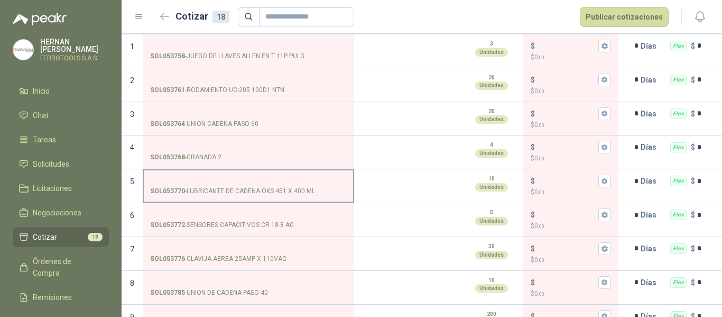
drag, startPoint x: 185, startPoint y: 191, endPoint x: 289, endPoint y: 189, distance: 104.2
click at [289, 189] on p "SOL053770 - LUBRICANTE DE CADENA OKS 451 X 400 ML" at bounding box center [232, 191] width 165 height 10
copy p "LUBRICANTE DE CADENA OKS 451"
click at [214, 175] on label "SOL053770 - LUBRICANTE DE CADENA OKS 451 X 400 ML" at bounding box center [248, 185] width 209 height 30
click at [214, 177] on input "SOL053770 - LUBRICANTE DE CADENA OKS 451 X 400 ML" at bounding box center [248, 181] width 197 height 8
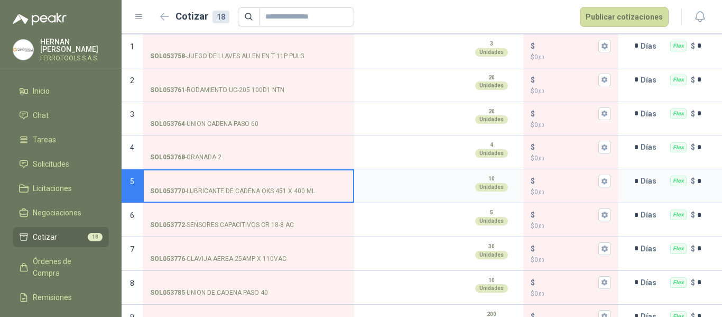
click at [245, 179] on input "SOL053770 - LUBRICANTE DE CADENA OKS 451 X 400 ML" at bounding box center [248, 181] width 197 height 8
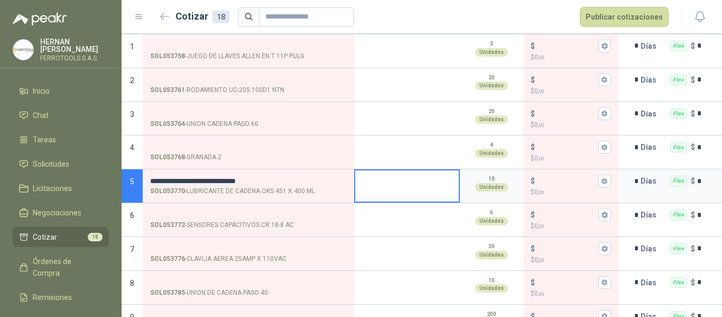
click at [389, 180] on textarea at bounding box center [407, 182] width 104 height 24
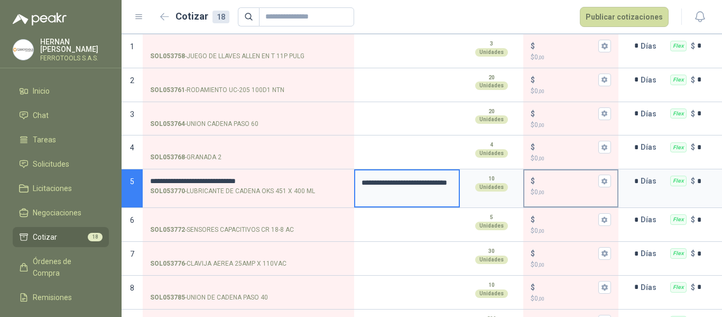
click at [543, 182] on input "$ $ 0 ,00" at bounding box center [566, 181] width 59 height 8
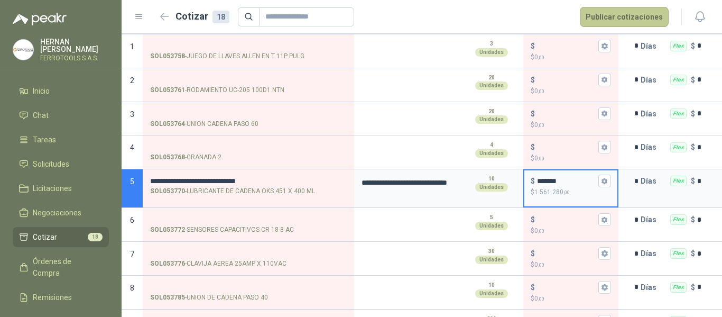
type input "*******"
click at [625, 17] on button "Publicar cotizaciones" at bounding box center [624, 17] width 89 height 20
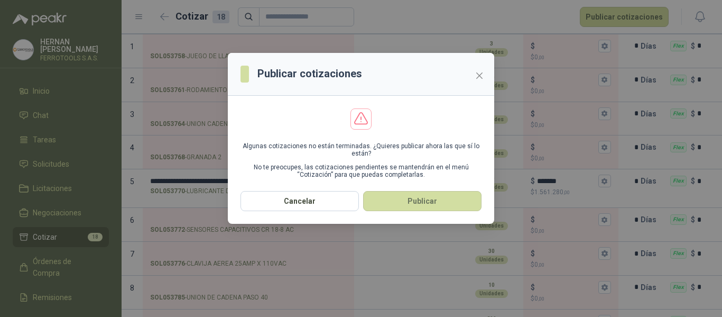
click at [429, 196] on button "Publicar" at bounding box center [422, 201] width 118 height 20
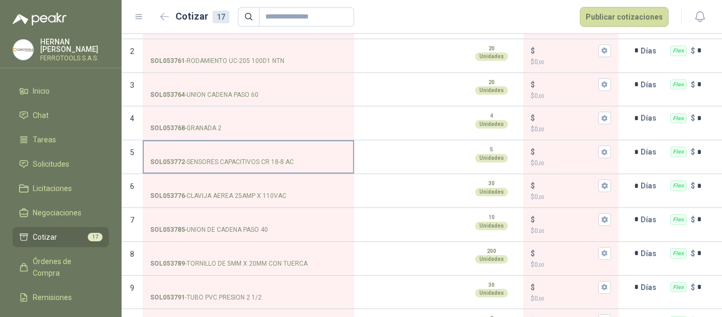
scroll to position [159, 0]
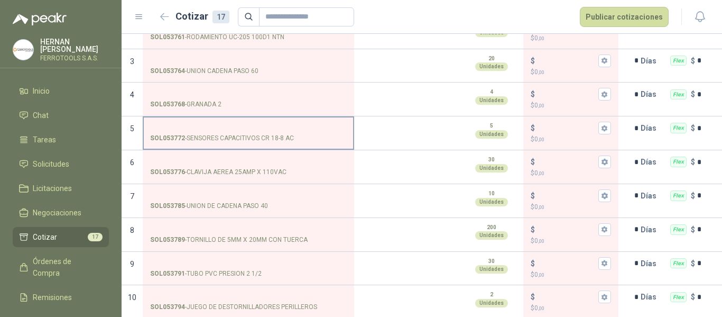
click at [257, 124] on input "SOL053772 - SENSORES CAPACITIVOS CR 18-8 AC" at bounding box center [248, 128] width 197 height 8
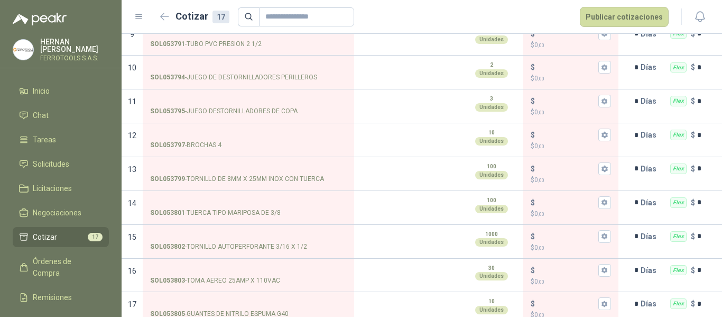
scroll to position [406, 0]
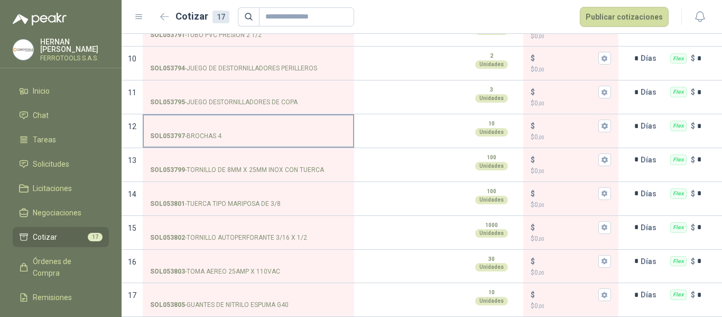
click at [216, 122] on input "SOL053797 - BROCHAS 4" at bounding box center [248, 126] width 197 height 8
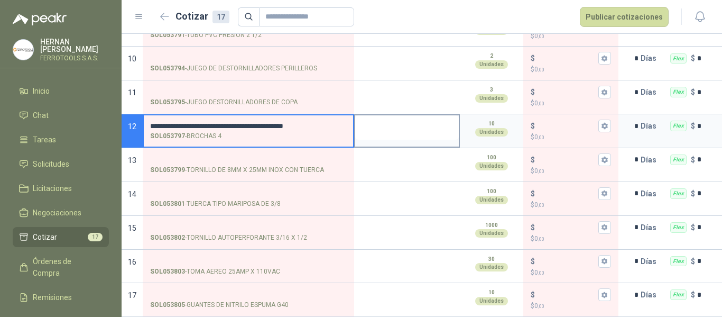
click at [396, 117] on textarea at bounding box center [407, 127] width 104 height 24
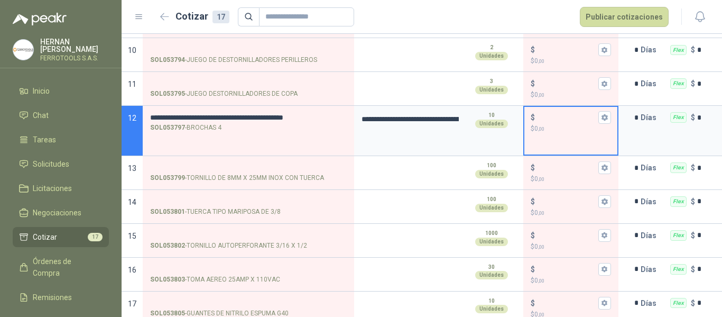
click at [556, 118] on input "$ $ 0 ,00" at bounding box center [566, 118] width 59 height 8
type textarea "**********"
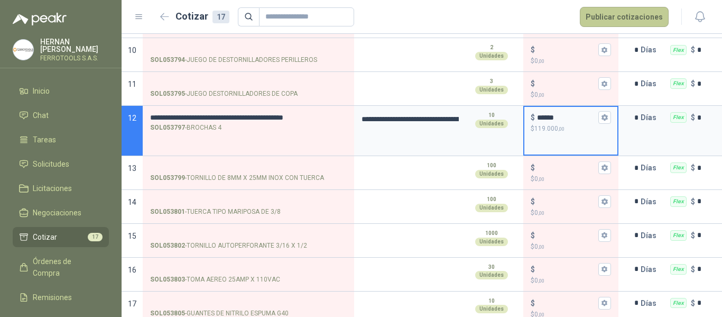
type input "******"
click at [627, 16] on button "Publicar cotizaciones" at bounding box center [624, 17] width 89 height 20
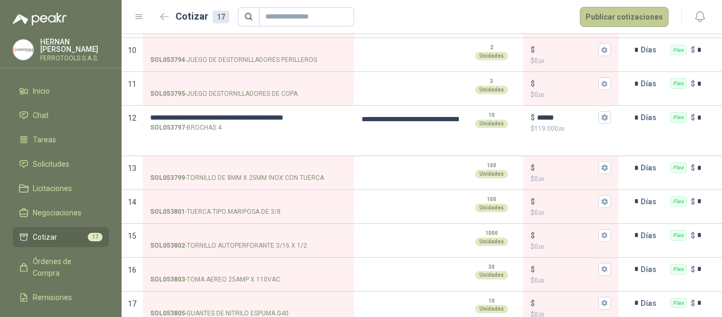
scroll to position [0, 0]
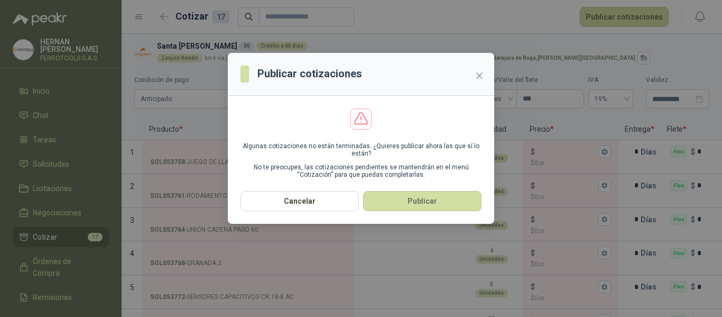
click at [435, 196] on button "Publicar" at bounding box center [422, 201] width 118 height 20
type textarea "**********"
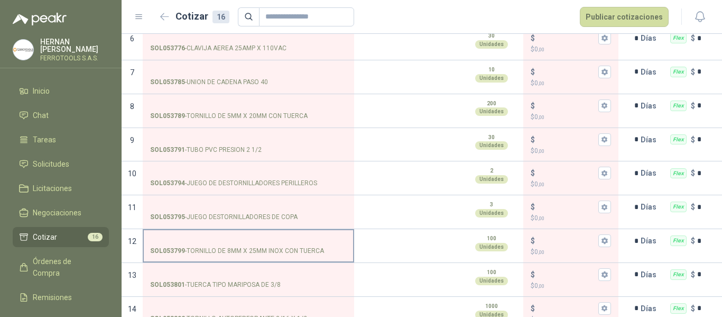
scroll to position [266, 0]
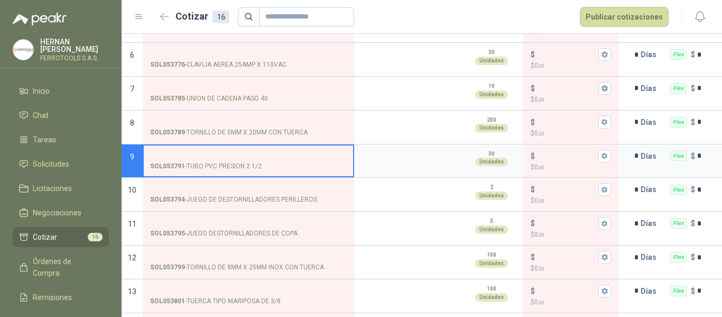
click at [212, 153] on input "SOL053791 - TUBO PVC PRESION 2 1/2" at bounding box center [248, 156] width 197 height 8
click at [406, 161] on textarea at bounding box center [407, 157] width 104 height 24
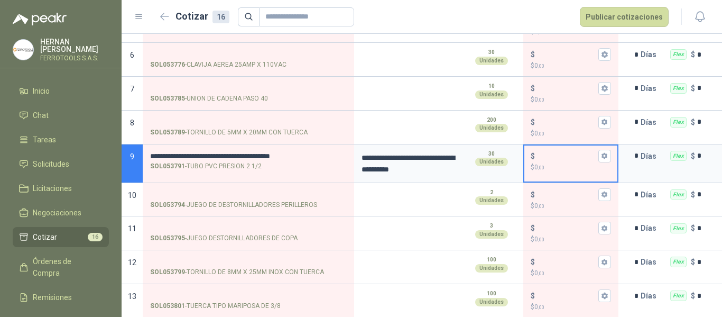
click at [555, 157] on input "$ $ 0 ,00" at bounding box center [566, 156] width 59 height 8
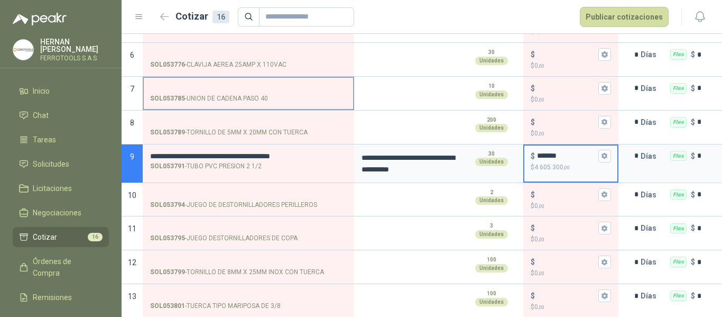
type input "*******"
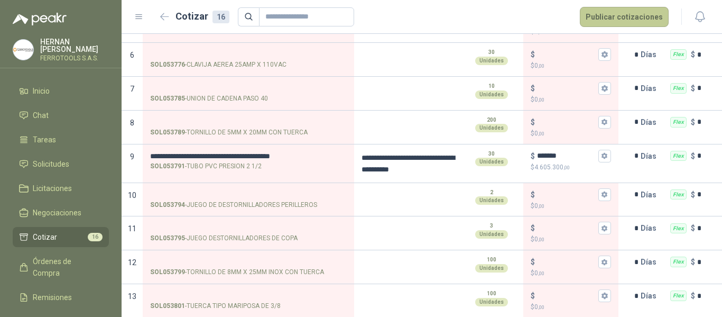
click at [617, 17] on button "Publicar cotizaciones" at bounding box center [624, 17] width 89 height 20
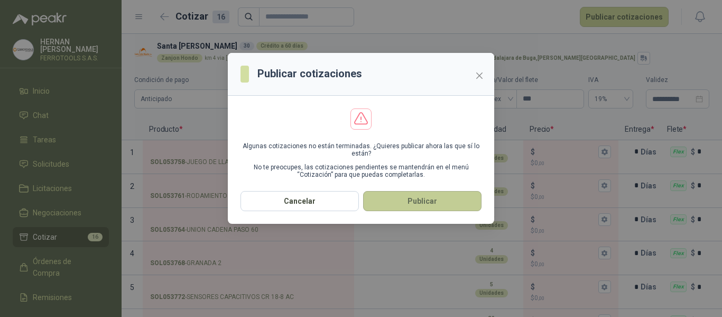
click at [428, 207] on button "Publicar" at bounding box center [422, 201] width 118 height 20
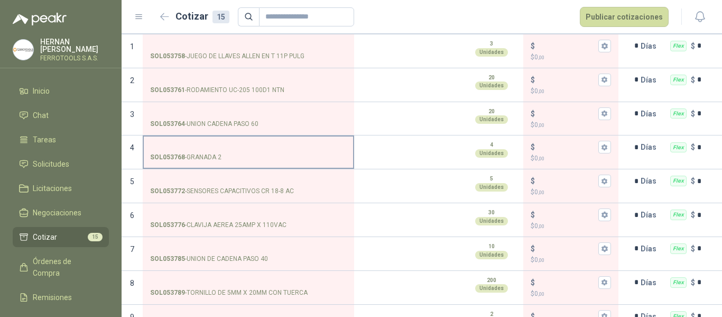
scroll to position [159, 0]
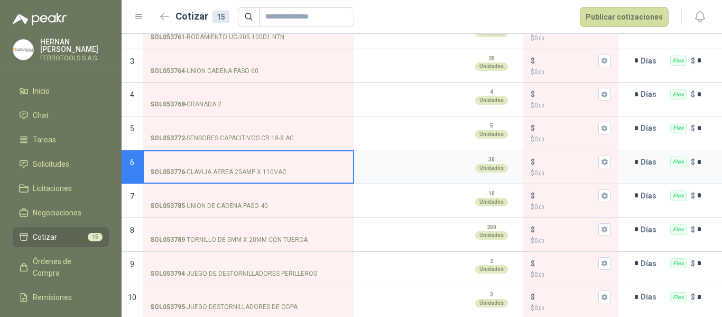
click at [245, 160] on input "SOL053776 - CLAVIJA AEREA 25AMP X 110VAC" at bounding box center [248, 162] width 197 height 8
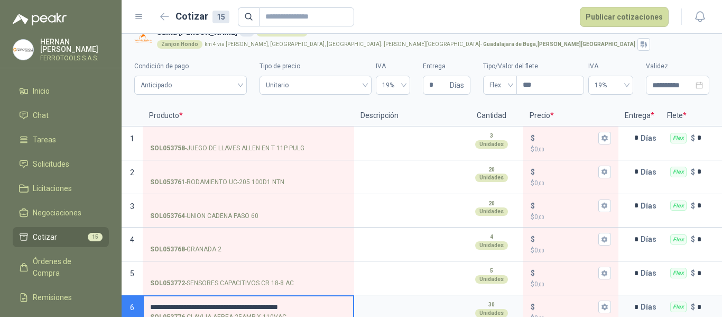
scroll to position [0, 0]
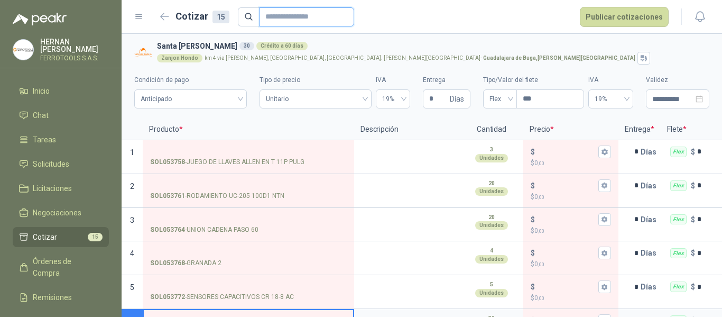
click at [290, 16] on input "text" at bounding box center [302, 17] width 74 height 18
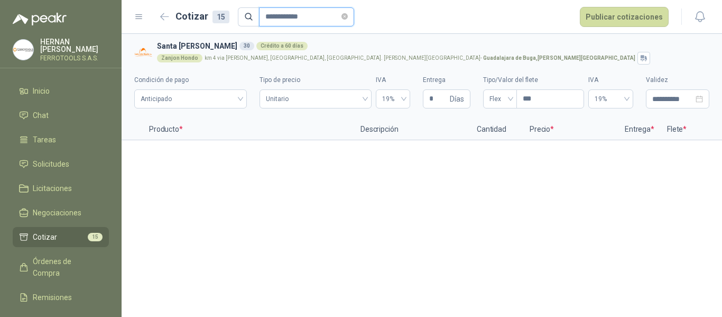
type input "**********"
click at [580, 7] on button "Publicar cotizaciones" at bounding box center [624, 17] width 89 height 20
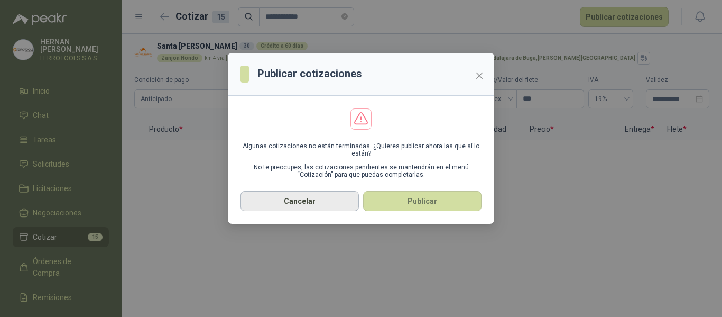
click at [310, 206] on button "Cancelar" at bounding box center [300, 201] width 118 height 20
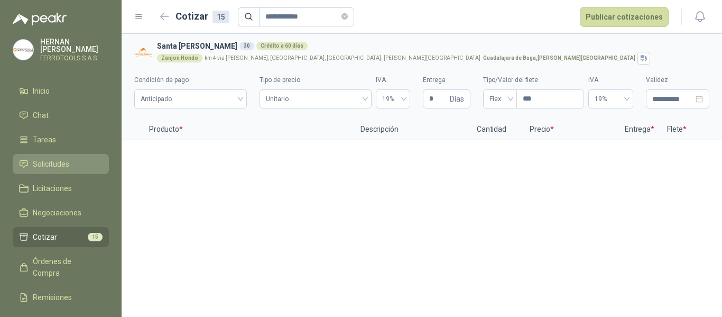
click at [53, 167] on span "Solicitudes" at bounding box center [51, 164] width 36 height 12
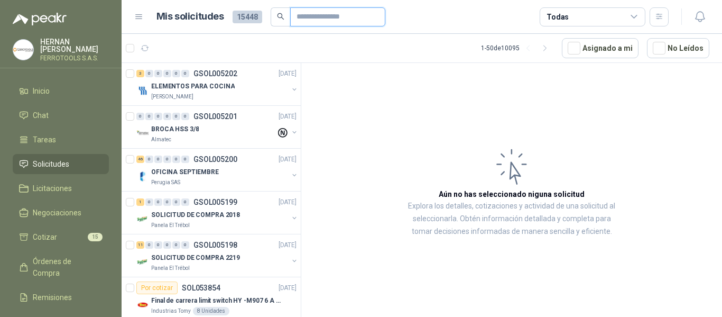
click at [331, 20] on input "text" at bounding box center [334, 17] width 74 height 18
type input "**********"
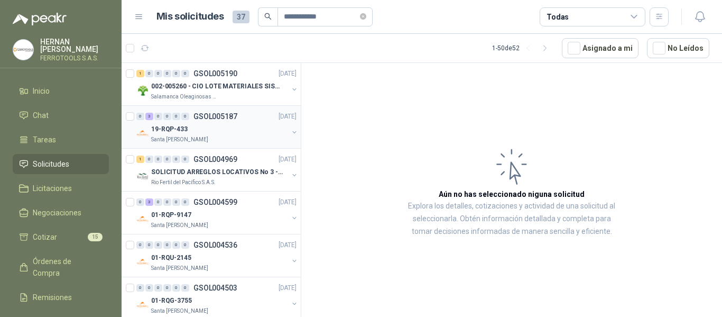
click at [290, 132] on button "button" at bounding box center [294, 132] width 8 height 8
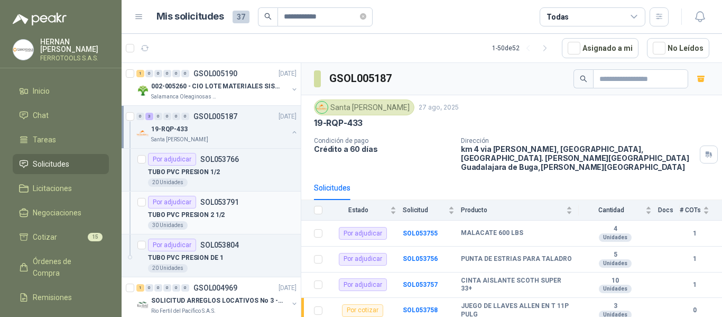
click at [250, 215] on div "TUBO PVC PRESION 2 1/2" at bounding box center [222, 214] width 149 height 13
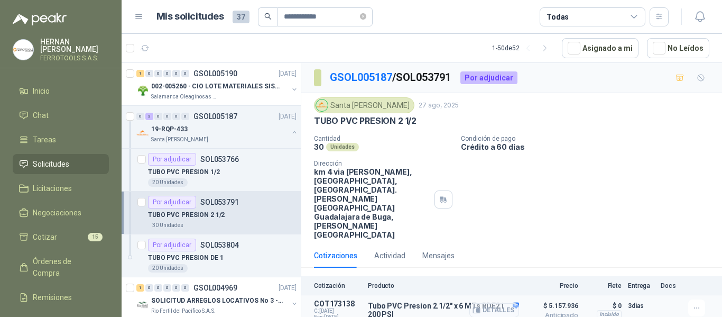
click at [486, 303] on button "Detalles" at bounding box center [495, 310] width 50 height 14
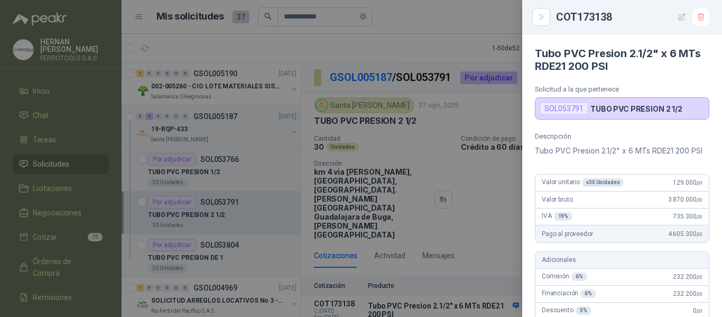
click at [684, 18] on icon "button" at bounding box center [682, 17] width 9 height 9
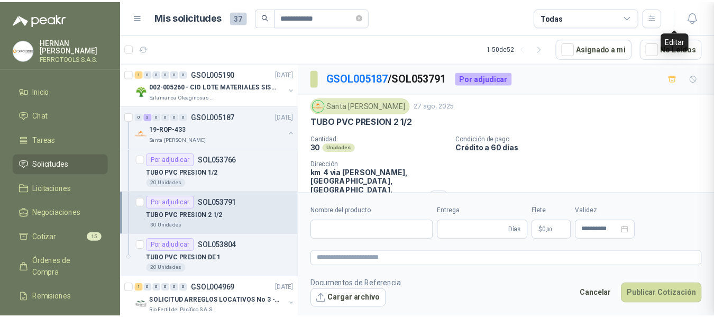
scroll to position [412, 0]
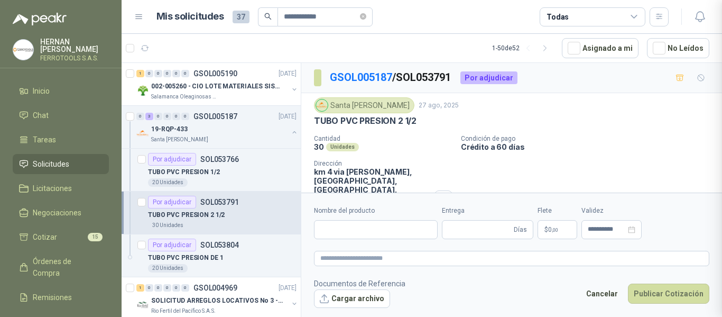
type input "**********"
type input "*"
type textarea "**********"
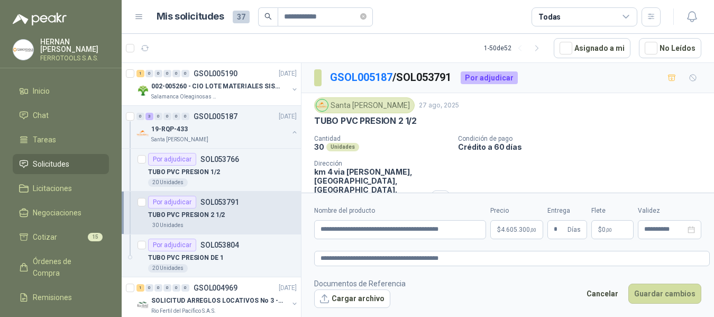
click at [517, 231] on body "**********" at bounding box center [357, 158] width 714 height 317
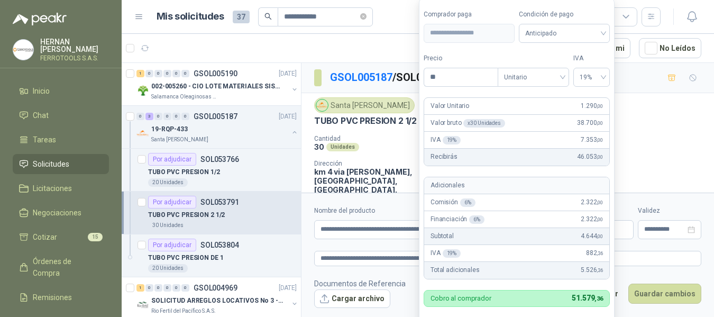
type input "*"
type input "********"
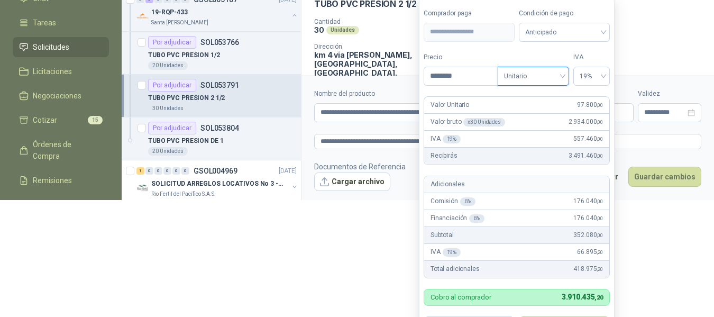
scroll to position [117, 0]
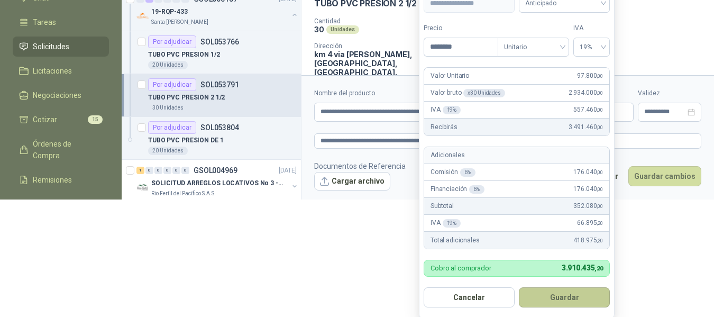
click at [565, 299] on button "Guardar" at bounding box center [564, 297] width 91 height 20
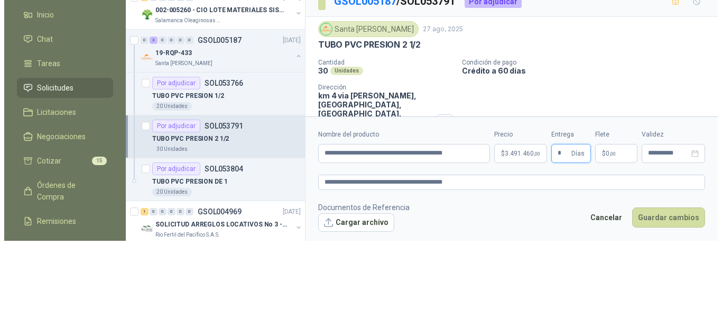
scroll to position [0, 0]
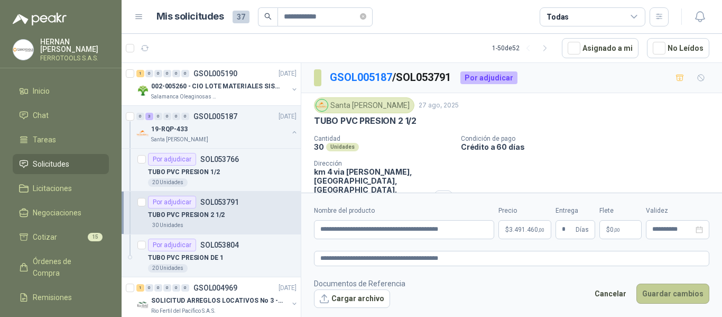
click at [674, 296] on button "Guardar cambios" at bounding box center [673, 293] width 73 height 20
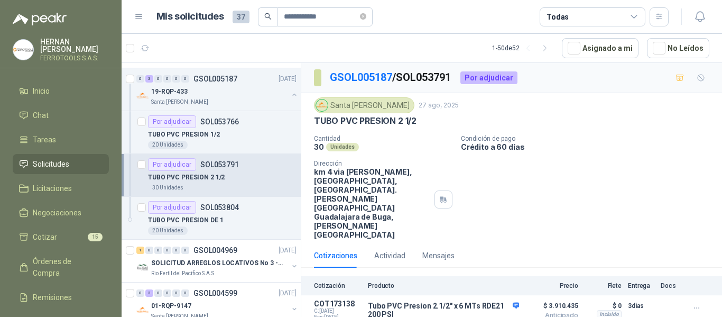
scroll to position [53, 0]
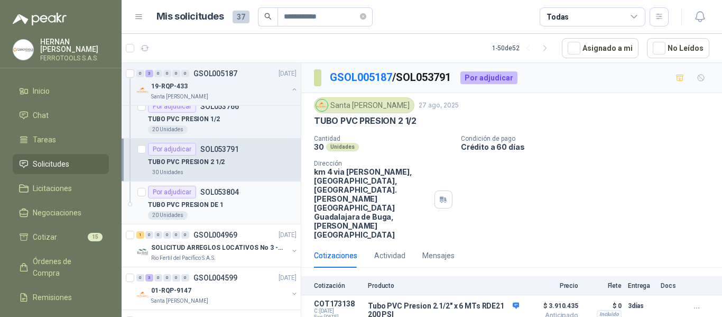
click at [244, 206] on div "TUBO PVC PRESION DE 1" at bounding box center [222, 204] width 149 height 13
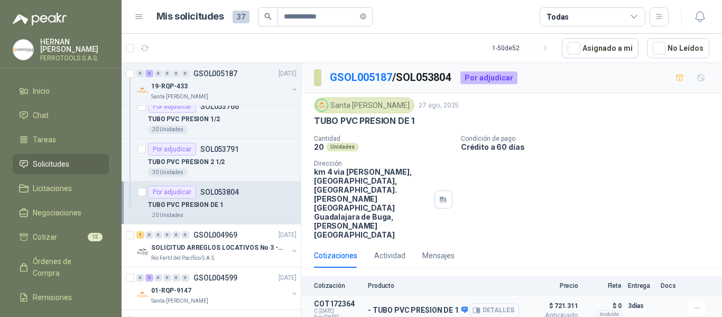
click at [493, 303] on button "Detalles" at bounding box center [495, 310] width 50 height 14
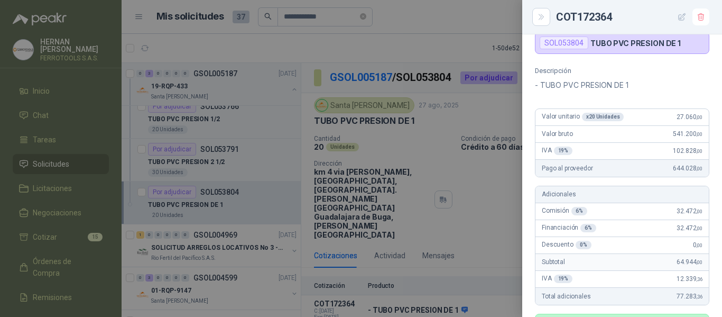
click at [680, 12] on button "button" at bounding box center [682, 16] width 17 height 17
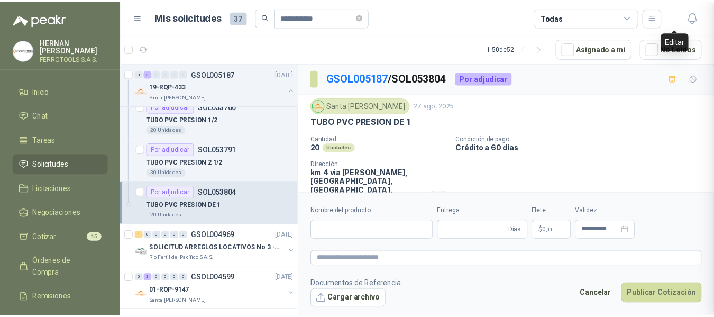
scroll to position [387, 0]
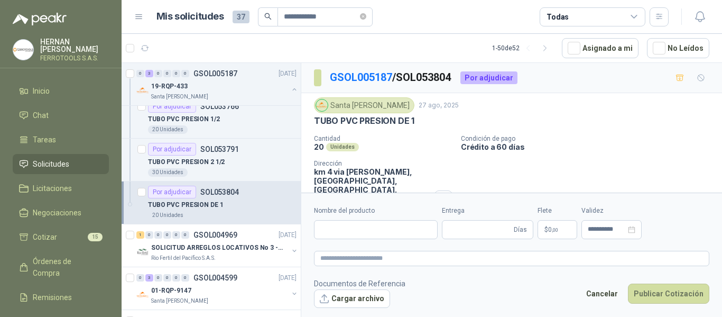
type input "**********"
type input "*"
type input "**********"
type textarea "**********"
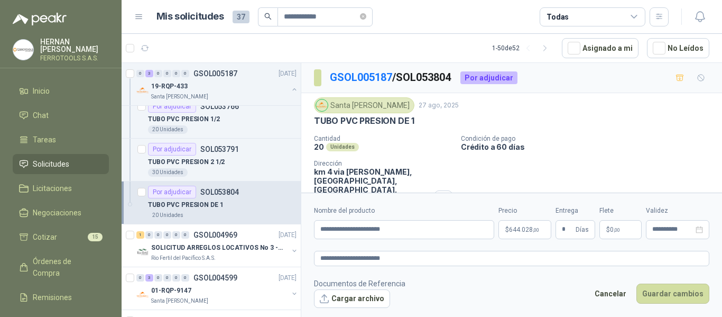
click at [530, 225] on p "$ 644.028 ,00" at bounding box center [525, 229] width 53 height 19
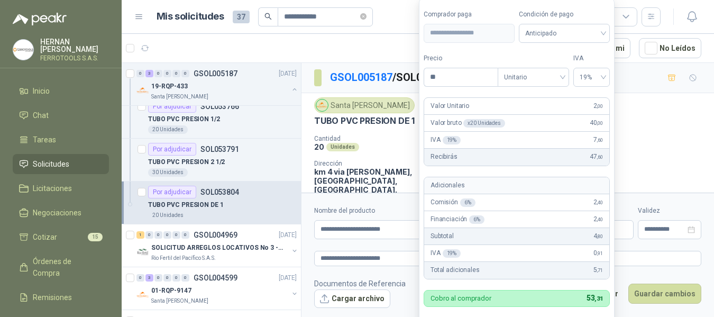
type input "*"
type input "********"
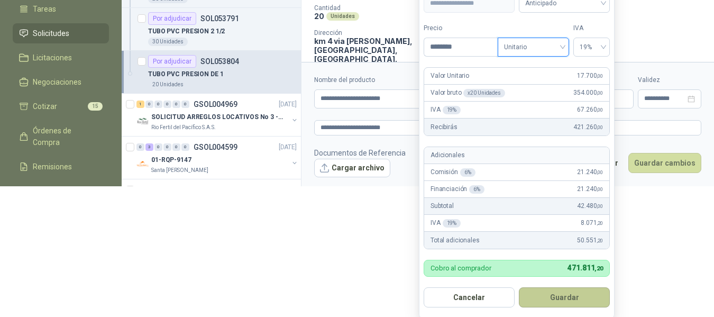
click at [564, 298] on button "Guardar" at bounding box center [564, 297] width 91 height 20
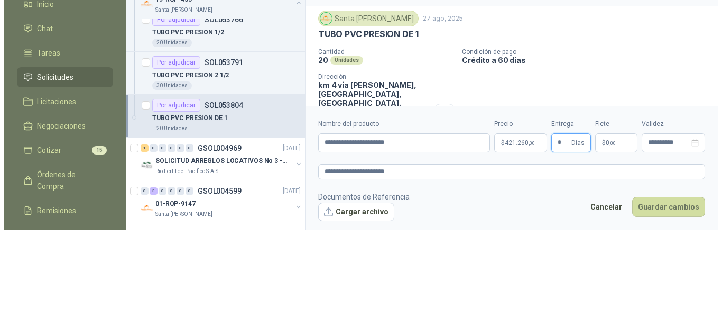
scroll to position [0, 0]
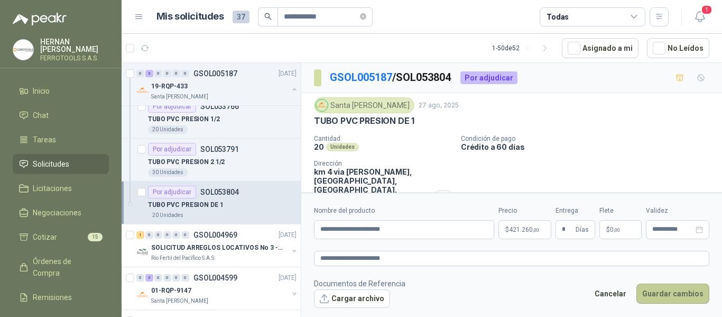
click at [694, 295] on button "Guardar cambios" at bounding box center [673, 293] width 73 height 20
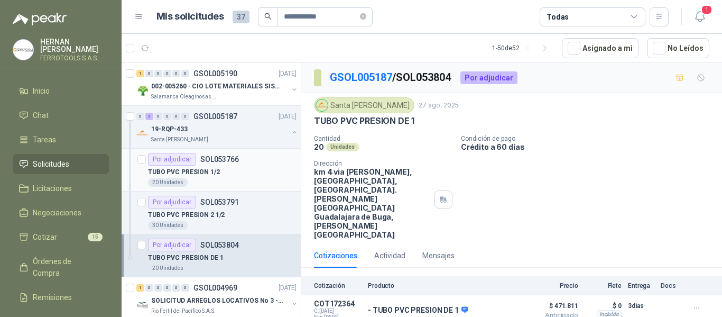
click at [249, 171] on div "TUBO PVC PRESION 1/2" at bounding box center [222, 172] width 149 height 13
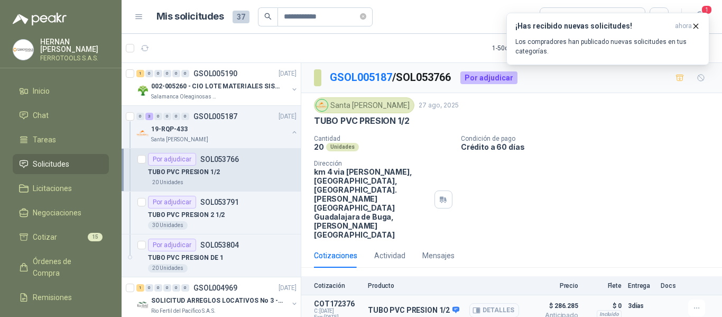
click at [498, 303] on button "Detalles" at bounding box center [495, 310] width 50 height 14
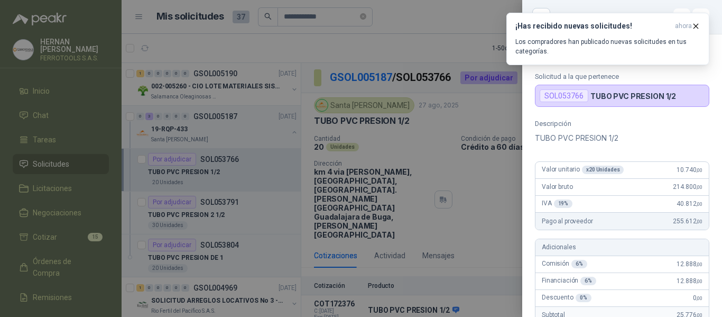
click at [447, 19] on div at bounding box center [361, 158] width 722 height 317
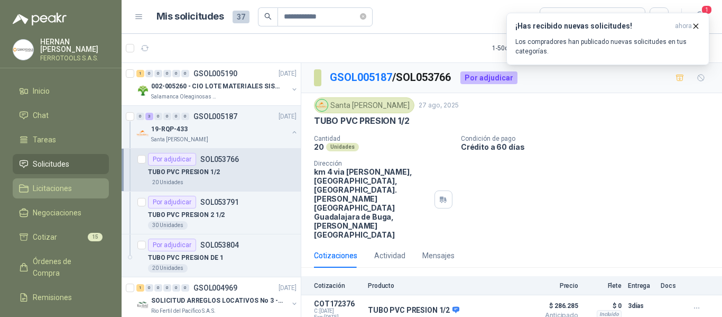
click at [41, 178] on link "Licitaciones" at bounding box center [61, 188] width 96 height 20
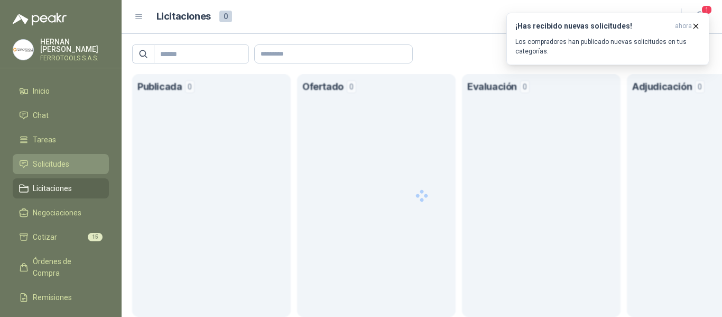
click at [48, 158] on span "Solicitudes" at bounding box center [51, 164] width 36 height 12
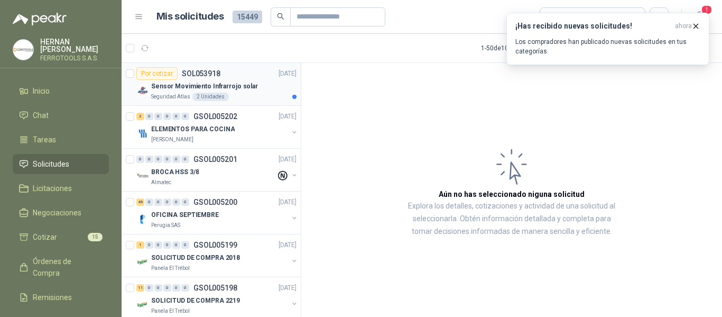
click at [254, 88] on div "Sensor Movimiento Infrarrojo solar" at bounding box center [223, 86] width 145 height 13
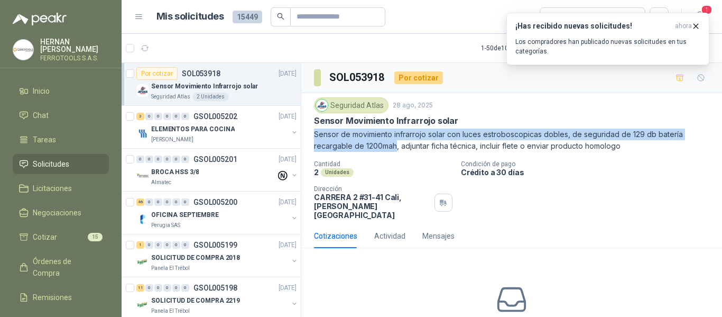
drag, startPoint x: 397, startPoint y: 147, endPoint x: 312, endPoint y: 132, distance: 86.0
click at [312, 132] on div "Seguridad Atlas 28 ago, 2025 Sensor Movimiento Infrarrojo solar Sensor de movim…" at bounding box center [511, 158] width 421 height 131
copy p "Sensor de movimiento infrarrojo solar con luces estroboscopicas dobles, de segu…"
click at [251, 132] on div "ELEMENTOS PARA COCINA" at bounding box center [219, 129] width 137 height 13
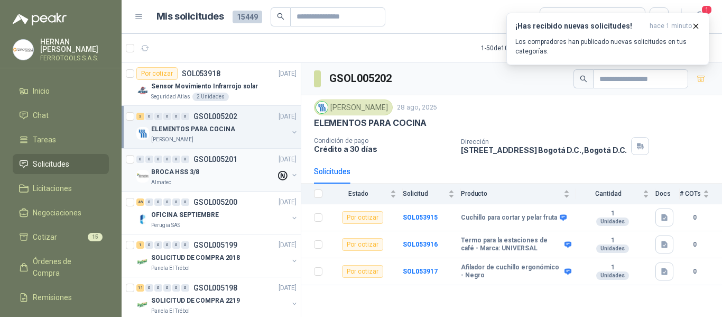
click at [214, 170] on div "BROCA HSS 3/8" at bounding box center [213, 172] width 125 height 13
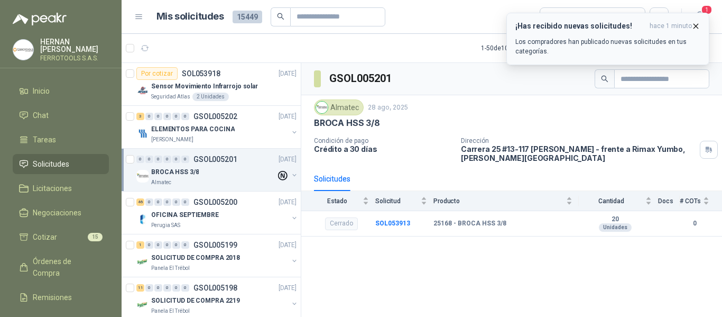
click at [633, 53] on p "Los compradores han publicado nuevas solicitudes en tus categorías." at bounding box center [608, 46] width 185 height 19
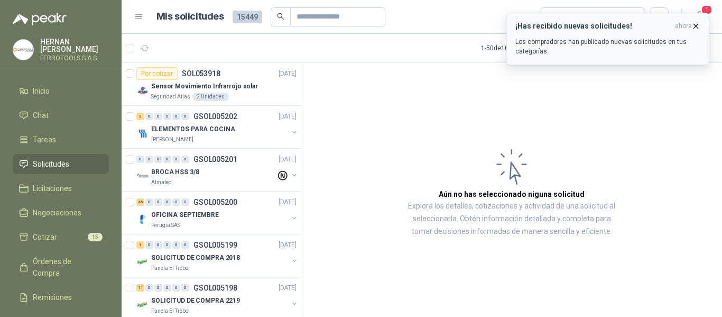
click at [625, 42] on p "Los compradores han publicado nuevas solicitudes en tus categorías." at bounding box center [608, 46] width 185 height 19
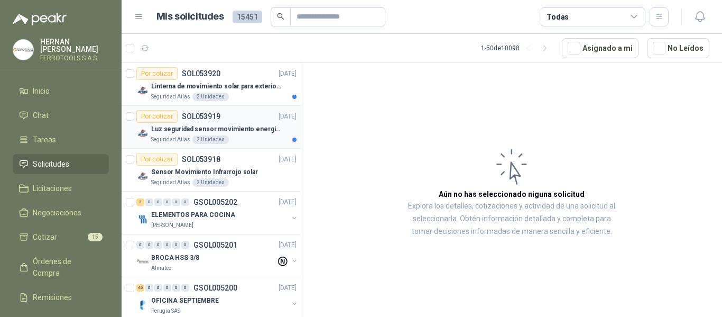
click at [236, 134] on p "Luz seguridad sensor movimiento energia solar" at bounding box center [217, 129] width 132 height 10
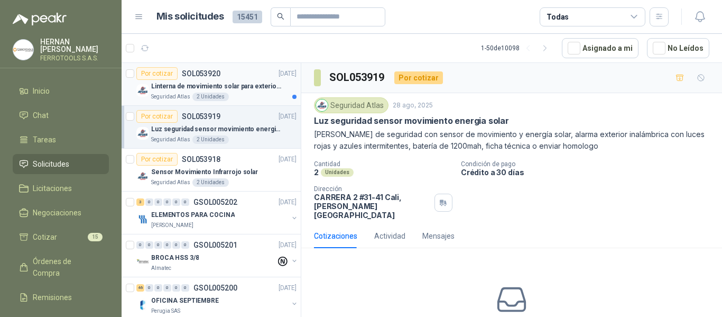
click at [229, 89] on p "Linterna de movimiento solar para exteriores con 77 leds" at bounding box center [217, 86] width 132 height 10
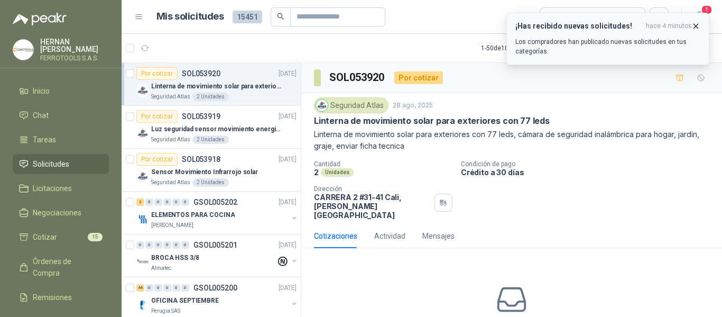
click at [584, 30] on h3 "¡Has recibido nuevas solicitudes!" at bounding box center [579, 26] width 126 height 9
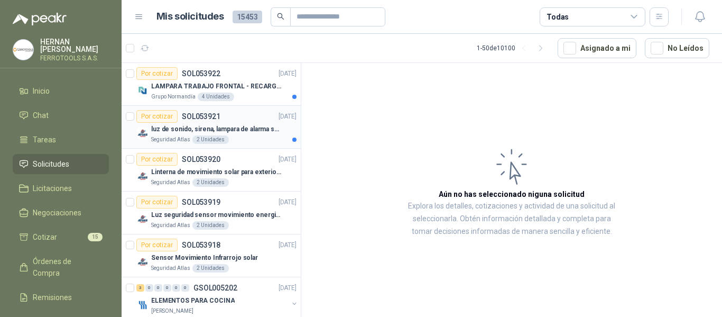
click at [249, 132] on p "luz de sonido, sirena, lampara de alarma solar" at bounding box center [217, 129] width 132 height 10
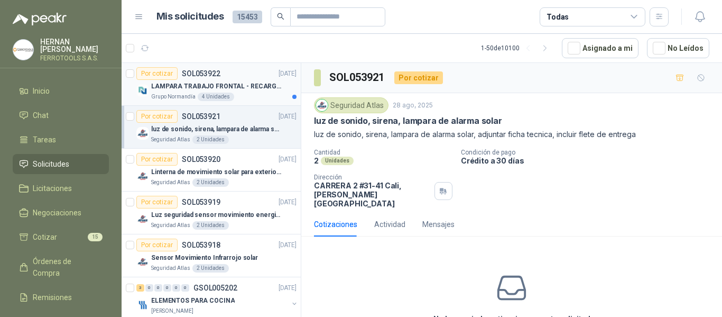
click at [245, 90] on p "LAMPARA TRABAJO FRONTAL - RECARGABLE" at bounding box center [217, 86] width 132 height 10
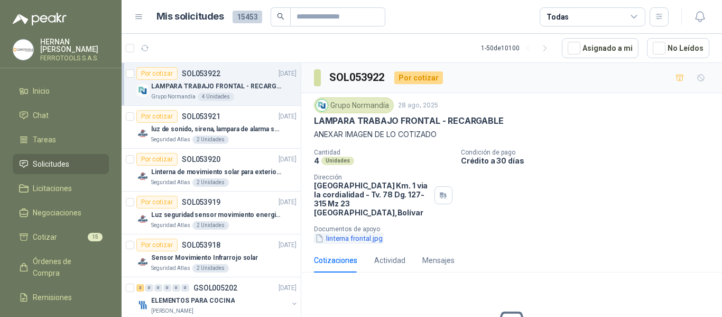
click at [353, 237] on button "linterna frontal.jpg" at bounding box center [349, 238] width 70 height 11
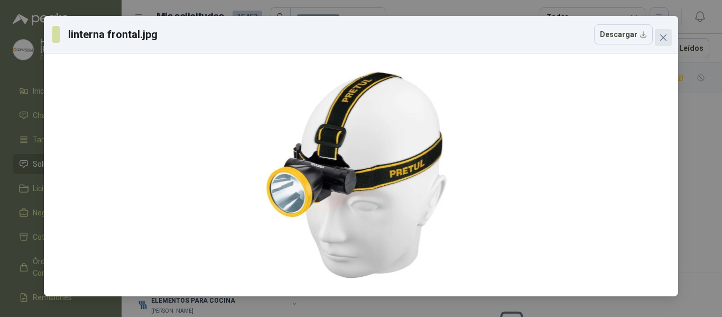
click at [661, 37] on icon "close" at bounding box center [663, 37] width 8 height 8
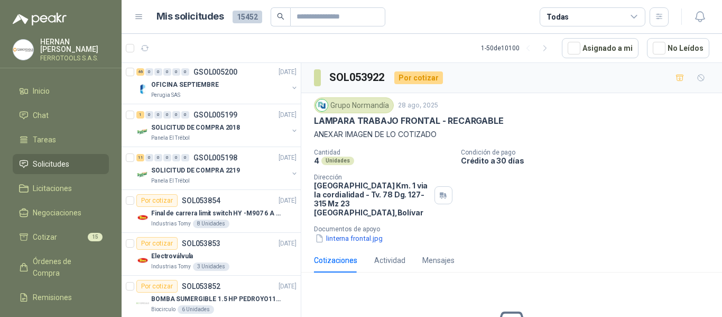
scroll to position [317, 0]
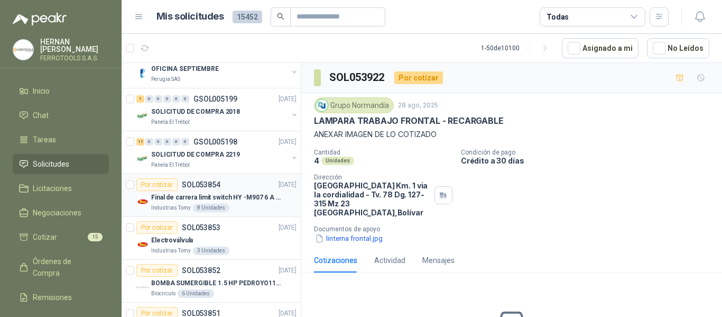
click at [258, 197] on p "Final de carrera limit switch HY -M907 6 A - 250 V a.c" at bounding box center [217, 197] width 132 height 10
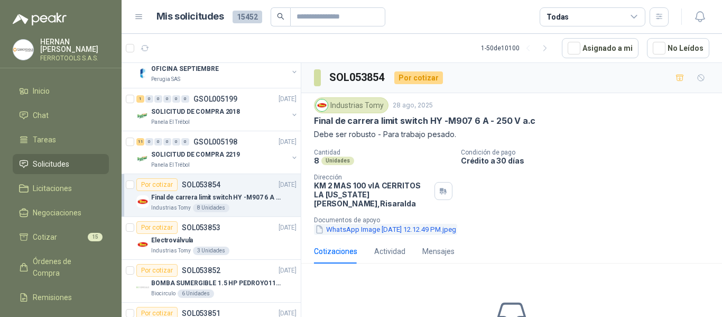
click at [373, 224] on button "WhatsApp Image [DATE] 12.12.49 PM.jpeg" at bounding box center [385, 229] width 143 height 11
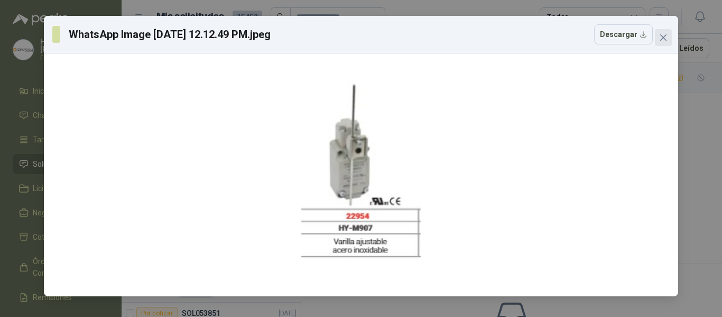
click at [669, 39] on span "Close" at bounding box center [663, 37] width 17 height 8
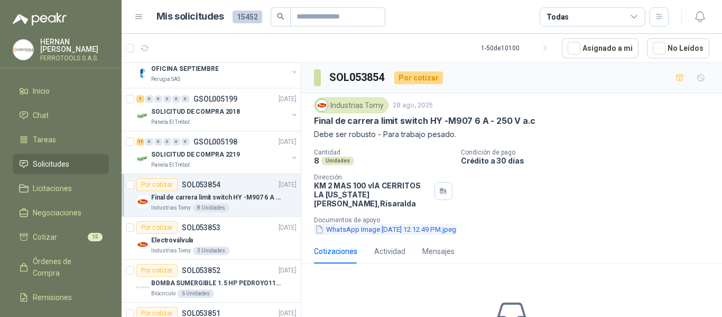
click at [356, 224] on button "WhatsApp Image [DATE] 12.12.49 PM.jpeg" at bounding box center [385, 229] width 143 height 11
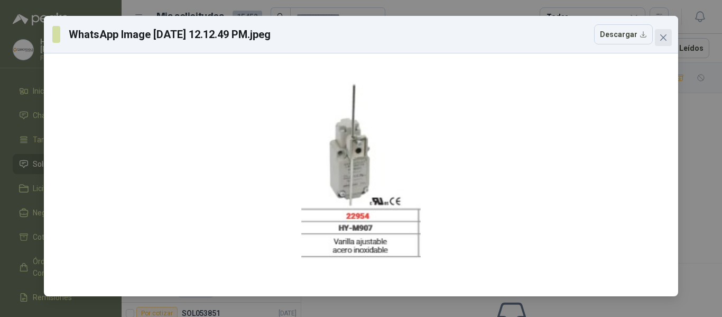
click at [667, 42] on button "Close" at bounding box center [663, 37] width 17 height 17
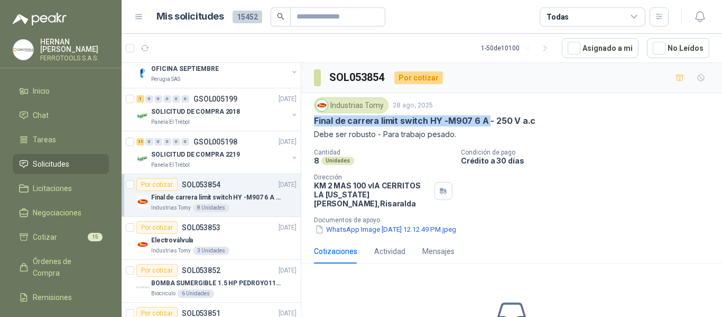
drag, startPoint x: 314, startPoint y: 121, endPoint x: 486, endPoint y: 125, distance: 172.5
click at [486, 125] on p "Final de carrera limit switch HY -M907 6 A - 250 V a.c" at bounding box center [425, 120] width 222 height 11
copy p "Final [PERSON_NAME] limit switch HY -M907 6 A"
drag, startPoint x: 542, startPoint y: 122, endPoint x: 307, endPoint y: 125, distance: 235.3
click at [307, 125] on div "Industrias Tomy [DATE] Final [PERSON_NAME] limit switch HY -M907 6 A - 250 V a.…" at bounding box center [511, 166] width 421 height 146
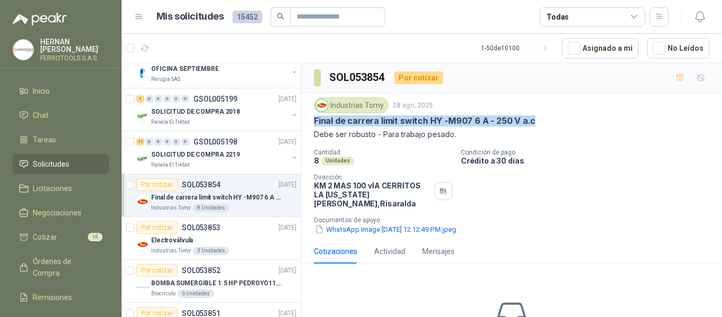
copy p "Final de carrera limit switch HY -M907 6 A - 250 V a.c"
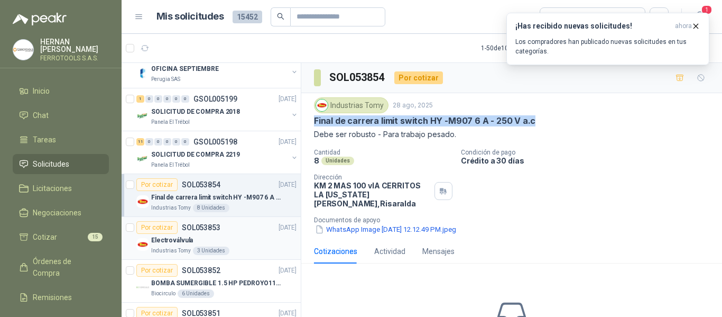
click at [247, 242] on div "Electroválvula" at bounding box center [223, 240] width 145 height 13
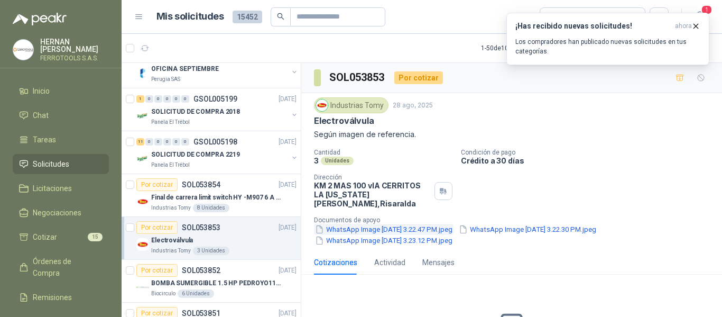
click at [409, 224] on button "WhatsApp Image [DATE] 3.22.47 PM.jpeg" at bounding box center [384, 229] width 140 height 11
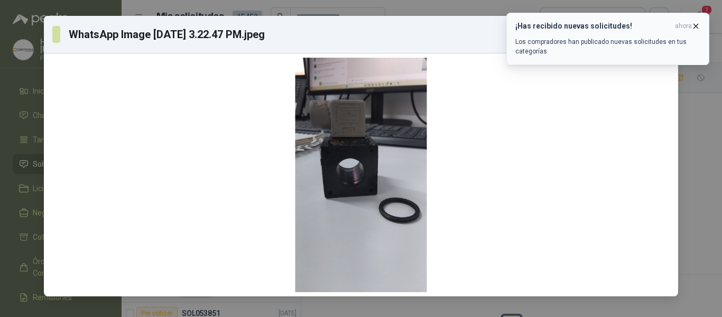
click at [694, 27] on icon "button" at bounding box center [696, 26] width 9 height 9
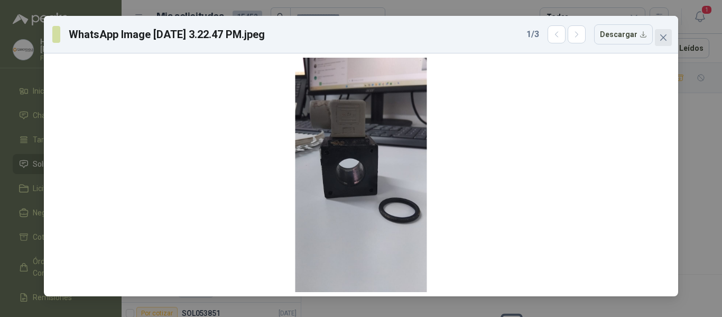
click at [668, 38] on span "Close" at bounding box center [663, 37] width 17 height 8
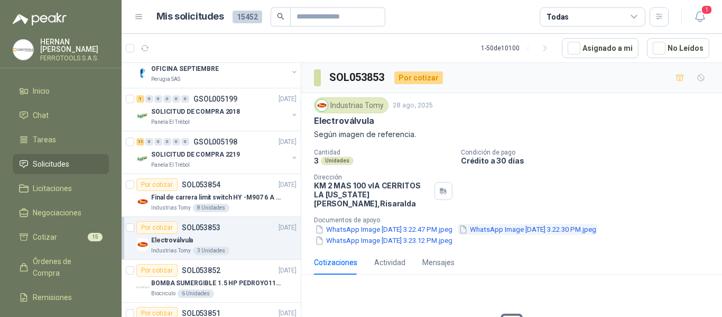
click at [515, 224] on button "WhatsApp Image [DATE] 3.22.30 PM.jpeg" at bounding box center [528, 229] width 140 height 11
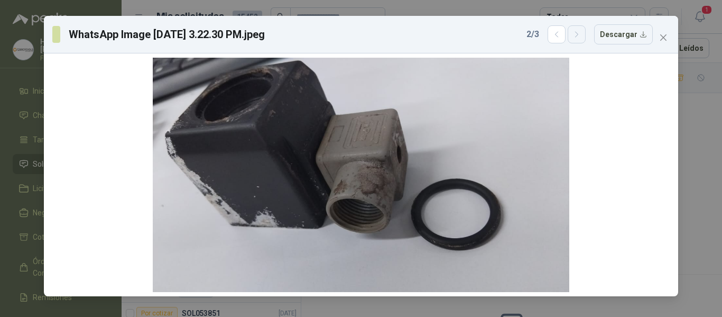
click at [582, 41] on button "button" at bounding box center [577, 34] width 18 height 18
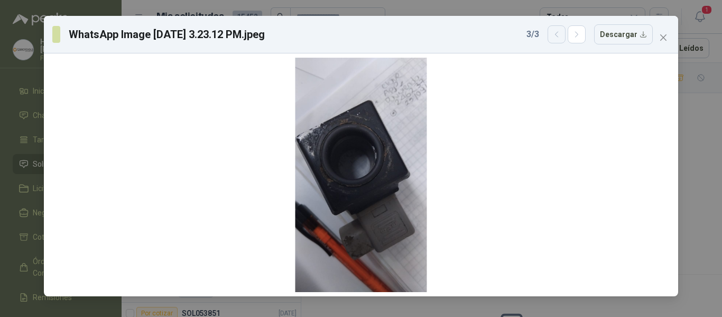
click at [557, 41] on button "button" at bounding box center [557, 34] width 18 height 18
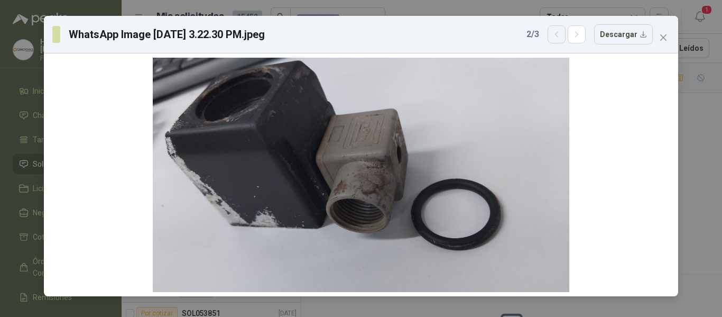
click at [557, 41] on button "button" at bounding box center [557, 34] width 18 height 18
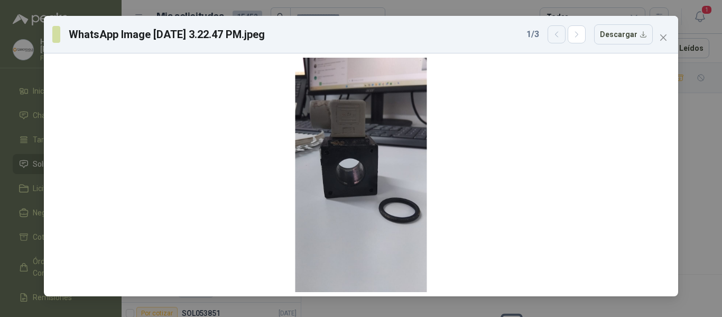
click at [557, 41] on button "button" at bounding box center [557, 34] width 18 height 18
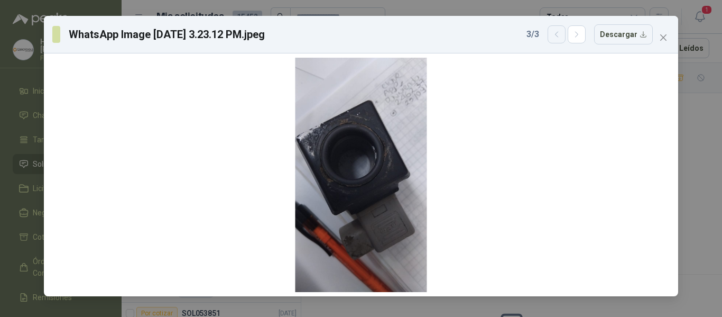
click at [557, 41] on button "button" at bounding box center [557, 34] width 18 height 18
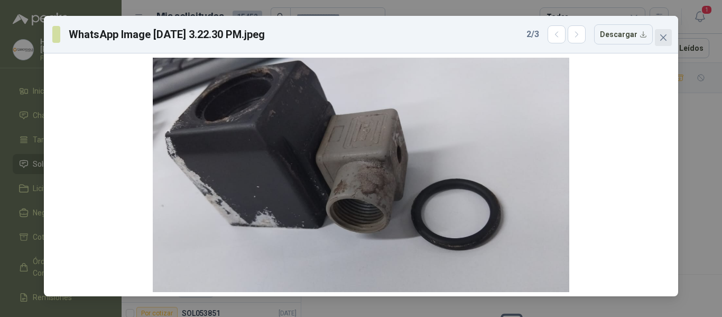
click at [667, 35] on icon "close" at bounding box center [663, 37] width 8 height 8
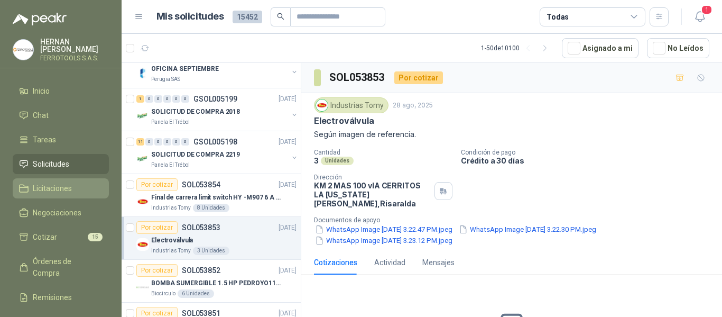
click at [56, 183] on span "Licitaciones" at bounding box center [52, 188] width 39 height 12
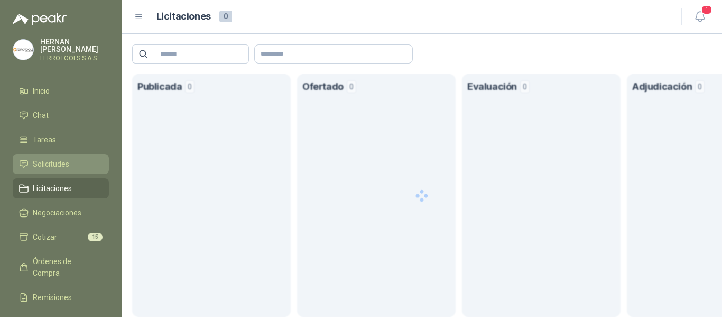
click at [56, 161] on span "Solicitudes" at bounding box center [51, 164] width 36 height 12
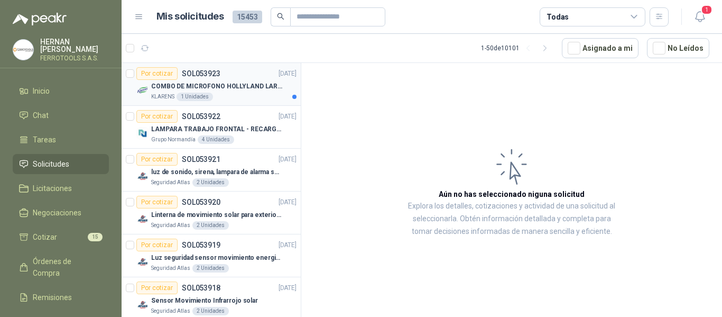
click at [250, 86] on p "COMBO DE MICROFONO HOLLYLAND LARK M2" at bounding box center [217, 86] width 132 height 10
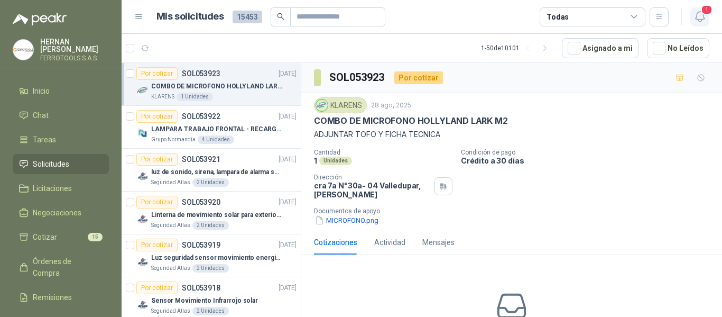
click at [698, 17] on icon "button" at bounding box center [700, 16] width 13 height 13
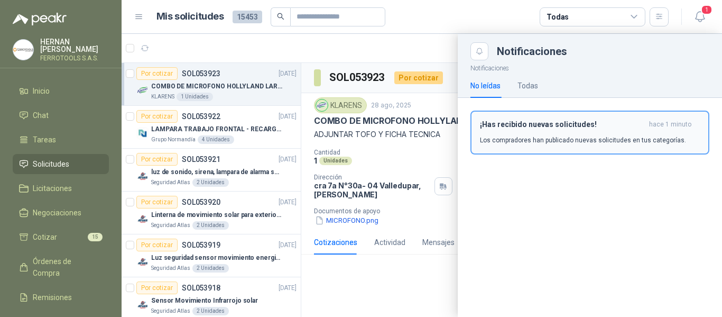
click at [538, 141] on p "Los compradores han publicado nuevas solicitudes en tus categorías." at bounding box center [583, 140] width 206 height 10
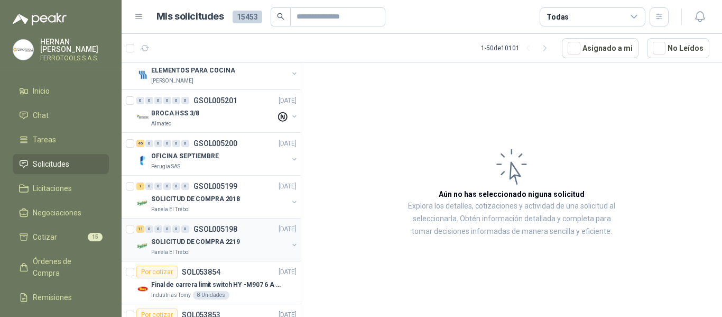
scroll to position [317, 0]
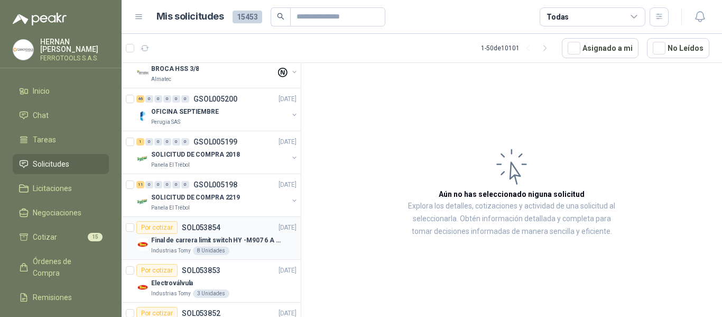
click at [233, 255] on article "Por cotizar SOL053854 28/08/25 Final de carrera limit switch HY -M907 6 A - 250…" at bounding box center [211, 238] width 179 height 43
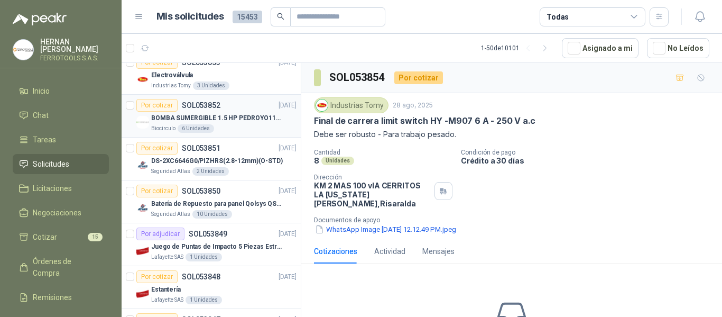
scroll to position [529, 0]
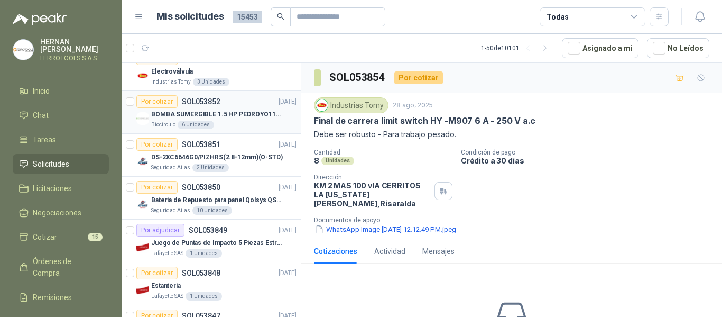
click at [256, 118] on p "BOMBA SUMERGIBLE 1.5 HP PEDROYO110 VOLTIOS" at bounding box center [217, 114] width 132 height 10
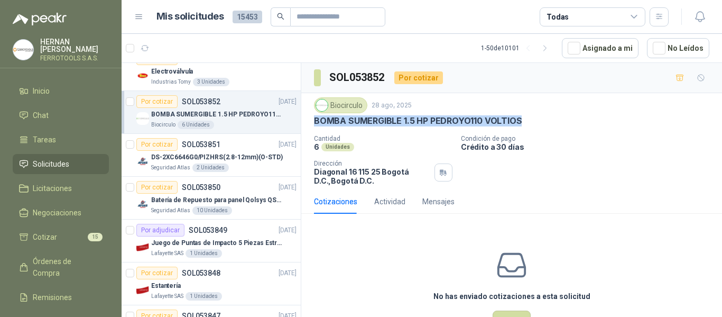
drag, startPoint x: 315, startPoint y: 120, endPoint x: 552, endPoint y: 123, distance: 236.4
click at [552, 123] on div "BOMBA SUMERGIBLE 1.5 HP PEDROYO110 VOLTIOS" at bounding box center [512, 120] width 396 height 11
copy p "BOMBA SUMERGIBLE 1.5 HP PEDROYO110 VOLTIOS"
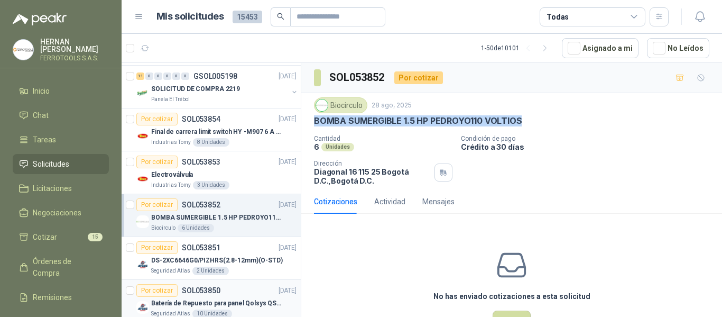
scroll to position [423, 0]
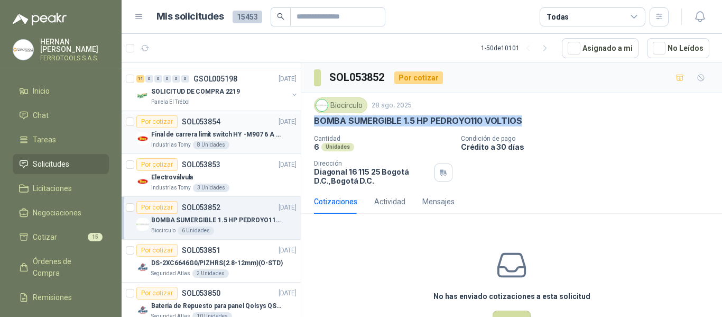
click at [243, 137] on p "Final de carrera limit switch HY -M907 6 A - 250 V a.c" at bounding box center [217, 135] width 132 height 10
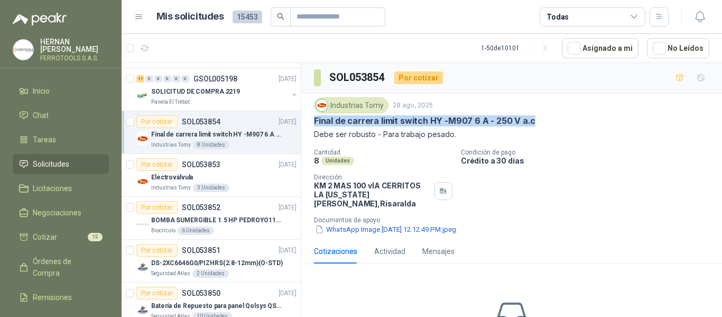
drag, startPoint x: 315, startPoint y: 122, endPoint x: 532, endPoint y: 118, distance: 217.4
click at [532, 118] on div "Final de carrera limit switch HY -M907 6 A - 250 V a.c" at bounding box center [512, 120] width 396 height 11
copy p "Final de carrera limit switch HY -M907 6 A - 250 V a.c"
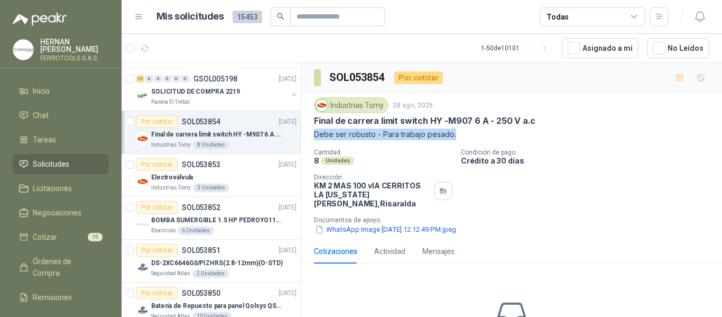
drag, startPoint x: 314, startPoint y: 134, endPoint x: 467, endPoint y: 134, distance: 153.9
click at [467, 134] on div "Industrias Tomy 28 ago, 2025 Final de carrera limit switch HY -M907 6 A - 250 V…" at bounding box center [511, 166] width 421 height 146
copy p "Debe ser robusto - Para trabajo pesado."
click at [244, 219] on p "BOMBA SUMERGIBLE 1.5 HP PEDROYO110 VOLTIOS" at bounding box center [217, 220] width 132 height 10
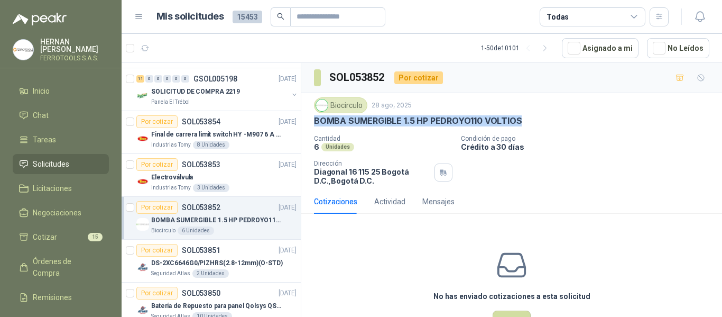
drag, startPoint x: 521, startPoint y: 120, endPoint x: 314, endPoint y: 120, distance: 207.8
click at [314, 120] on div "Biocirculo 28 ago, 2025 BOMBA SUMERGIBLE 1.5 HP PEDROYO110 VOLTIOS Cantidad 6 U…" at bounding box center [511, 141] width 421 height 96
copy p "BOMBA SUMERGIBLE 1.5 HP PEDROYO110 VOLTIOS"
click at [235, 143] on div "Industrias Tomy 8 Unidades" at bounding box center [223, 145] width 145 height 8
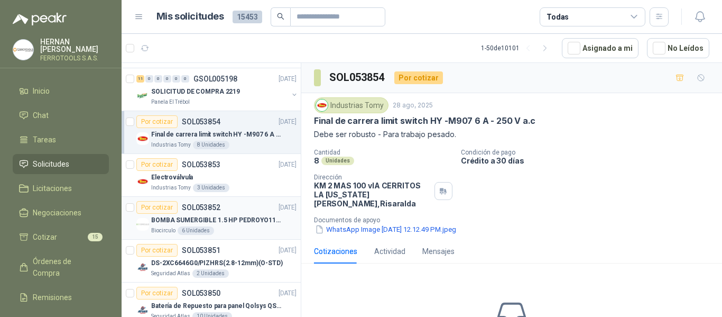
click at [250, 226] on div "BOMBA SUMERGIBLE 1.5 HP PEDROYO110 VOLTIOS" at bounding box center [223, 220] width 145 height 13
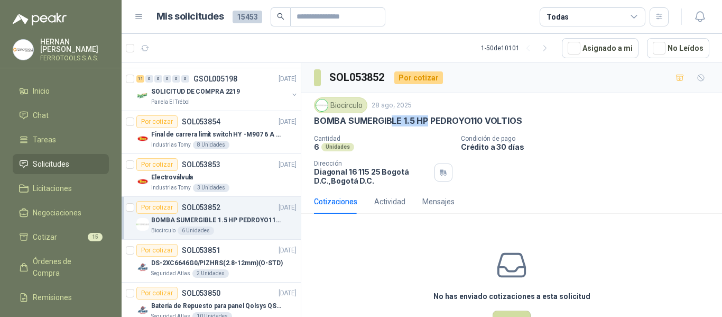
drag, startPoint x: 426, startPoint y: 120, endPoint x: 390, endPoint y: 120, distance: 36.0
click at [390, 120] on p "BOMBA SUMERGIBLE 1.5 HP PEDROYO110 VOLTIOS" at bounding box center [418, 120] width 208 height 11
click at [59, 115] on li "Chat 1" at bounding box center [61, 115] width 84 height 12
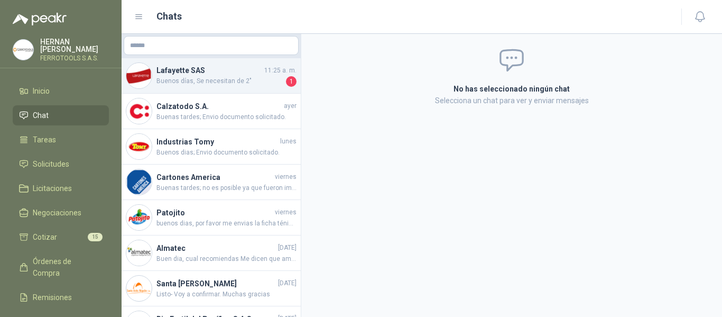
click at [226, 75] on h4 "Lafayette SAS" at bounding box center [210, 71] width 106 height 12
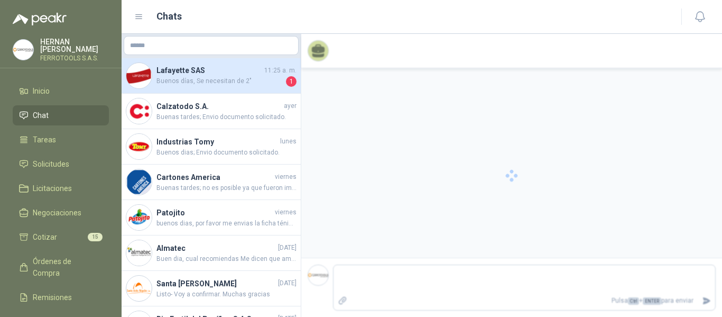
scroll to position [264, 0]
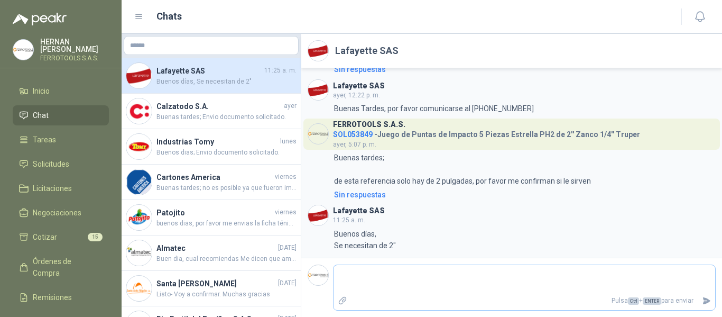
click at [378, 290] on textarea at bounding box center [525, 279] width 382 height 24
type textarea "*"
type textarea "**"
type textarea "****"
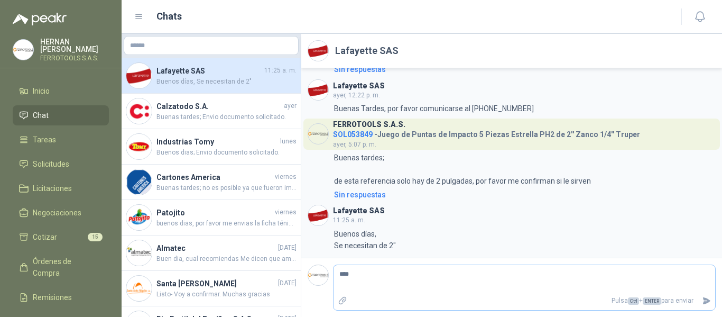
type textarea "*****"
type textarea "*******"
type textarea "********"
type textarea "*********"
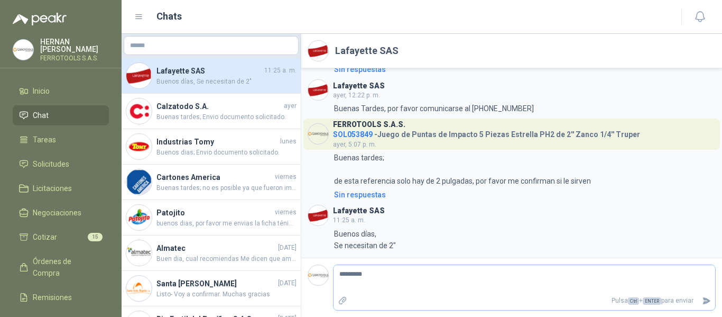
type textarea "**********"
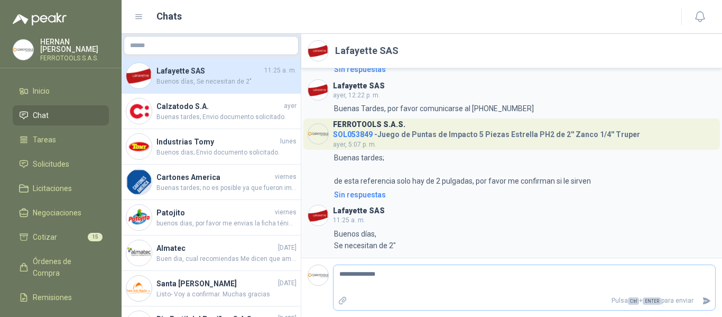
type textarea "**********"
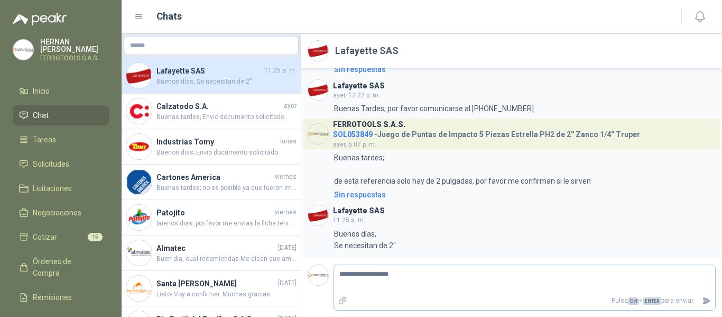
type textarea "**********"
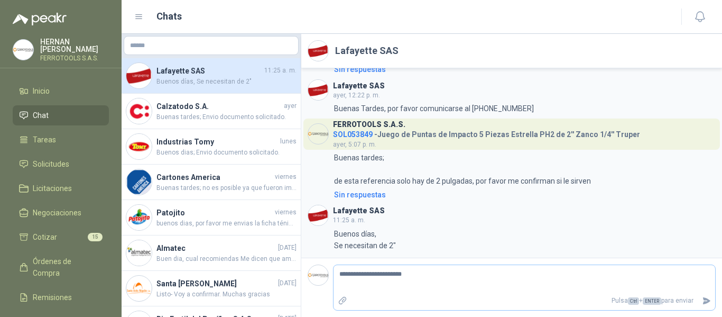
type textarea "**********"
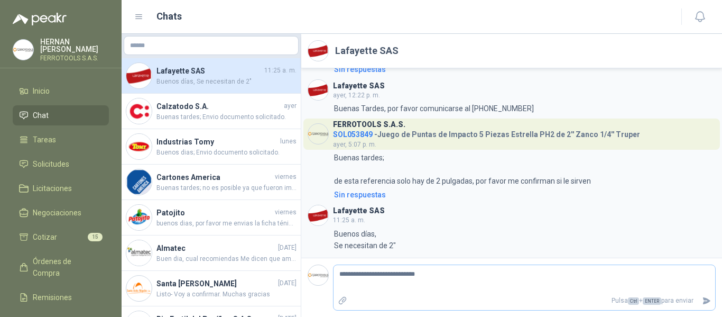
type textarea "**********"
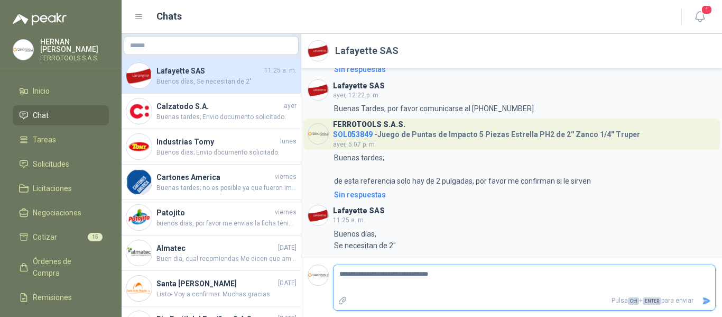
click at [706, 302] on icon "Enviar" at bounding box center [706, 300] width 7 height 7
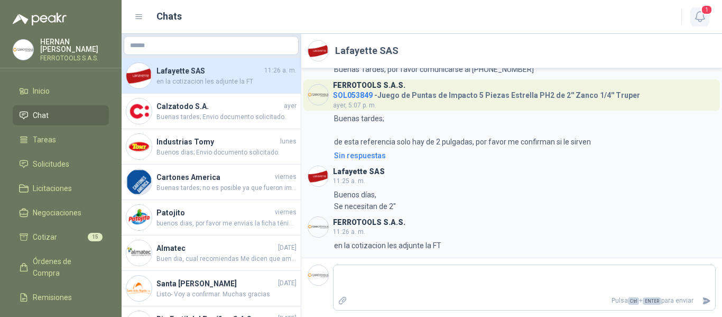
click at [708, 19] on button "1" at bounding box center [700, 16] width 19 height 19
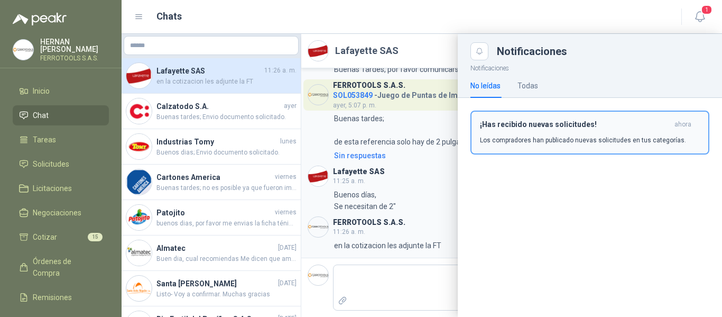
click at [602, 134] on div "¡Has recibido nuevas solicitudes! ahora Los compradores han publicado nuevas so…" at bounding box center [590, 132] width 220 height 25
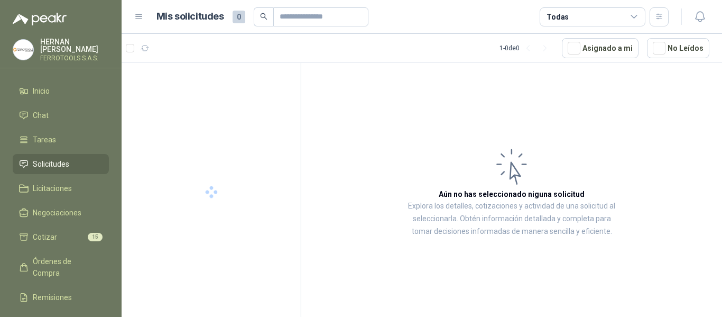
click at [48, 161] on span "Solicitudes" at bounding box center [51, 164] width 36 height 12
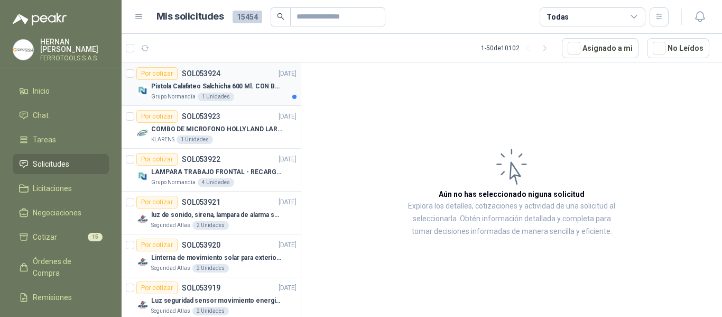
click at [253, 81] on p "Pistola Calafateo Salchicha 600 Ml. CON BOQUILLA" at bounding box center [217, 86] width 132 height 10
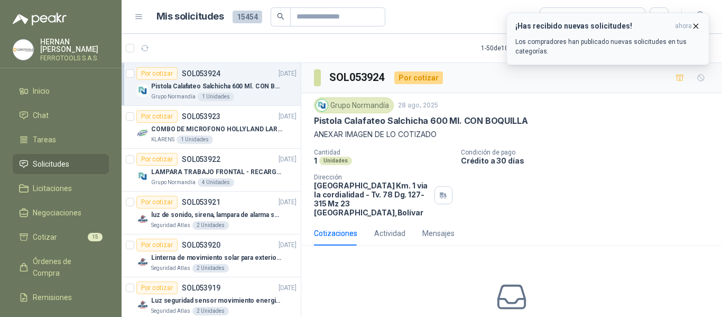
click at [632, 45] on p "Los compradores han publicado nuevas solicitudes en tus categorías." at bounding box center [608, 46] width 185 height 19
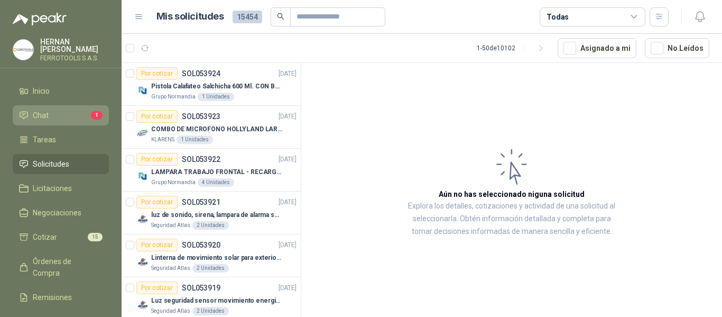
click at [56, 109] on li "Chat 1" at bounding box center [61, 115] width 84 height 12
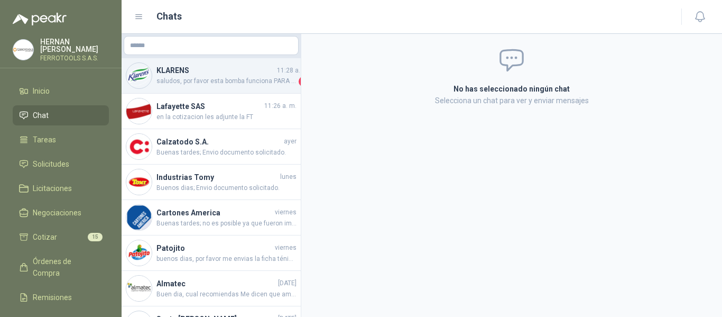
click at [226, 77] on span "saludos, por favor esta bomba funciona PARA ACIDO Y LIQUIDOS CORROSIVO?" at bounding box center [227, 81] width 140 height 11
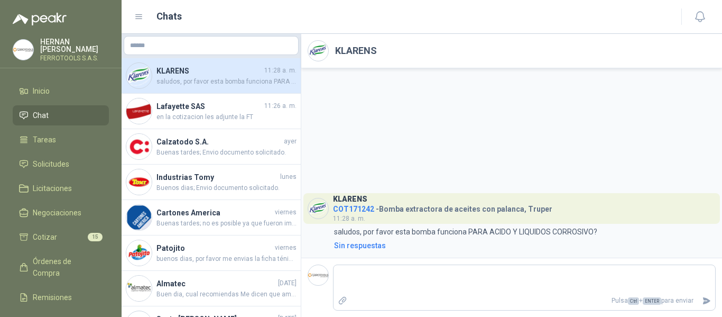
click at [360, 210] on span "COT171242" at bounding box center [353, 209] width 41 height 8
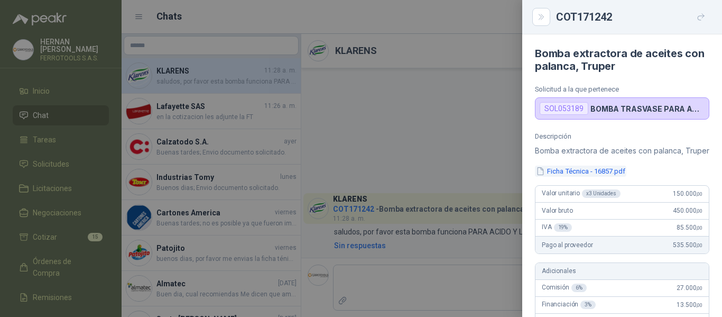
click at [592, 177] on button "Ficha Técnica - 16857.pdf" at bounding box center [580, 171] width 91 height 11
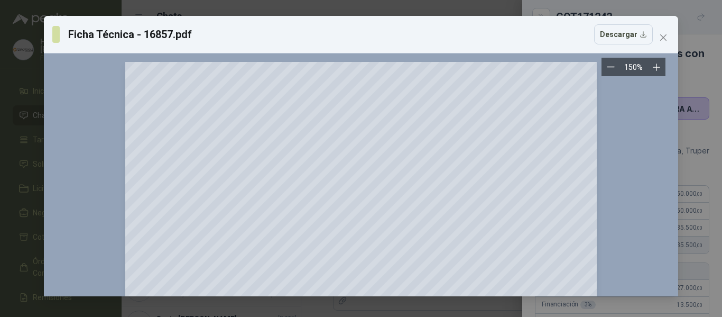
scroll to position [53, 0]
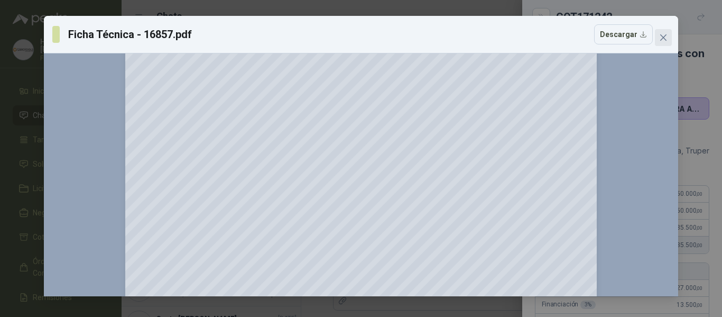
click at [669, 41] on span "Close" at bounding box center [663, 37] width 17 height 8
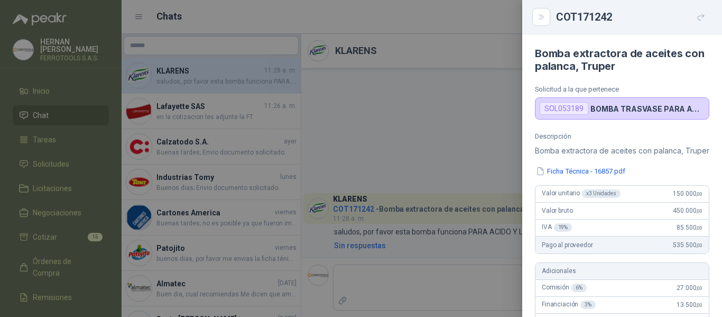
click at [426, 130] on div at bounding box center [361, 158] width 722 height 317
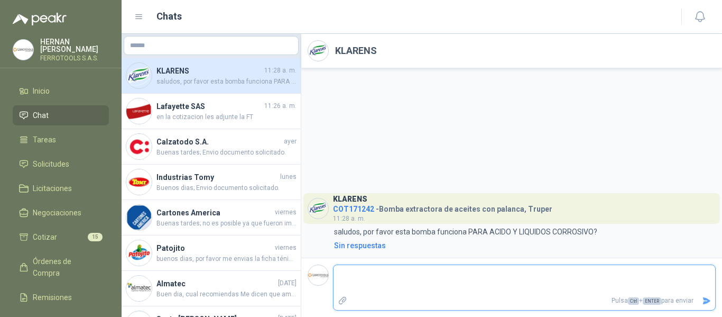
click at [416, 279] on textarea at bounding box center [525, 279] width 382 height 24
type textarea "*"
type textarea "**"
type textarea "***"
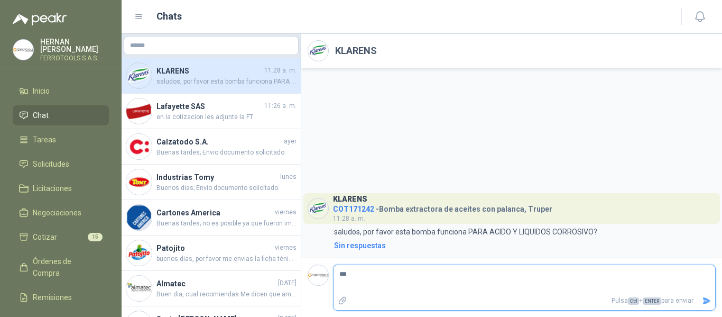
type textarea "****"
type textarea "*****"
type textarea "******"
type textarea "********"
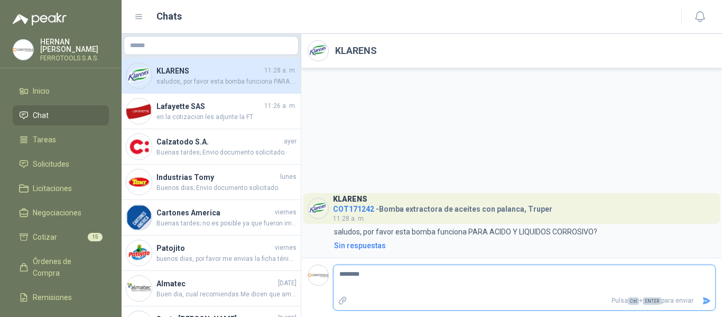
type textarea "*********"
type textarea "**********"
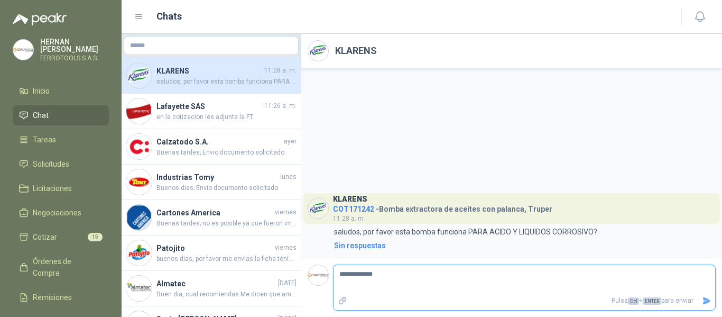
type textarea "**********"
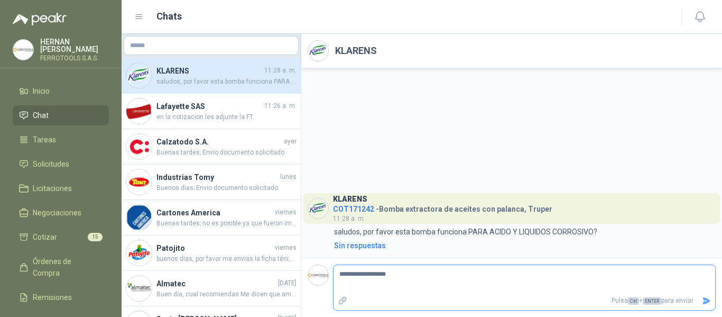
type textarea "**********"
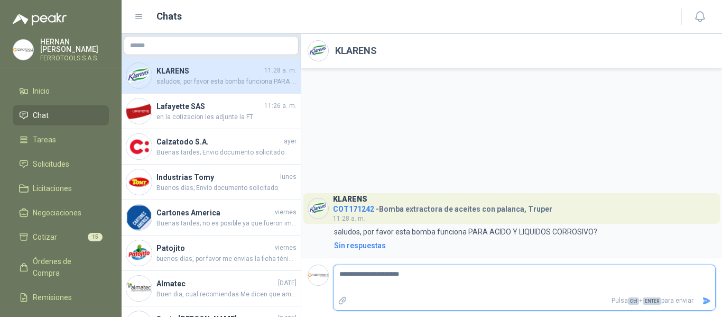
type textarea "**********"
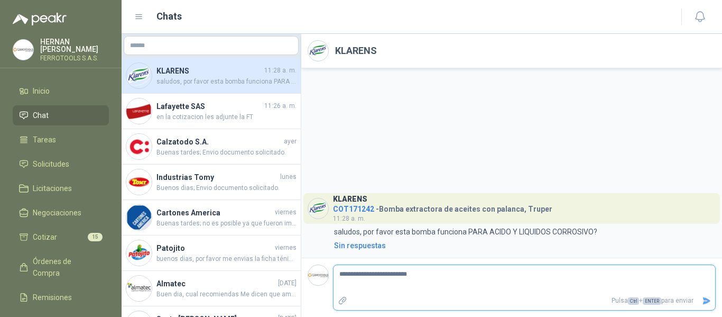
type textarea "**********"
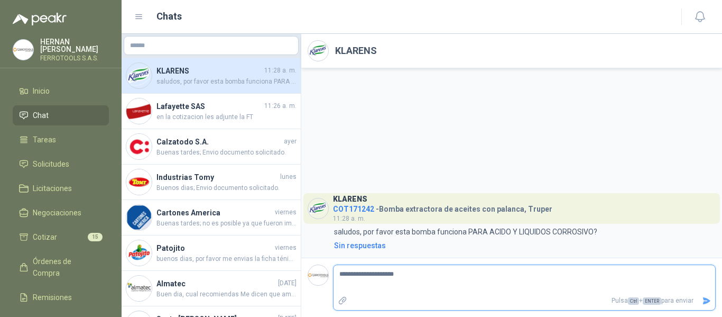
type textarea "**********"
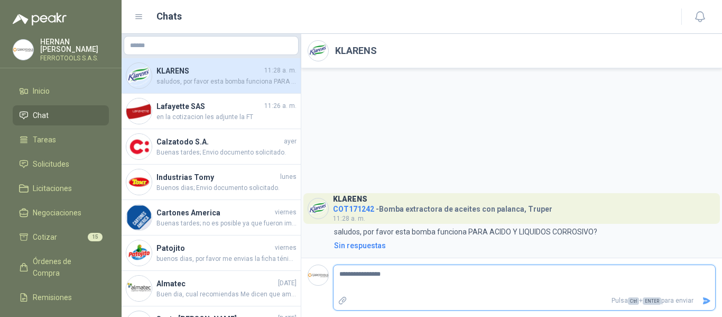
type textarea "**********"
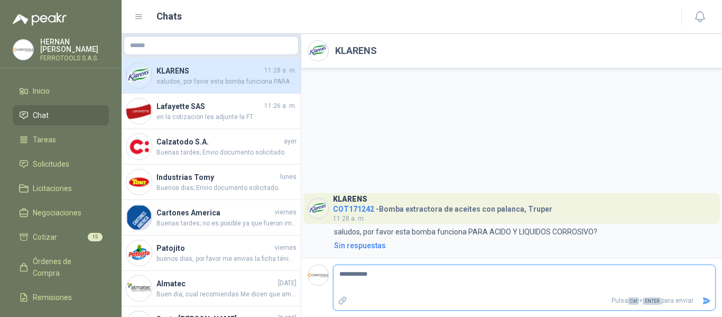
type textarea "**********"
type textarea "*********"
type textarea "********"
type textarea "******"
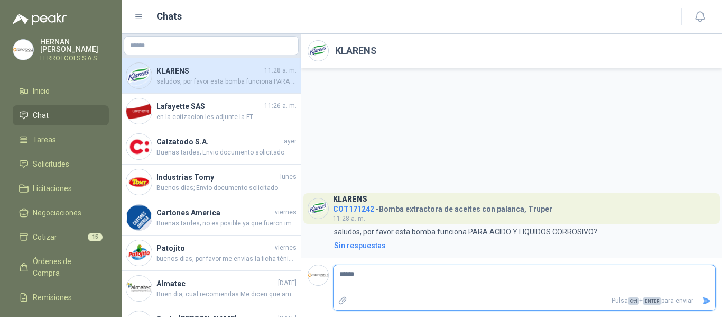
type textarea "*****"
type textarea "****"
type textarea "***"
type textarea "**"
type textarea "*"
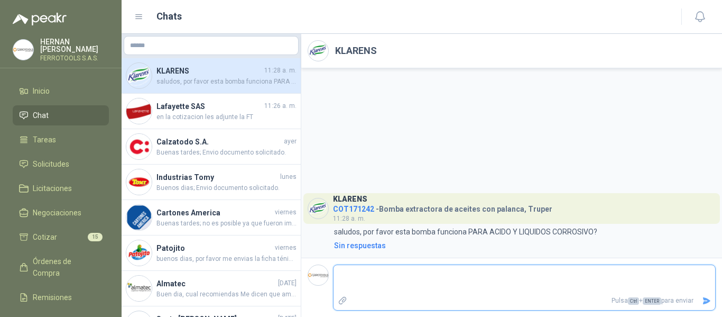
type textarea "*"
type textarea "**"
type textarea "***"
type textarea "****"
type textarea "*****"
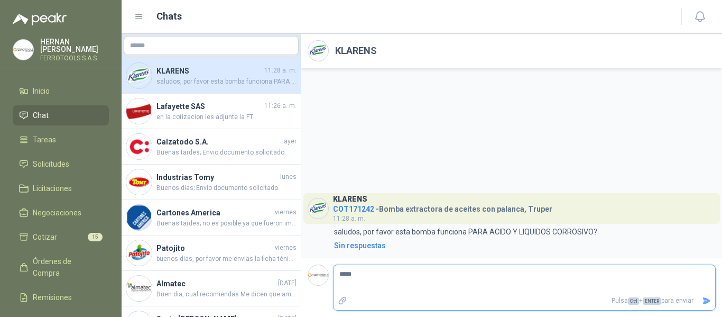
type textarea "******"
type textarea "********"
type textarea "*********"
type textarea "**********"
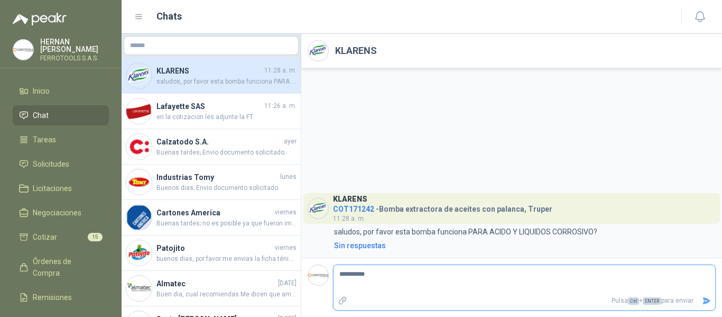
type textarea "**********"
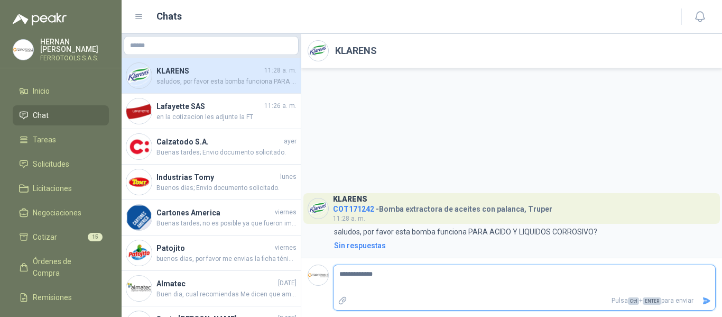
type textarea "**********"
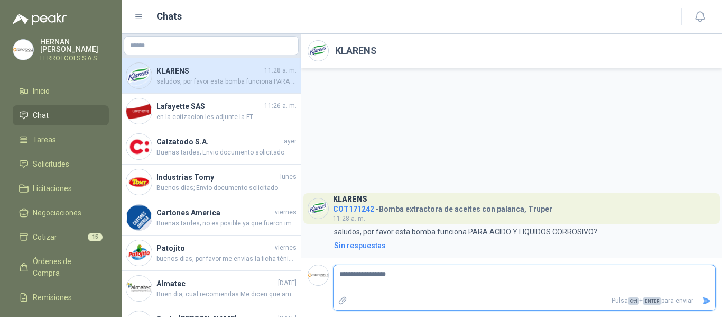
type textarea "**********"
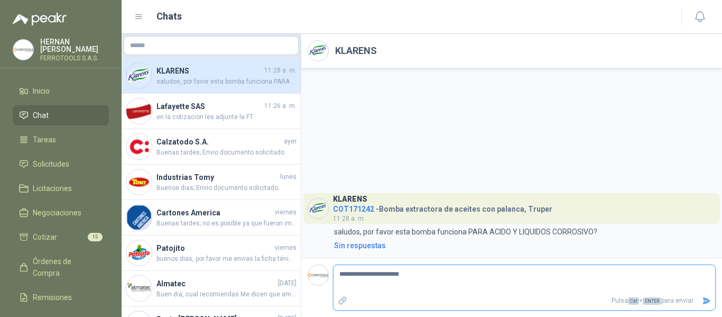
type textarea "**********"
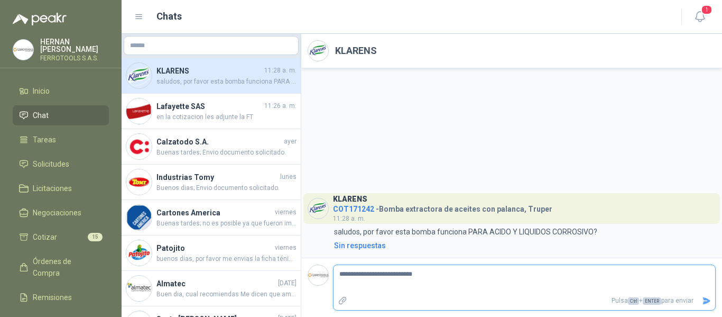
type textarea "**********"
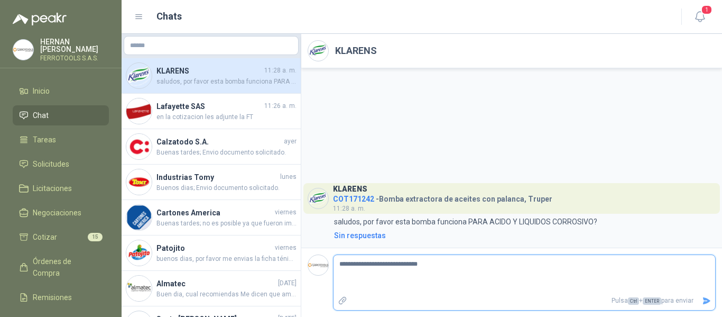
type textarea "**********"
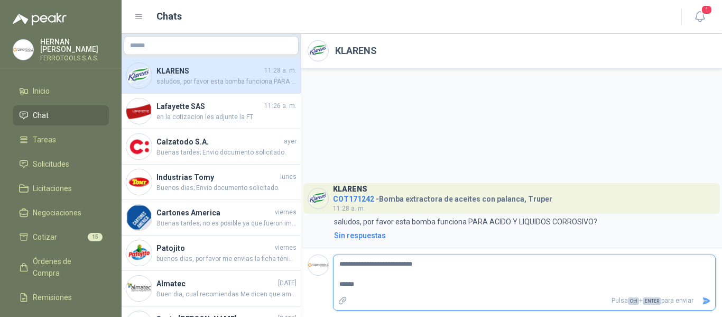
type textarea "**********"
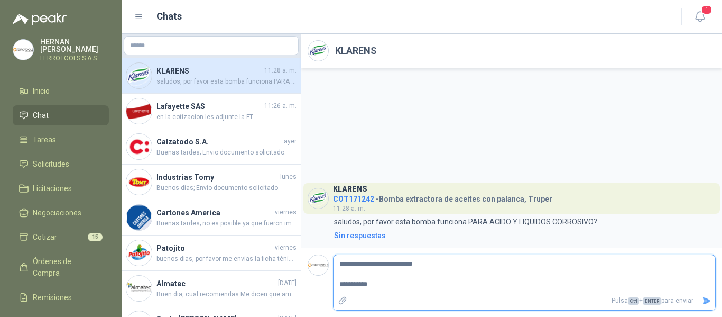
type textarea "**********"
paste textarea "**********"
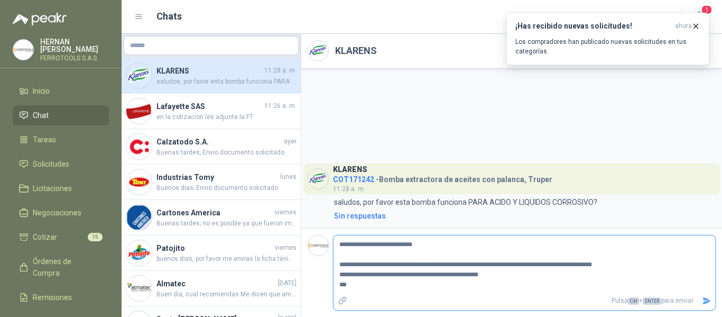
click at [340, 276] on textarea "**********" at bounding box center [525, 264] width 382 height 54
click at [339, 287] on textarea "**********" at bounding box center [525, 264] width 382 height 54
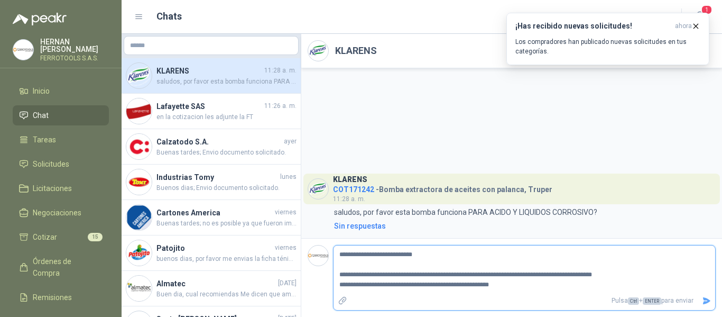
click at [509, 287] on textarea "**********" at bounding box center [525, 269] width 382 height 44
click at [707, 301] on icon "Enviar" at bounding box center [706, 300] width 7 height 7
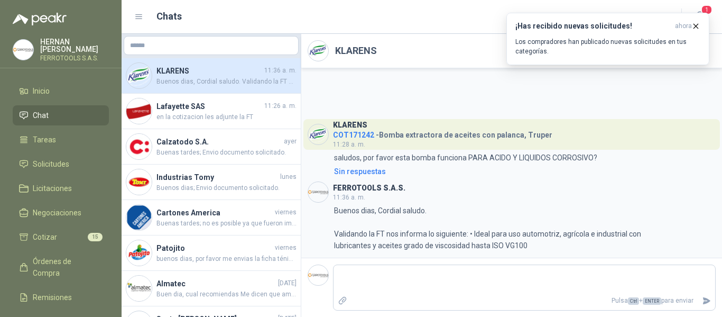
click at [354, 137] on span "COT171242" at bounding box center [353, 135] width 41 height 8
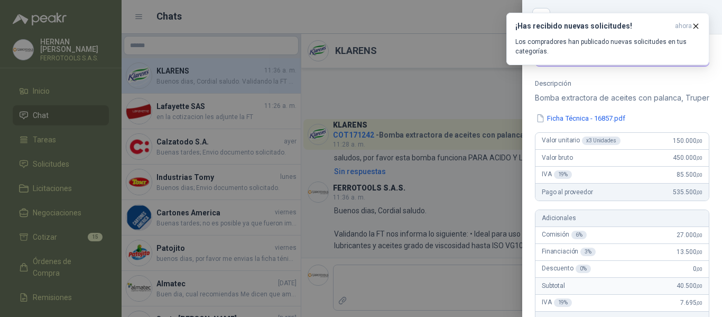
scroll to position [247, 0]
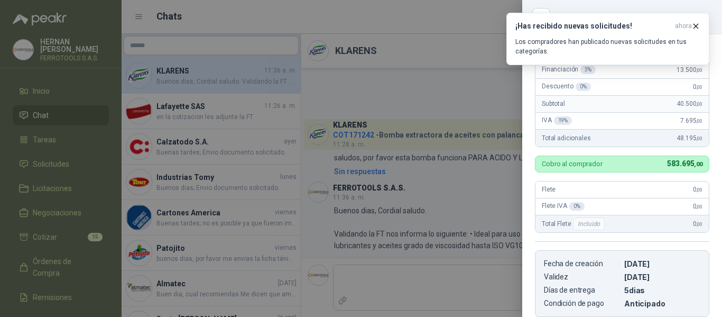
click at [404, 25] on div at bounding box center [361, 158] width 722 height 317
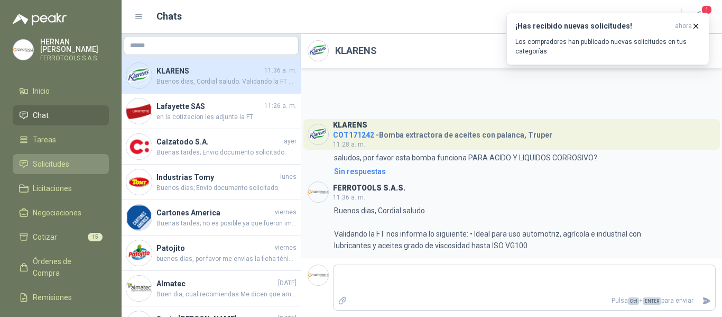
click at [52, 166] on span "Solicitudes" at bounding box center [51, 164] width 36 height 12
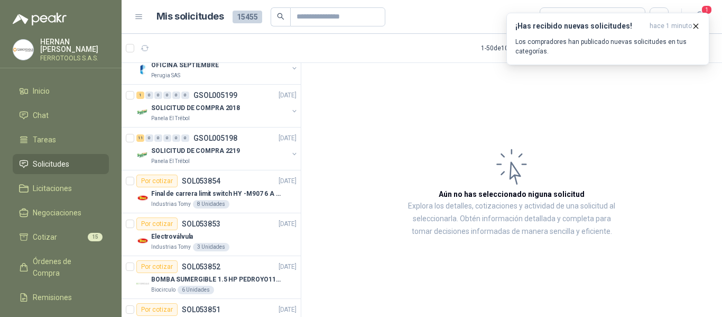
scroll to position [476, 0]
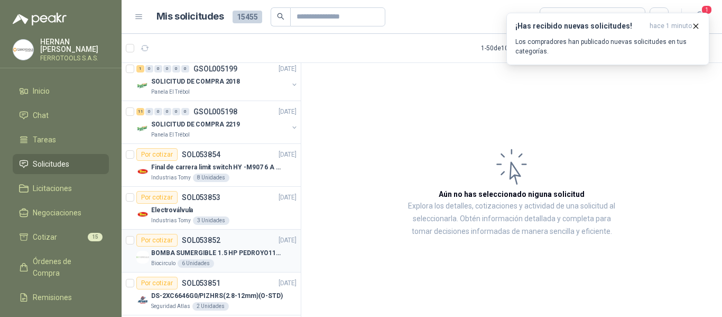
click at [236, 256] on p "BOMBA SUMERGIBLE 1.5 HP PEDROYO110 VOLTIOS" at bounding box center [217, 253] width 132 height 10
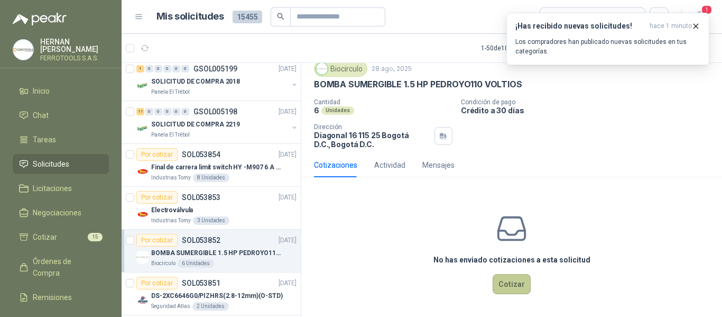
click at [504, 280] on button "Cotizar" at bounding box center [512, 284] width 38 height 20
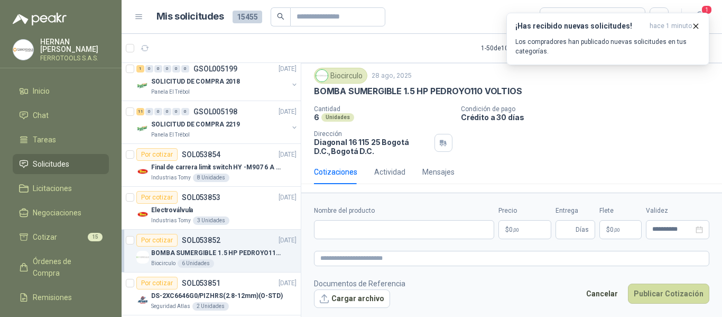
scroll to position [30, 0]
click at [404, 229] on input "Nombre del producto" at bounding box center [404, 229] width 180 height 19
paste input "**********"
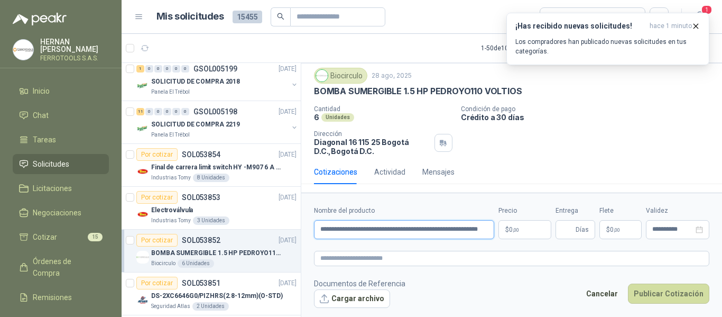
scroll to position [0, 15]
click at [411, 259] on textarea at bounding box center [512, 258] width 396 height 15
paste textarea "**********"
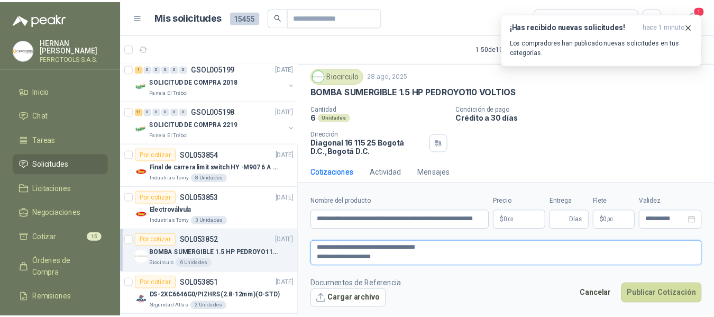
scroll to position [37, 0]
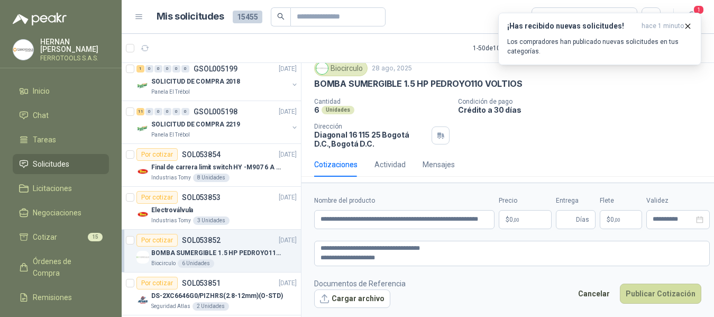
click at [524, 221] on body "HERNAN RUALES FERROTOOLS S.A.S. Inicio Chat Tareas Solicitudes Licitaciones Neg…" at bounding box center [357, 158] width 714 height 317
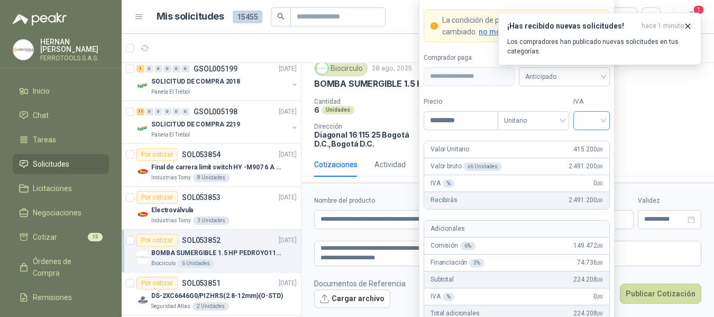
click at [586, 125] on input "search" at bounding box center [592, 120] width 24 height 16
click at [585, 141] on div "19%" at bounding box center [592, 142] width 20 height 12
click at [535, 89] on form "**********" at bounding box center [517, 194] width 196 height 393
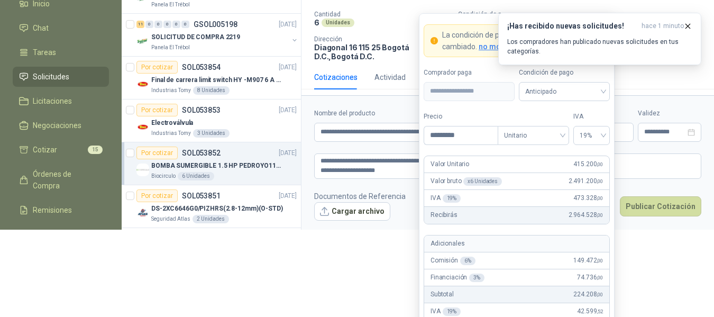
scroll to position [116, 0]
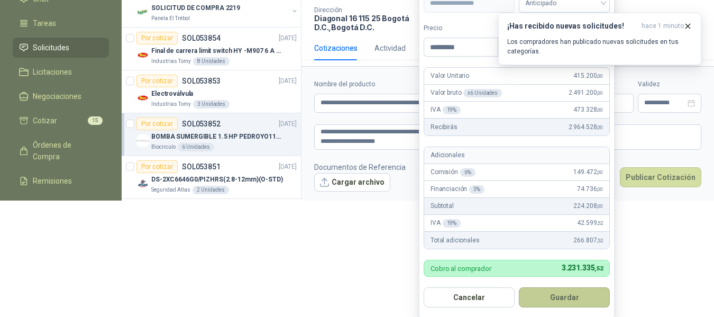
click at [558, 299] on button "Guardar" at bounding box center [564, 297] width 91 height 20
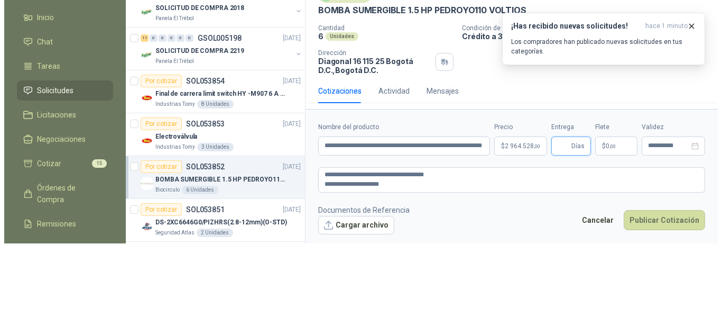
scroll to position [0, 0]
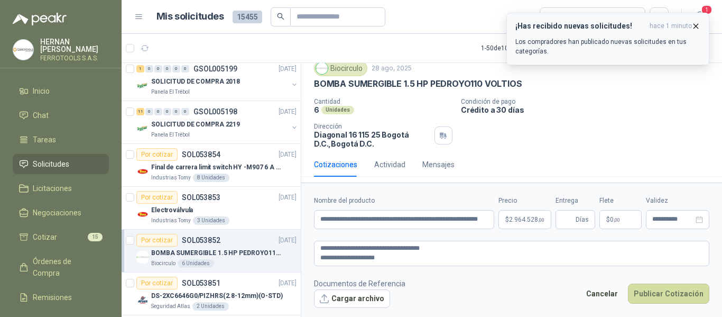
click at [694, 26] on icon "button" at bounding box center [696, 26] width 9 height 9
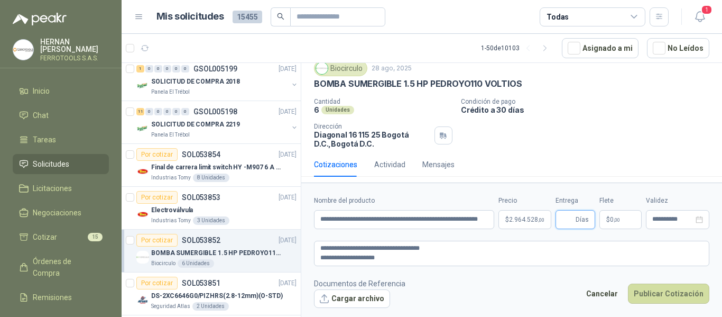
click at [567, 217] on input "Entrega" at bounding box center [568, 219] width 12 height 18
click at [350, 298] on button "Cargar archivo" at bounding box center [352, 298] width 76 height 19
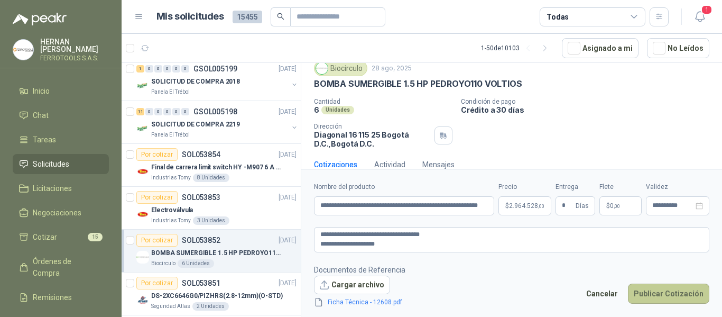
click at [676, 291] on button "Publicar Cotización" at bounding box center [668, 293] width 81 height 20
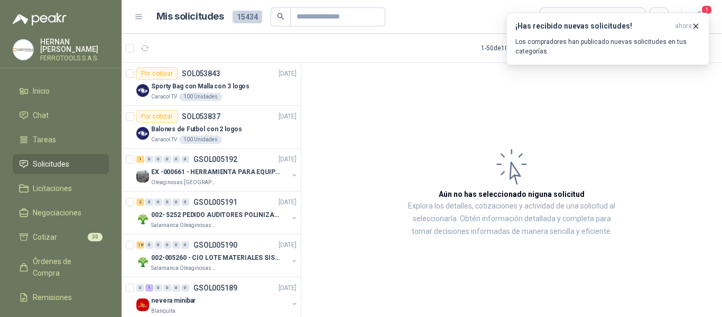
click at [48, 164] on span "Solicitudes" at bounding box center [51, 164] width 36 height 12
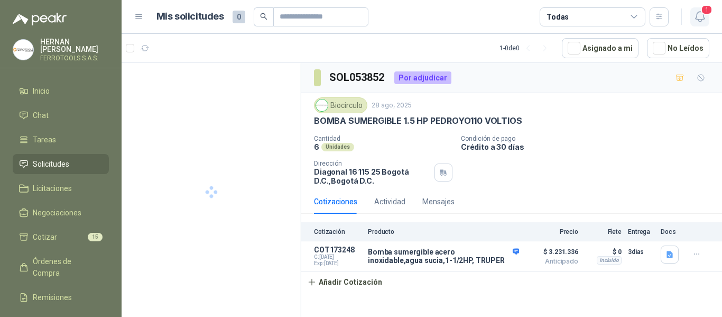
click at [703, 23] on icon "button" at bounding box center [700, 16] width 13 height 13
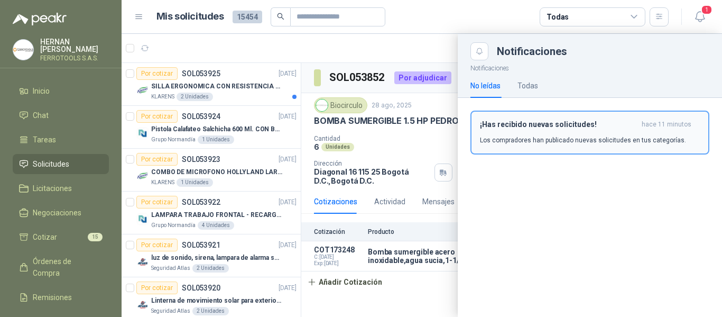
click at [582, 142] on p "Los compradores han publicado nuevas solicitudes en tus categorías." at bounding box center [583, 140] width 206 height 10
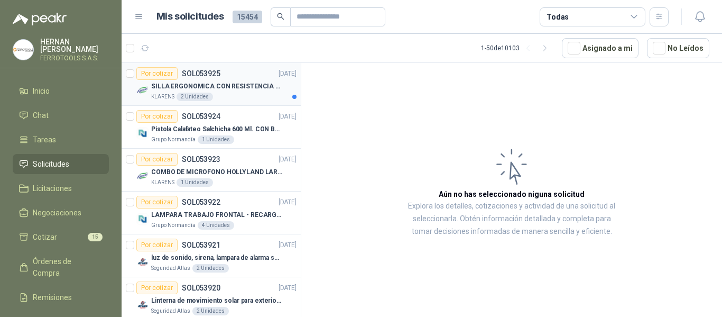
click at [231, 90] on p "SILLA ERGONOMICA CON RESISTENCIA A 150KG" at bounding box center [217, 86] width 132 height 10
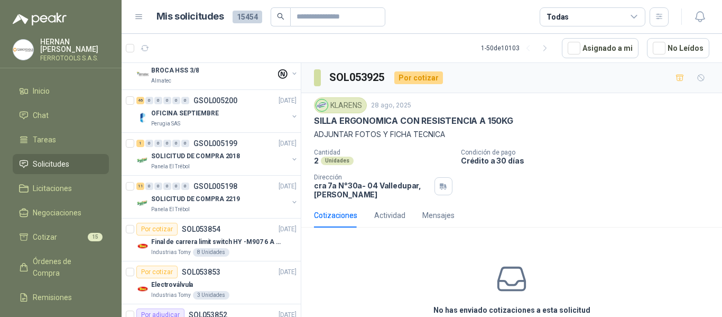
scroll to position [423, 0]
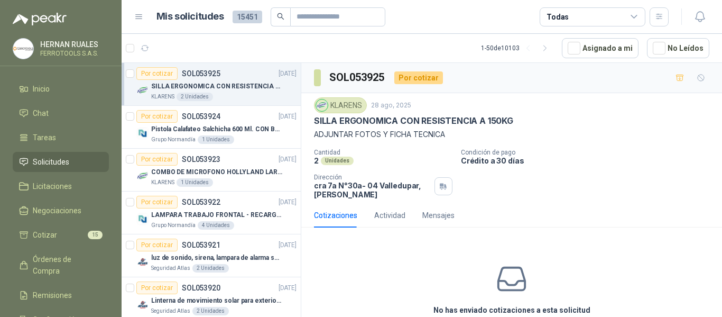
click at [156, 95] on p "KLARENS" at bounding box center [162, 97] width 23 height 8
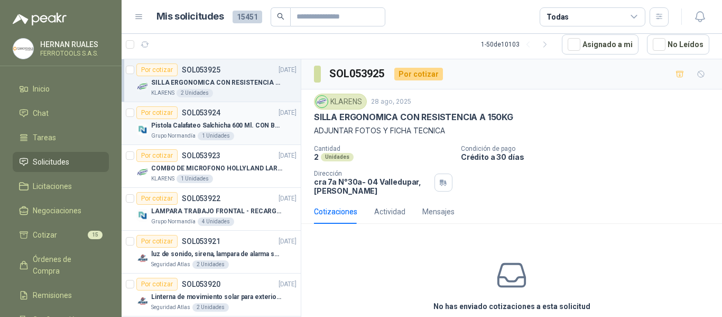
click at [240, 128] on p "Pistola Calafateo Salchicha 600 Ml. CON BOQUILLA" at bounding box center [217, 126] width 132 height 10
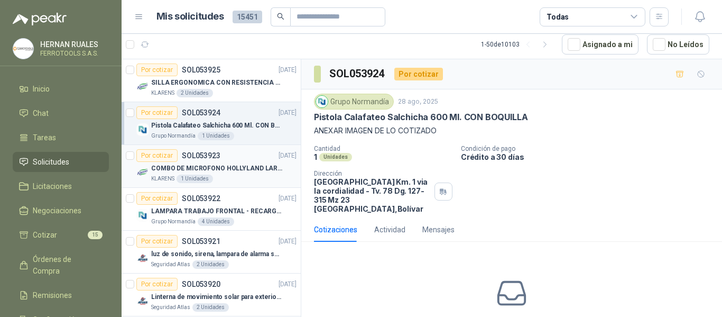
click at [246, 153] on div "Por cotizar SOL053923 [DATE]" at bounding box center [216, 155] width 160 height 13
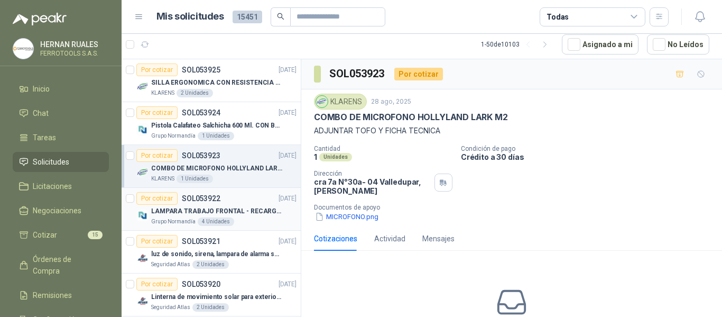
scroll to position [53, 0]
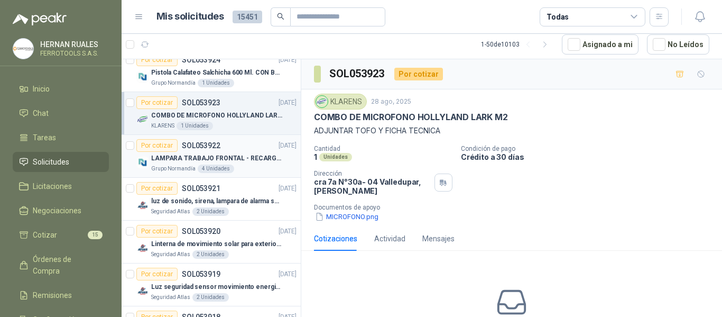
click at [247, 160] on p "LAMPARA TRABAJO FRONTAL - RECARGABLE" at bounding box center [217, 158] width 132 height 10
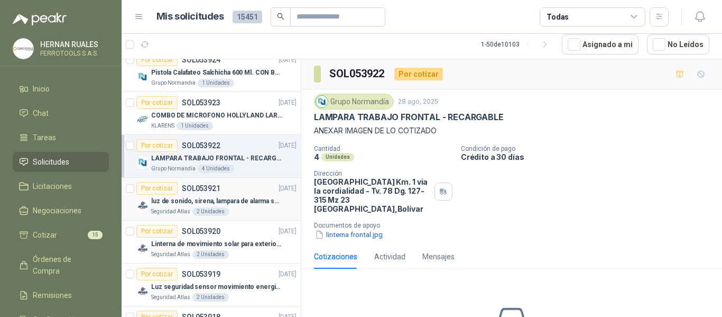
click at [235, 198] on p "luz de sonido, sirena, lampara de alarma solar" at bounding box center [217, 201] width 132 height 10
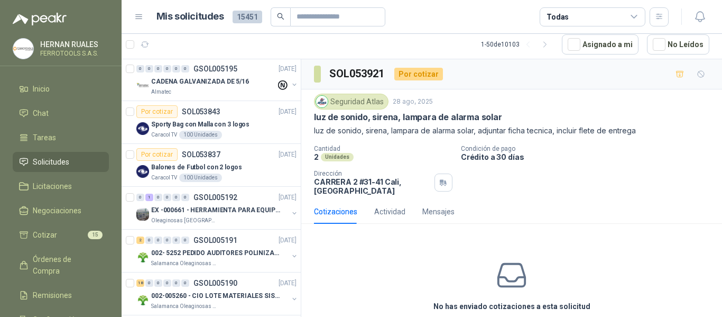
scroll to position [1005, 0]
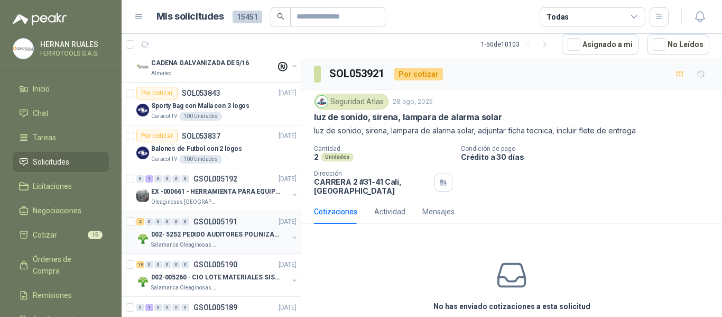
click at [258, 234] on p "002- 5252 PEDIDO AUDITORES POLINIZACIÓN" at bounding box center [217, 234] width 132 height 10
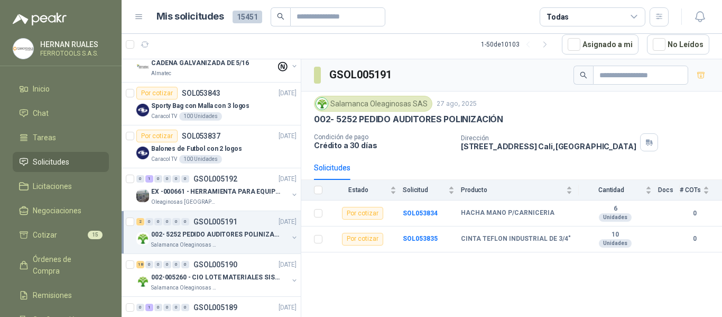
scroll to position [1058, 0]
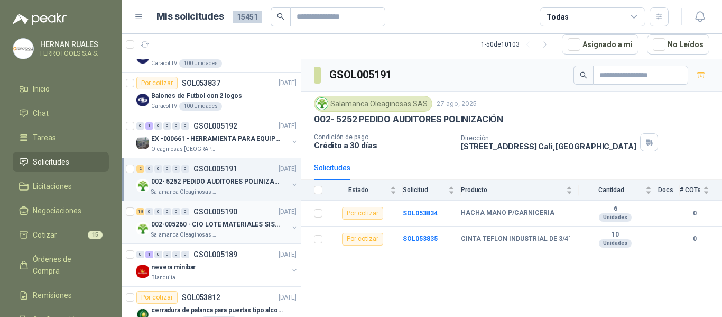
click at [232, 215] on p "GSOL005190" at bounding box center [216, 211] width 44 height 7
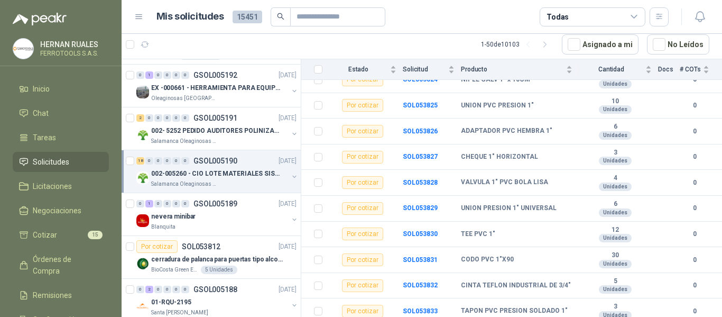
scroll to position [1163, 0]
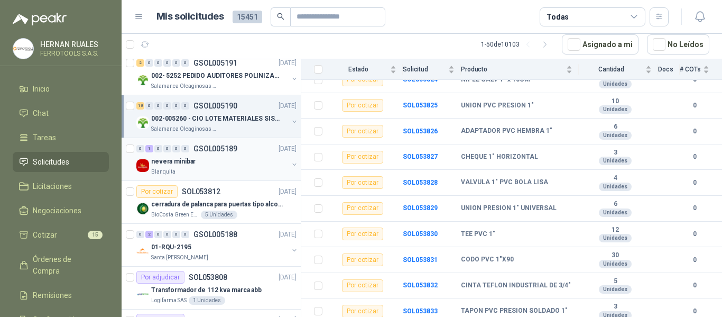
click at [242, 167] on div "nevera minibar" at bounding box center [219, 161] width 137 height 13
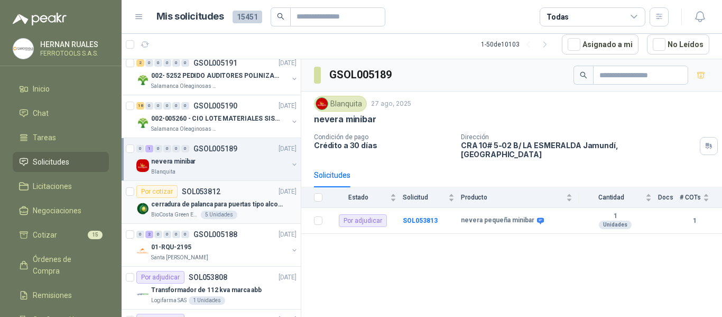
scroll to position [1216, 0]
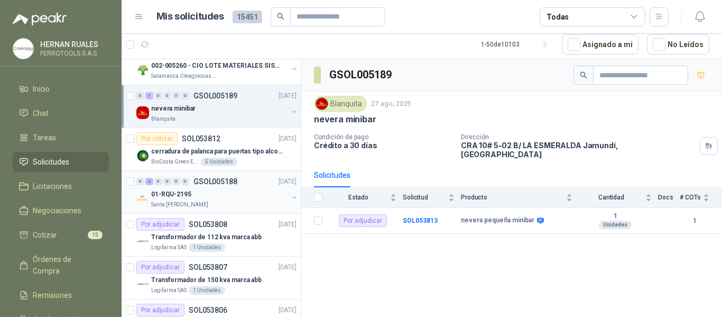
click at [247, 191] on div "01-RQU-2195" at bounding box center [219, 194] width 137 height 13
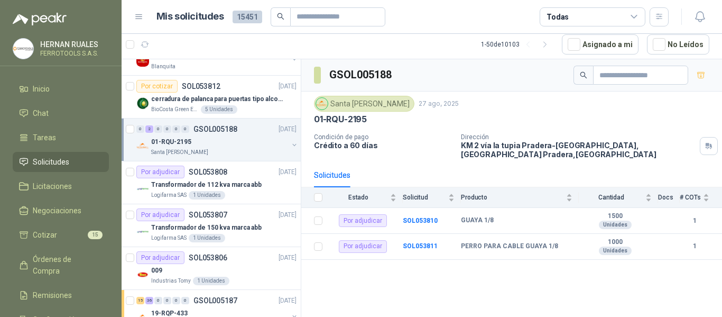
scroll to position [1269, 0]
click at [247, 191] on div "Logifarma SAS 1 Unidades" at bounding box center [223, 194] width 145 height 8
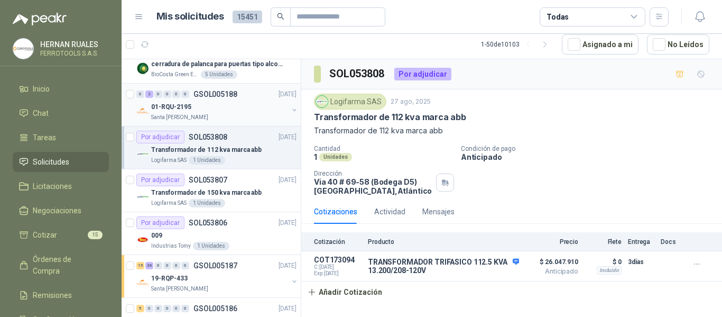
scroll to position [1322, 0]
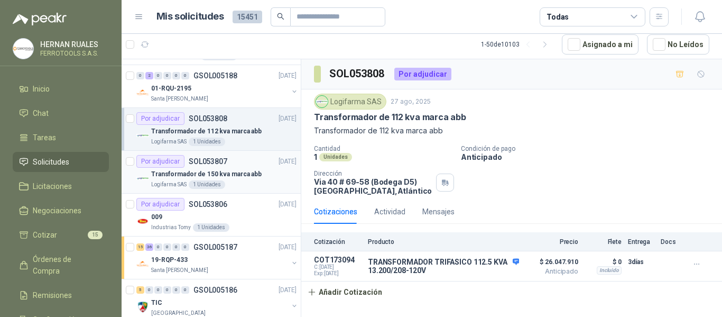
click at [252, 180] on div "Transformador de 150 kva marca abb" at bounding box center [223, 174] width 145 height 13
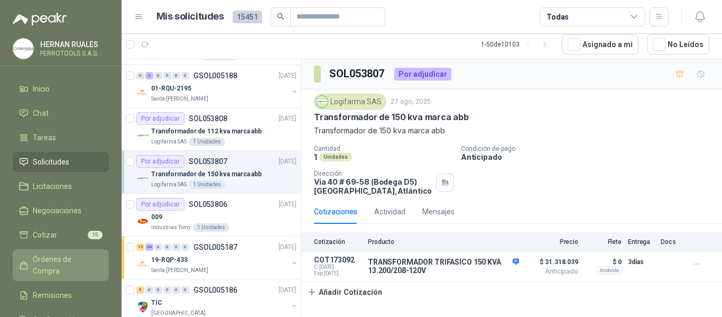
click at [61, 262] on span "Órdenes de Compra" at bounding box center [66, 264] width 66 height 23
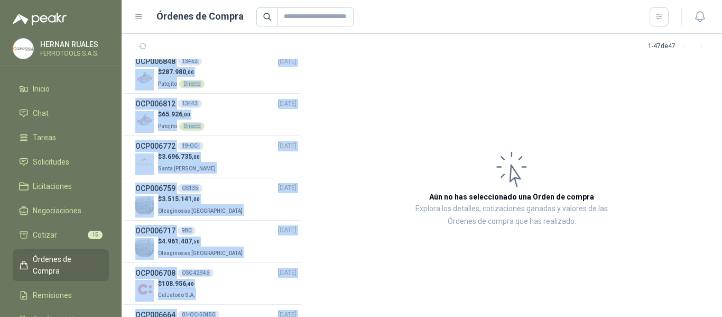
scroll to position [596, 0]
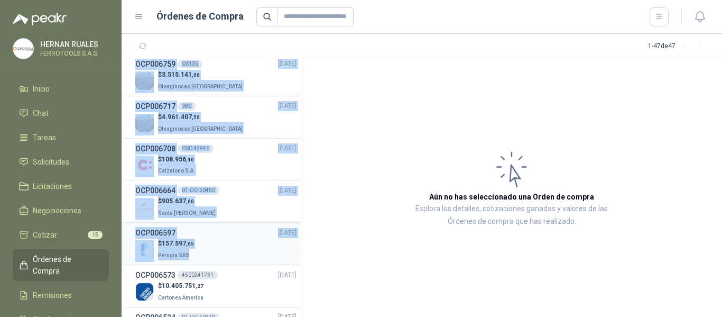
drag, startPoint x: 127, startPoint y: 66, endPoint x: 271, endPoint y: 262, distance: 243.6
click at [44, 161] on span "Solicitudes" at bounding box center [51, 162] width 36 height 12
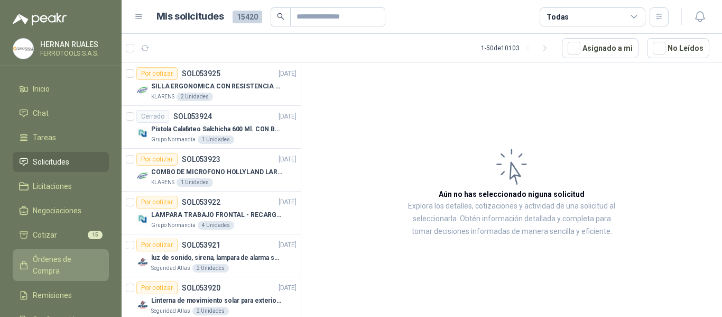
click at [55, 260] on span "Órdenes de Compra" at bounding box center [66, 264] width 66 height 23
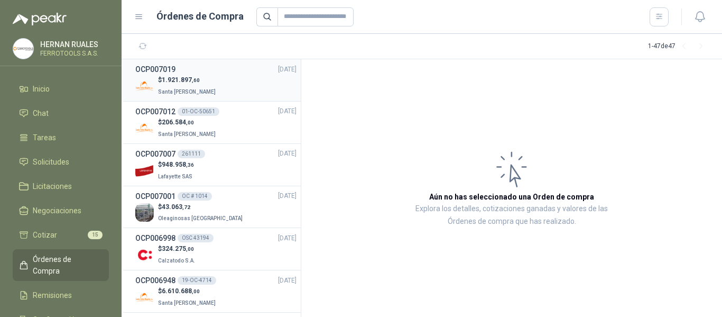
click at [222, 78] on div "$ 1.921.897 ,60 Santa [PERSON_NAME]" at bounding box center [215, 86] width 161 height 22
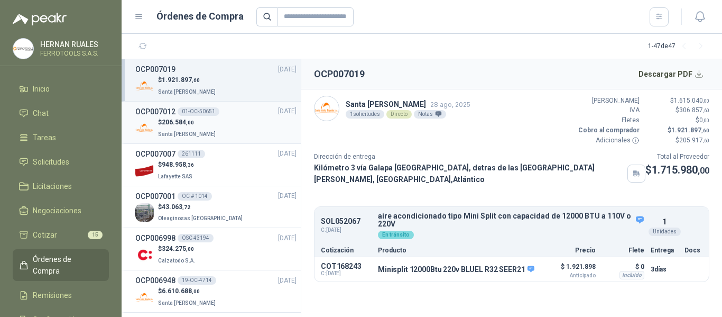
click at [235, 128] on div "$ 206.584 ,00 Santa [PERSON_NAME]" at bounding box center [215, 128] width 161 height 22
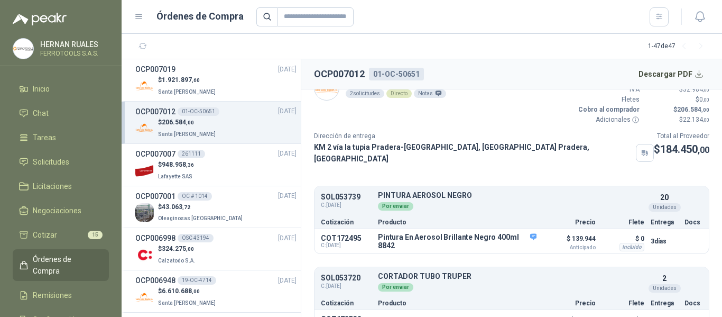
scroll to position [39, 0]
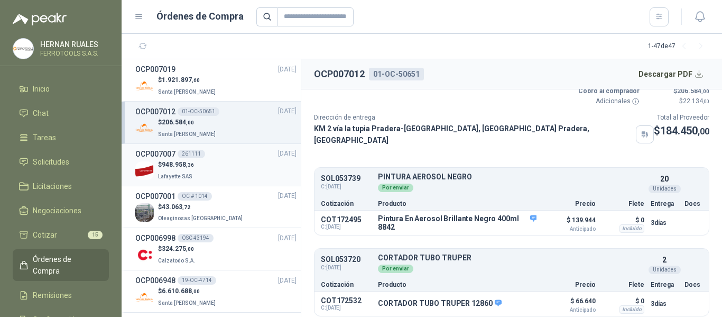
click at [232, 177] on div "$ 948.958 ,36 [GEOGRAPHIC_DATA]" at bounding box center [215, 171] width 161 height 22
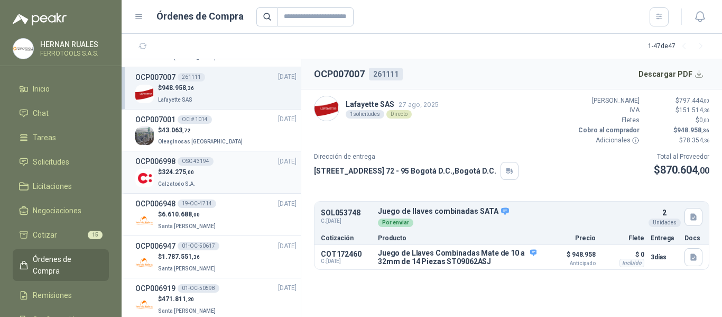
scroll to position [106, 0]
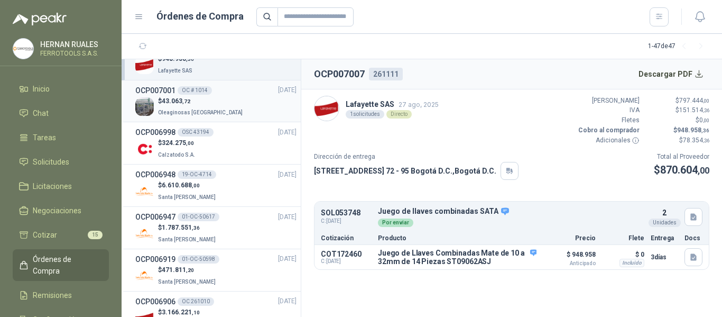
click at [226, 101] on div "$ 43.063 ,72 Oleaginosas [GEOGRAPHIC_DATA]" at bounding box center [215, 107] width 161 height 22
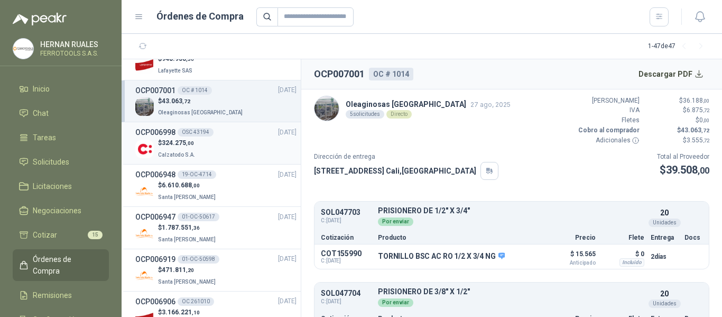
click at [228, 144] on div "$ 324.275 ,00 Calzatodo S.A." at bounding box center [215, 149] width 161 height 22
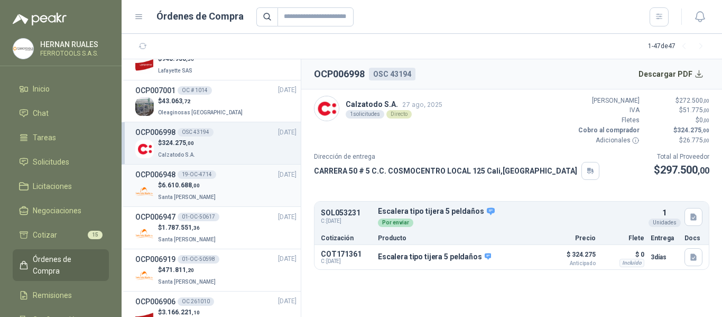
click at [244, 191] on div "$ 6.610.688 ,00 Santa [PERSON_NAME]" at bounding box center [215, 191] width 161 height 22
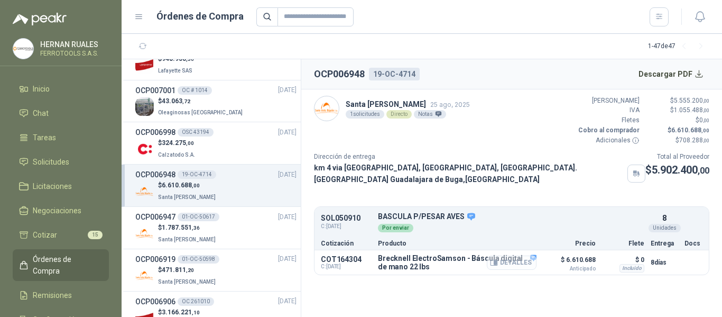
click at [520, 270] on button "Detalles" at bounding box center [512, 262] width 50 height 14
